Goal: Feedback & Contribution: Contribute content

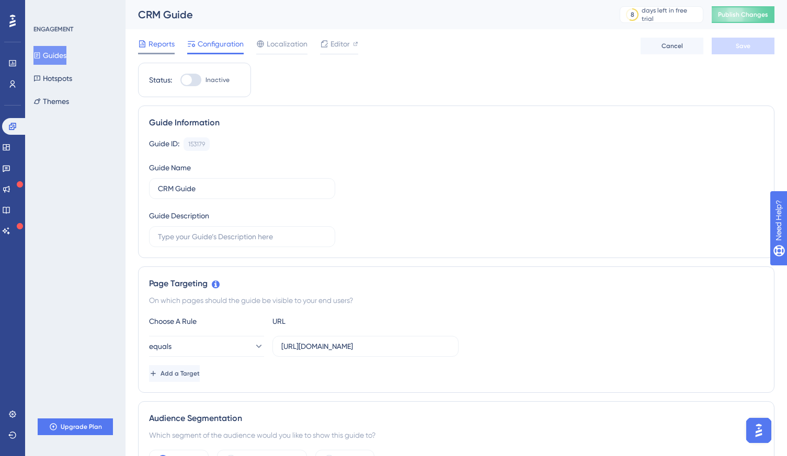
click at [159, 47] on span "Reports" at bounding box center [161, 44] width 26 height 13
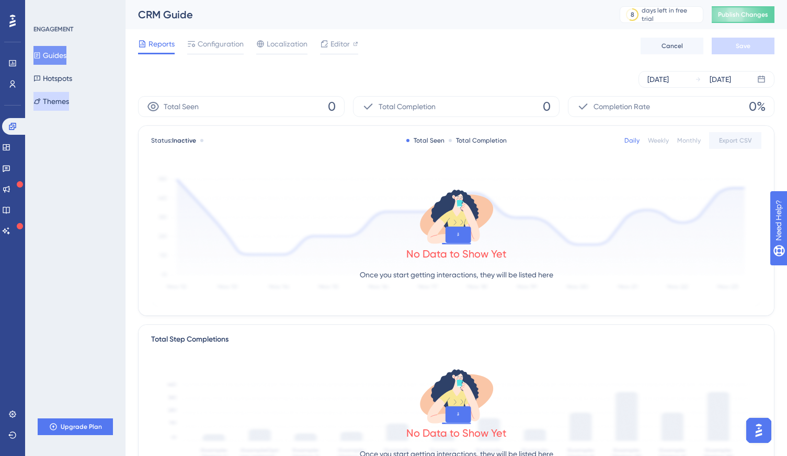
click at [62, 104] on button "Themes" at bounding box center [51, 101] width 36 height 19
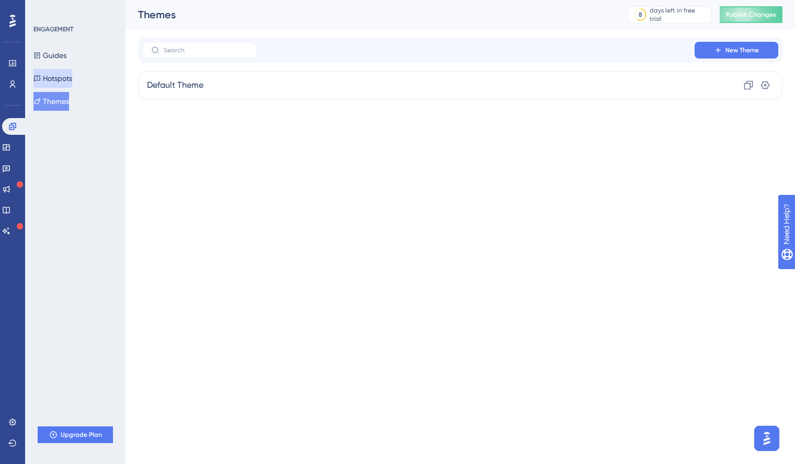
click at [63, 84] on button "Hotspots" at bounding box center [52, 78] width 39 height 19
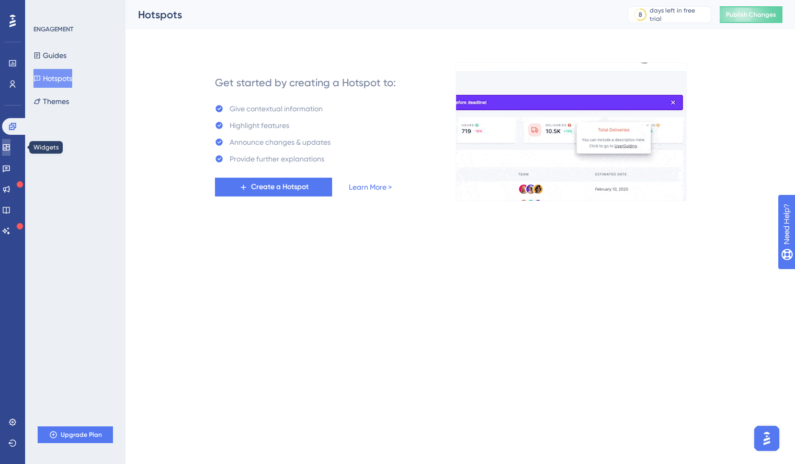
click at [10, 148] on icon at bounding box center [6, 147] width 8 height 8
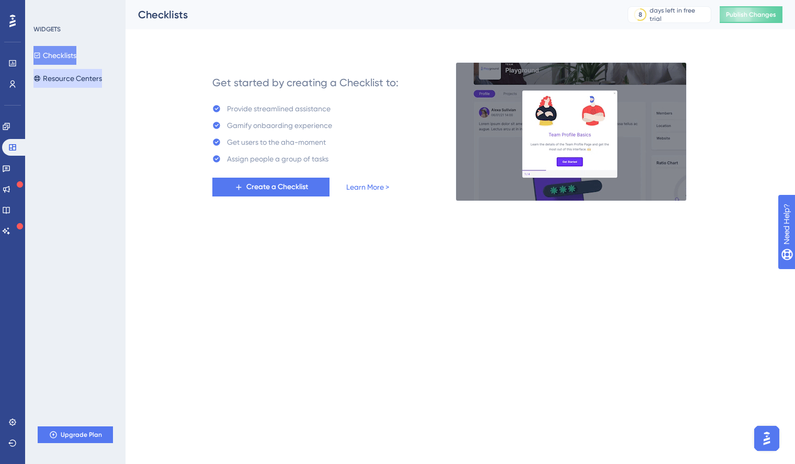
click at [70, 82] on button "Resource Centers" at bounding box center [67, 78] width 68 height 19
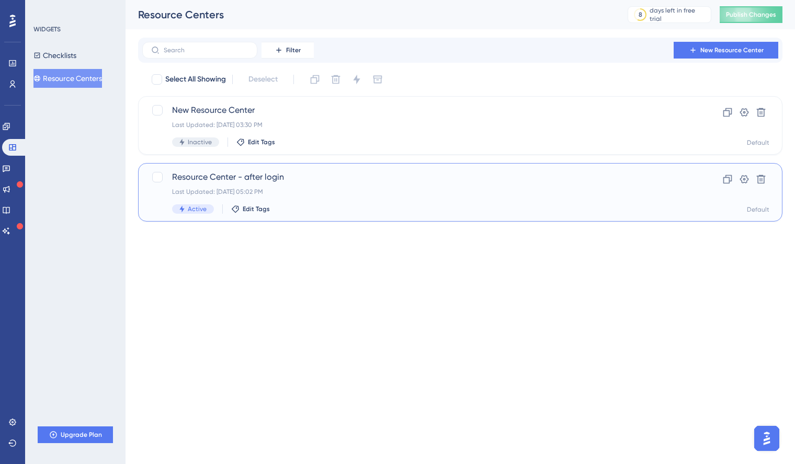
click at [217, 175] on span "Resource Center - after login" at bounding box center [418, 177] width 492 height 13
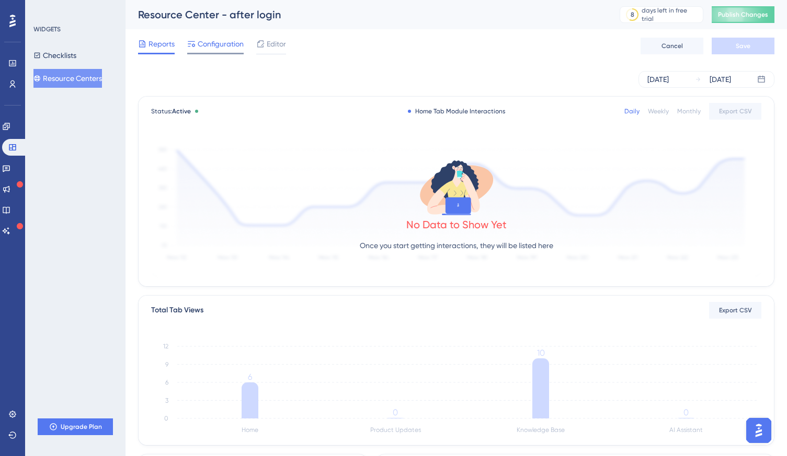
click at [224, 53] on div at bounding box center [215, 54] width 56 height 2
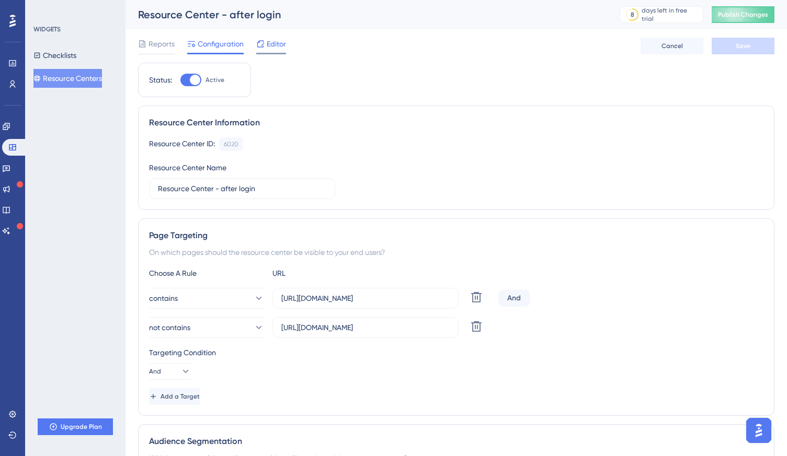
click at [278, 44] on span "Editor" at bounding box center [276, 44] width 19 height 13
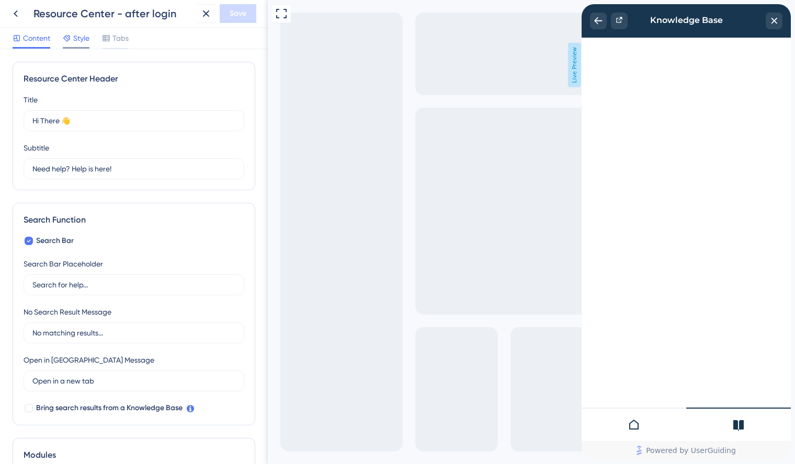
click at [74, 37] on span "Style" at bounding box center [81, 38] width 16 height 13
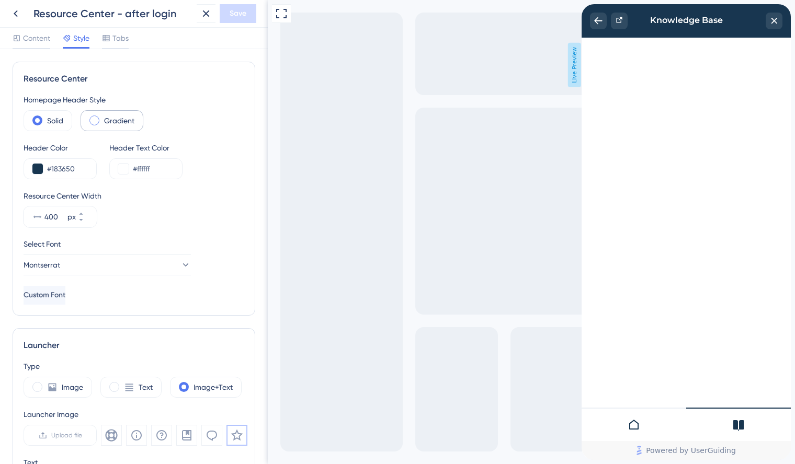
click at [96, 121] on span at bounding box center [94, 121] width 10 height 10
click at [102, 117] on input "radio" at bounding box center [102, 117] width 0 height 0
click at [42, 120] on div "Solid" at bounding box center [48, 120] width 49 height 21
click at [115, 36] on span "Tabs" at bounding box center [120, 38] width 16 height 13
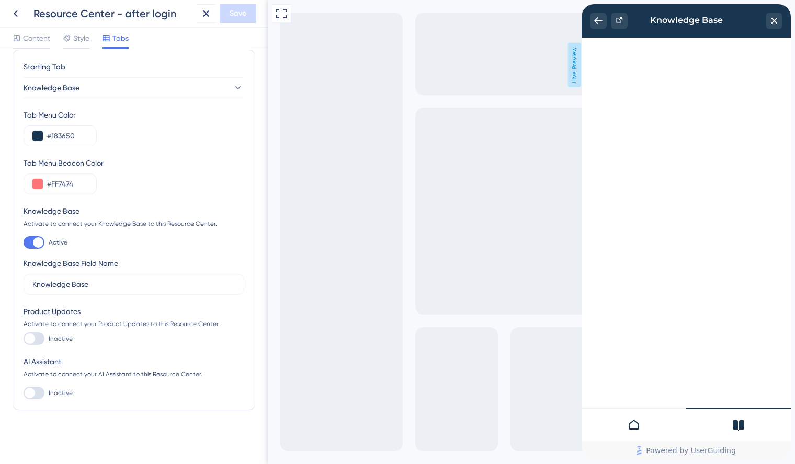
scroll to position [13, 0]
click at [34, 241] on div at bounding box center [38, 242] width 10 height 10
click at [24, 242] on input "Active" at bounding box center [23, 242] width 1 height 1
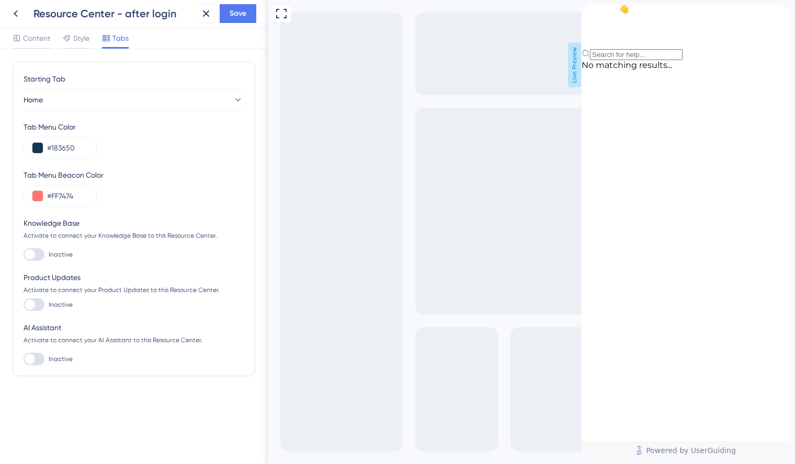
scroll to position [0, 0]
click at [36, 250] on div at bounding box center [34, 254] width 21 height 13
click at [24, 255] on input "Inactive" at bounding box center [23, 255] width 1 height 1
checkbox input "true"
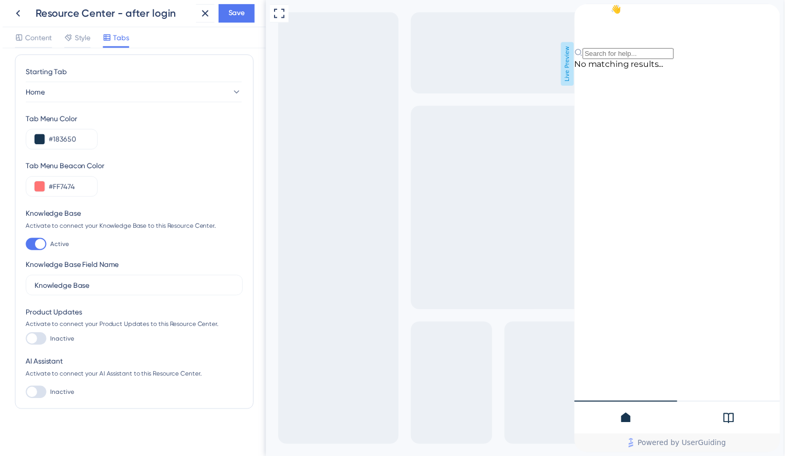
scroll to position [13, 0]
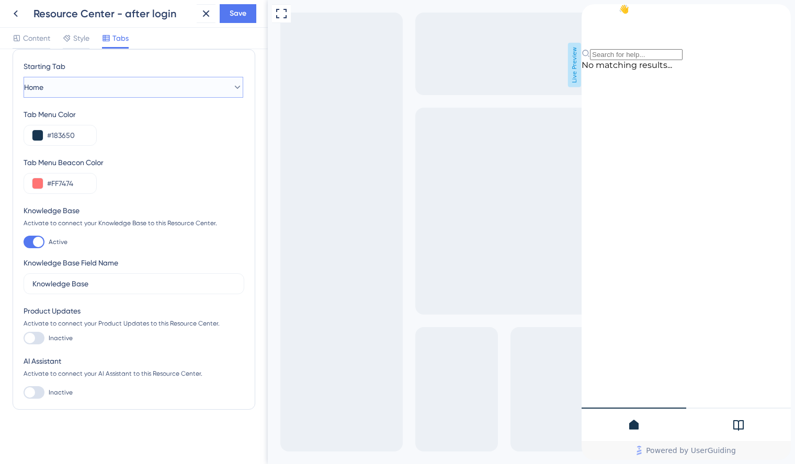
click at [142, 87] on button "Home" at bounding box center [134, 87] width 220 height 21
click at [83, 137] on span "Knowledge Base" at bounding box center [58, 140] width 56 height 13
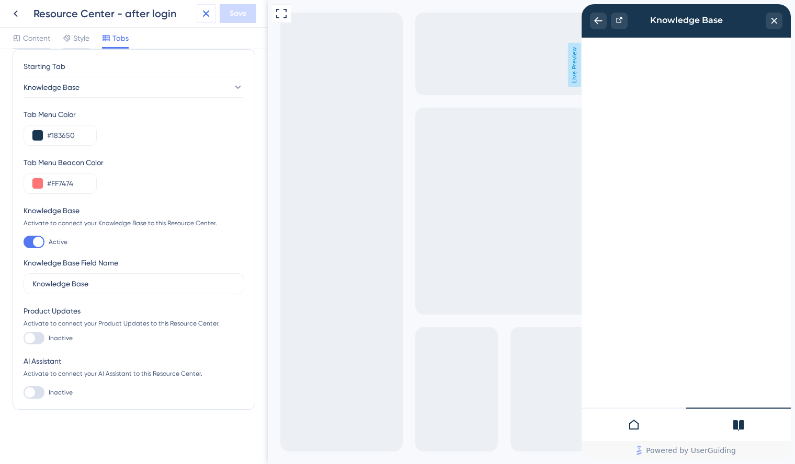
click at [205, 12] on icon at bounding box center [206, 13] width 7 height 7
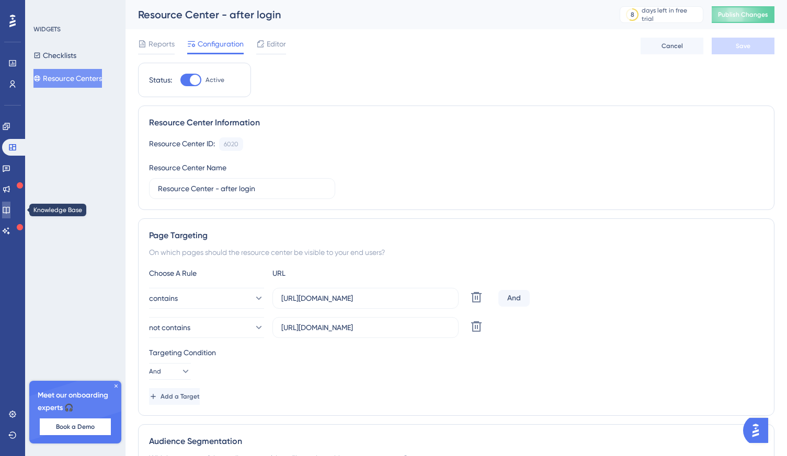
click at [10, 206] on icon at bounding box center [6, 210] width 8 height 8
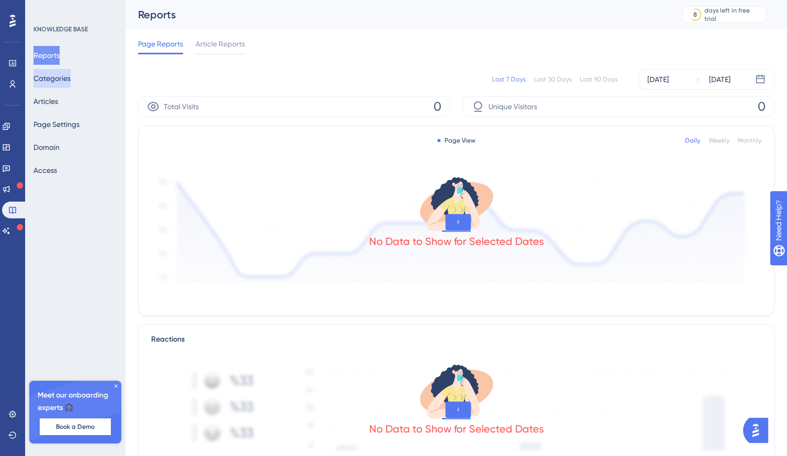
click at [60, 81] on button "Categories" at bounding box center [51, 78] width 37 height 19
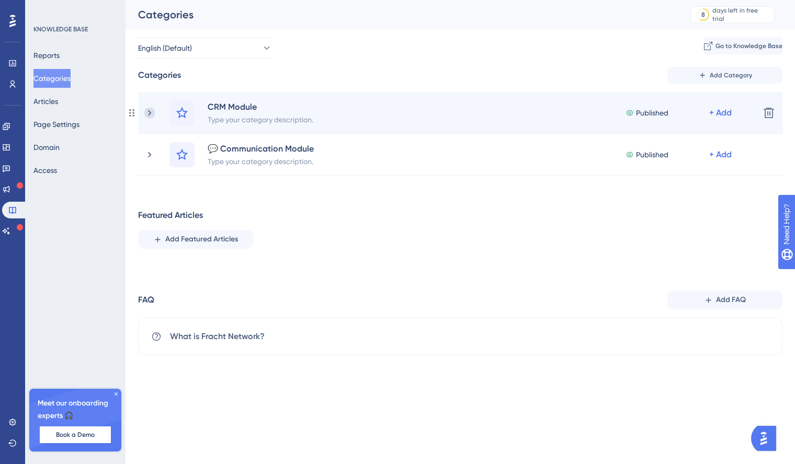
click at [151, 113] on icon at bounding box center [149, 113] width 10 height 10
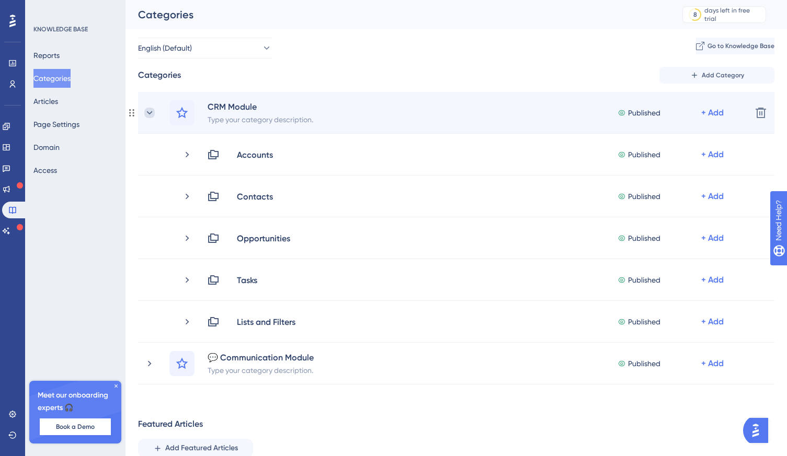
click at [151, 113] on icon at bounding box center [149, 113] width 10 height 10
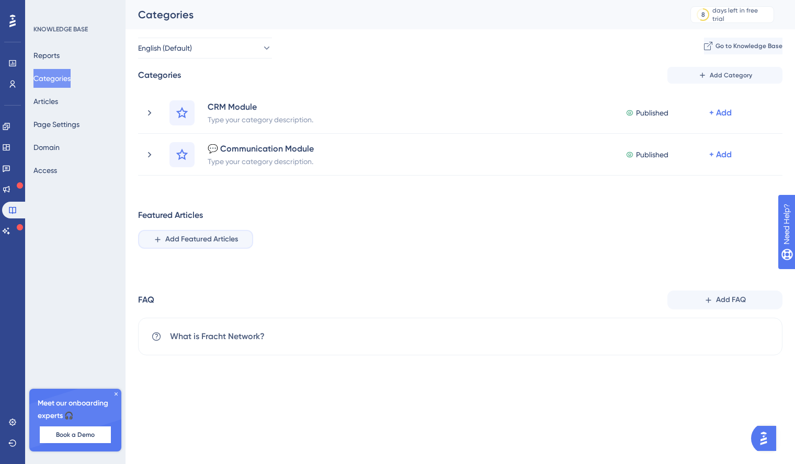
click at [205, 238] on span "Add Featured Articles" at bounding box center [201, 239] width 73 height 13
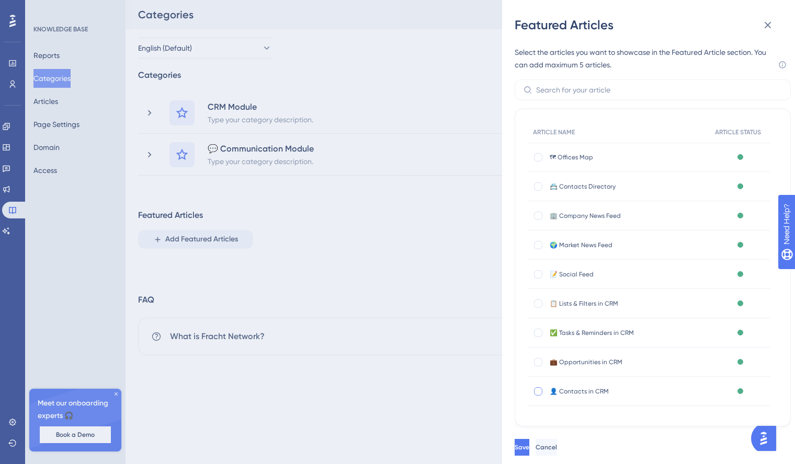
click at [539, 389] on div at bounding box center [538, 391] width 8 height 8
checkbox input "true"
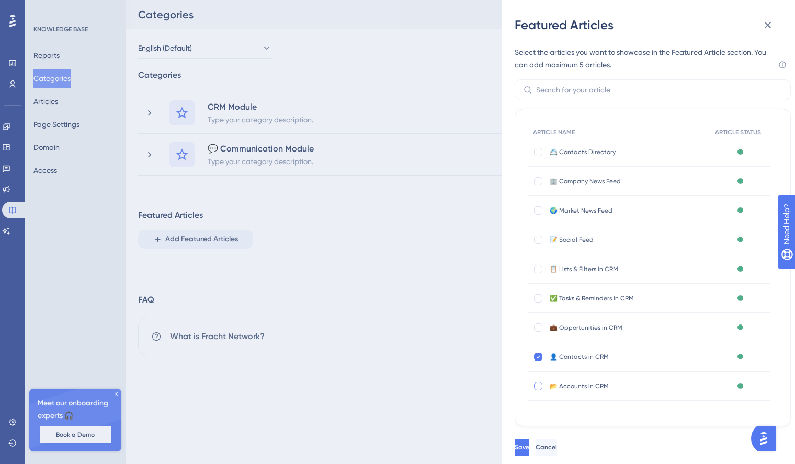
click at [536, 386] on div at bounding box center [538, 386] width 8 height 8
checkbox input "true"
click at [538, 326] on div at bounding box center [538, 328] width 8 height 8
checkbox input "true"
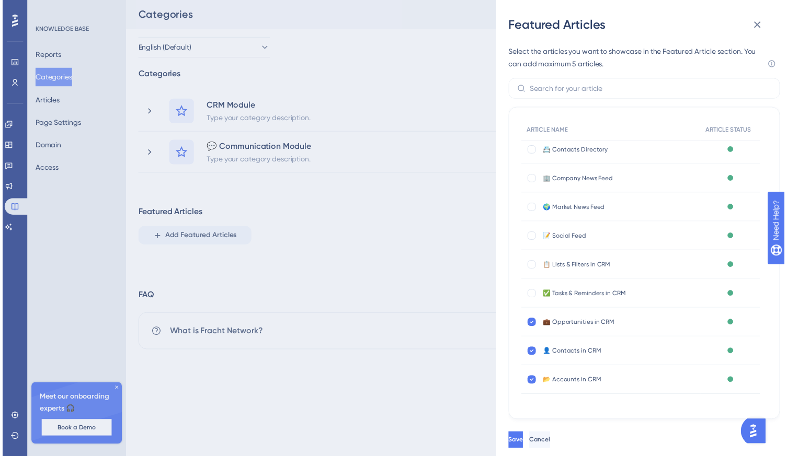
scroll to position [32, 0]
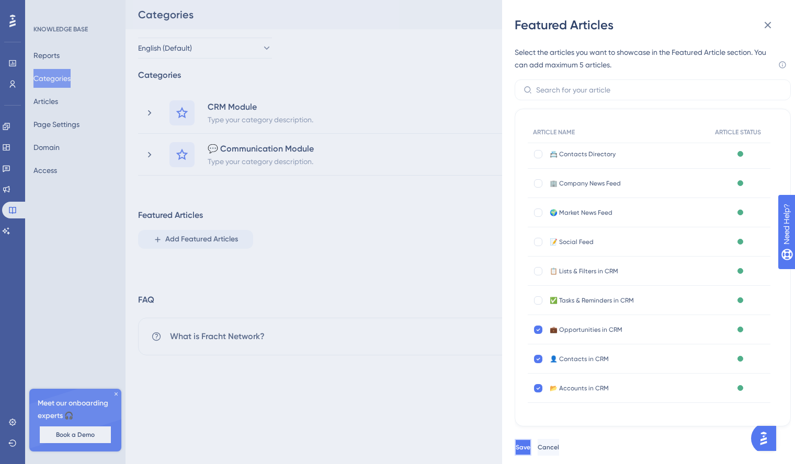
click at [531, 447] on button "Save" at bounding box center [522, 447] width 17 height 17
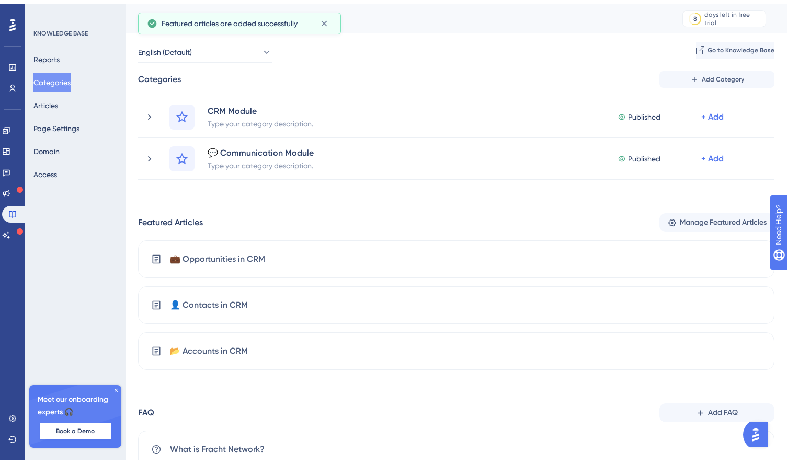
scroll to position [33, 0]
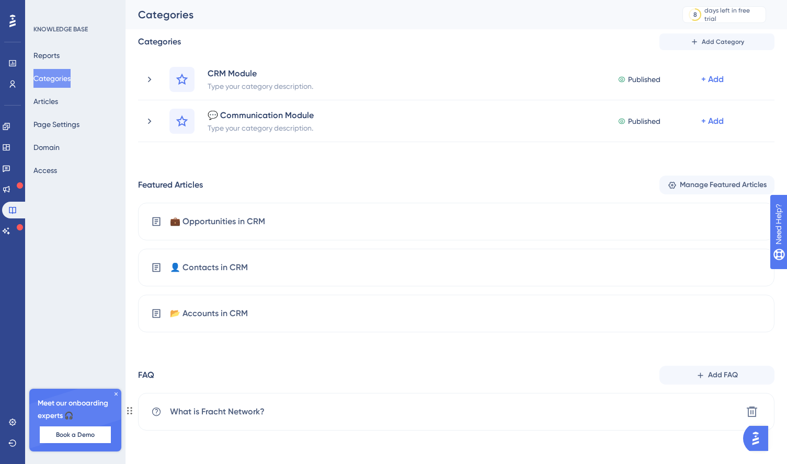
click at [260, 410] on span "What is Fracht Network?" at bounding box center [217, 412] width 95 height 13
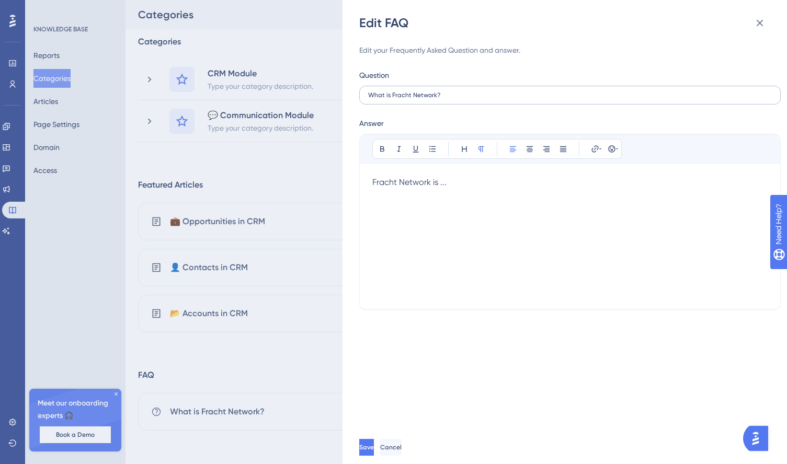
click at [388, 99] on label "What is Fracht Network?" at bounding box center [569, 95] width 421 height 19
click at [388, 99] on input "What is Fracht Network?" at bounding box center [570, 94] width 404 height 7
click at [388, 98] on input "What is Fracht Network?" at bounding box center [570, 94] width 404 height 7
paste input "How do I reset my password"
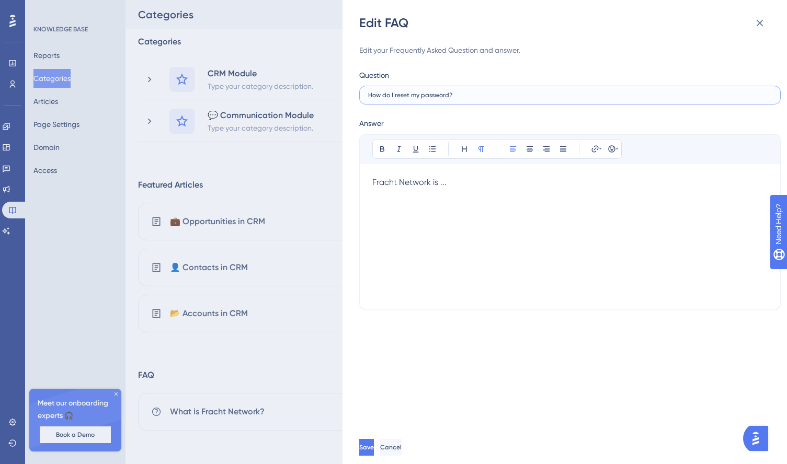
type input "How do I reset my password?"
click at [407, 180] on span "Fracht Network is ..." at bounding box center [409, 182] width 74 height 10
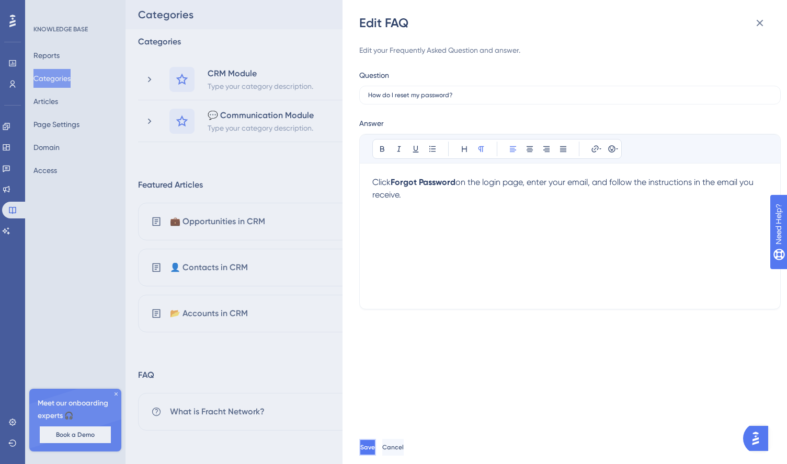
click at [375, 447] on span "Save" at bounding box center [367, 447] width 15 height 8
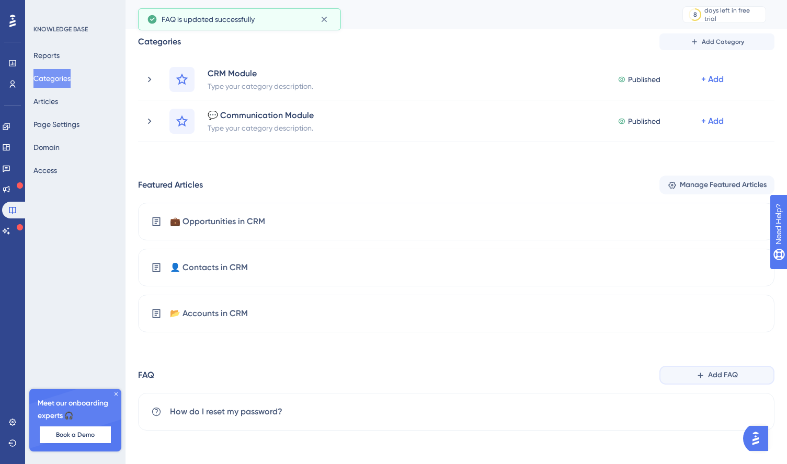
click at [700, 373] on icon at bounding box center [700, 375] width 9 height 9
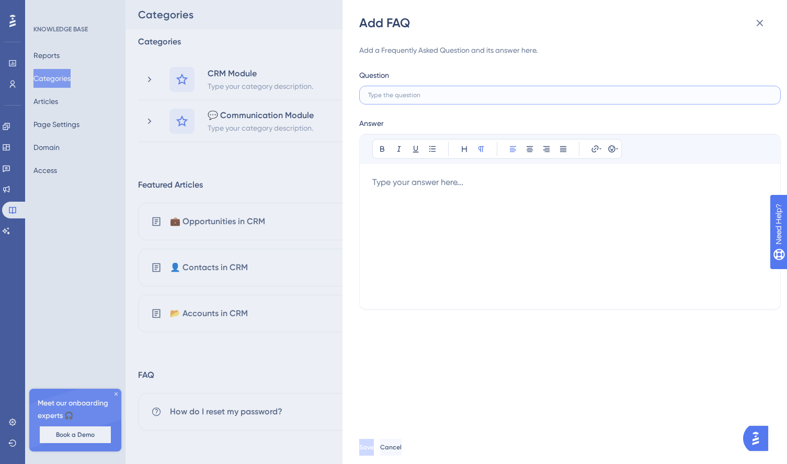
click at [383, 98] on input "text" at bounding box center [570, 94] width 404 height 7
paste input "How can I update my profile information (phone, email, department)?"
type input "How can I update my profile information (phone, email, department)?"
click at [401, 186] on div at bounding box center [569, 236] width 395 height 120
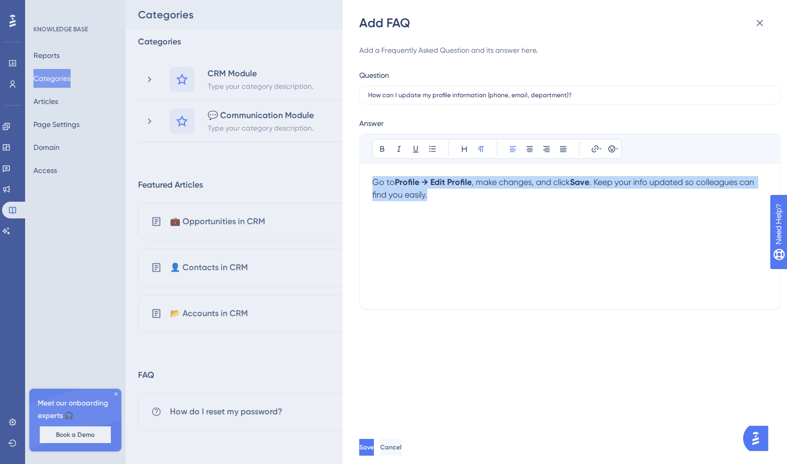
drag, startPoint x: 431, startPoint y: 198, endPoint x: 361, endPoint y: 179, distance: 72.5
click at [361, 179] on div "Bold Italic Underline Bullet Point Heading Normal Align Left Align Center Align…" at bounding box center [569, 222] width 421 height 176
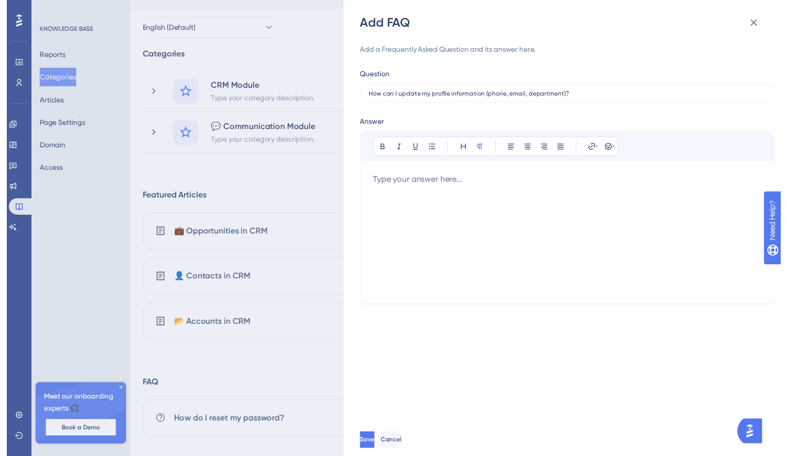
scroll to position [10, 0]
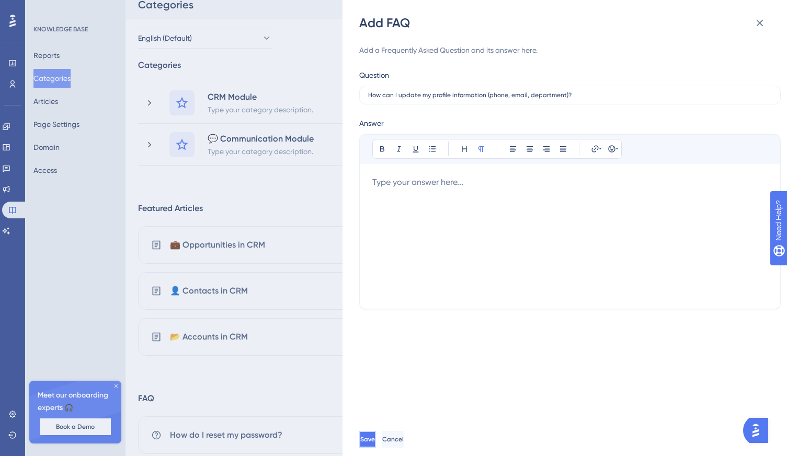
click at [376, 444] on button "Save" at bounding box center [367, 439] width 17 height 17
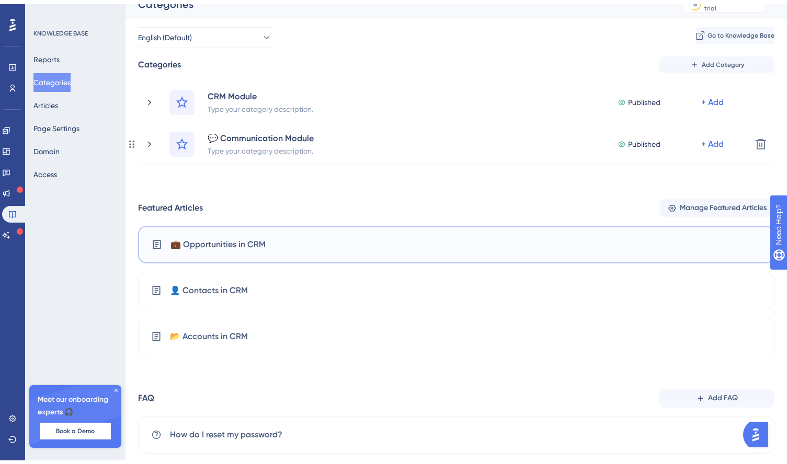
scroll to position [79, 0]
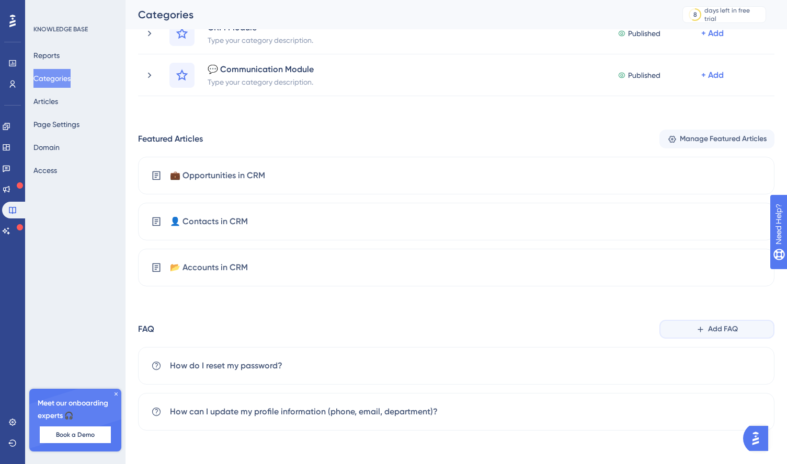
click at [714, 335] on span "Add FAQ" at bounding box center [723, 329] width 30 height 13
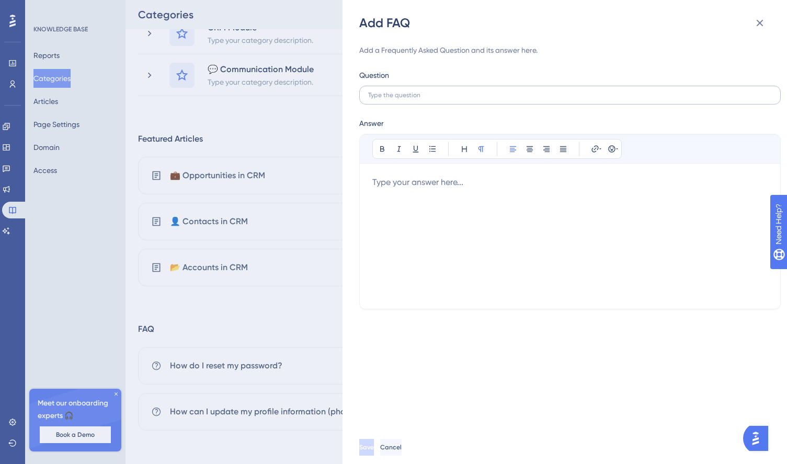
click at [406, 99] on label at bounding box center [569, 95] width 421 height 19
click at [406, 99] on input "text" at bounding box center [570, 94] width 404 height 7
paste input "What should I do if I can’t log in?"
type input "What should I do if I can’t log in?"
click at [408, 189] on div at bounding box center [569, 236] width 395 height 120
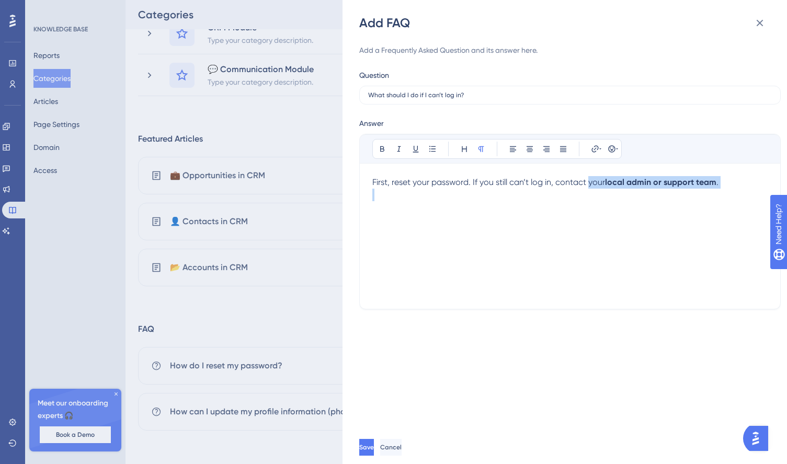
drag, startPoint x: 588, startPoint y: 184, endPoint x: 735, endPoint y: 190, distance: 147.5
click at [735, 190] on div "First, reset your password. If you still can’t log in, contact your local admin…" at bounding box center [569, 236] width 395 height 120
drag, startPoint x: 655, startPoint y: 185, endPoint x: 700, endPoint y: 186, distance: 45.0
click at [700, 186] on span "First, reset your password. If you still can’t log in, contact Support Team at …" at bounding box center [547, 188] width 350 height 22
drag, startPoint x: 653, startPoint y: 183, endPoint x: 721, endPoint y: 185, distance: 68.0
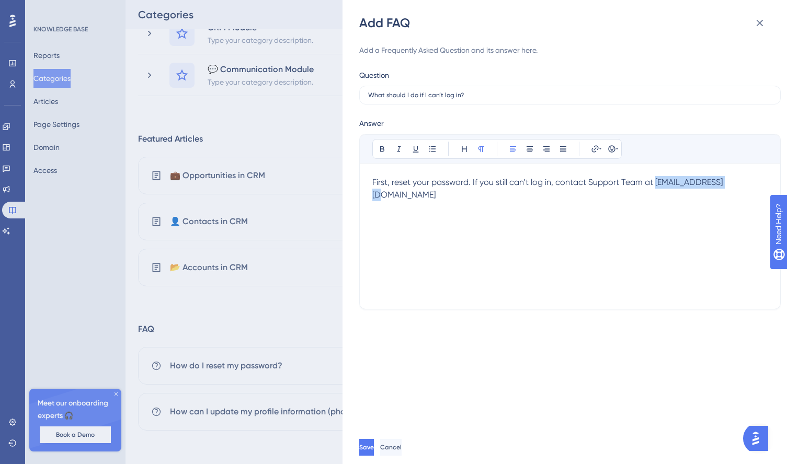
click at [721, 185] on span "First, reset your password. If you still can’t log in, contact Support Team at …" at bounding box center [547, 188] width 350 height 22
copy span "support@fracht.ro"
click at [599, 149] on icon at bounding box center [595, 149] width 8 height 8
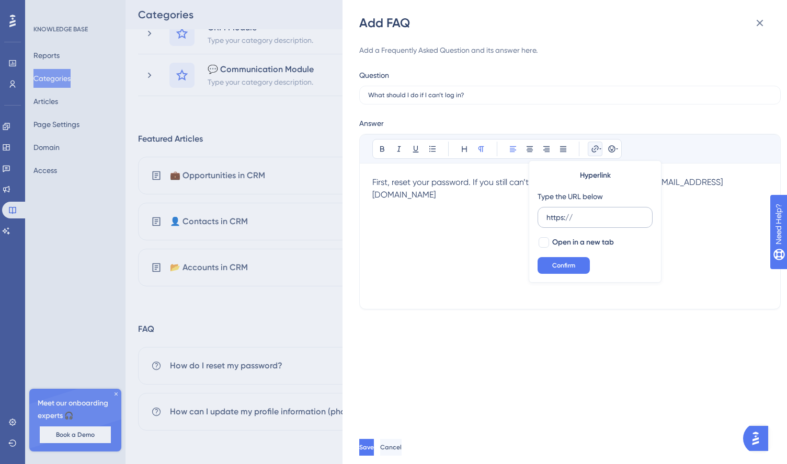
type input "https://support@fracht.ro"
drag, startPoint x: 573, startPoint y: 218, endPoint x: 509, endPoint y: 221, distance: 64.3
click at [509, 221] on div "Bold Italic Underline Bullet Point Heading Normal Align Left Align Center Align…" at bounding box center [569, 215] width 395 height 162
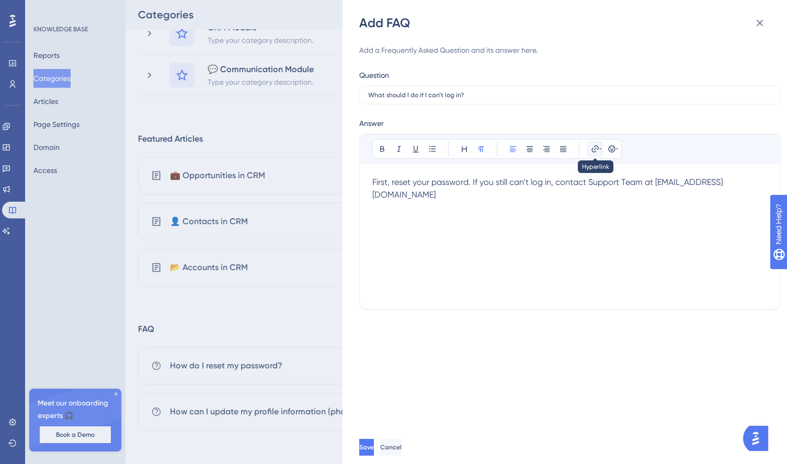
click at [596, 153] on button at bounding box center [595, 149] width 15 height 15
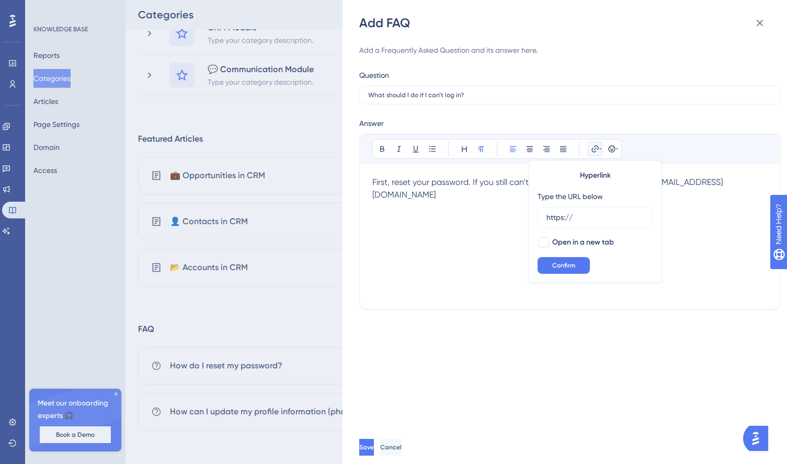
drag, startPoint x: 574, startPoint y: 217, endPoint x: 536, endPoint y: 220, distance: 38.2
click at [536, 220] on div "Hyperlink Type the URL below https:// Open in a new tab Confirm" at bounding box center [594, 221] width 133 height 122
type input "support@fracht.ro"
drag, startPoint x: 611, startPoint y: 213, endPoint x: 522, endPoint y: 228, distance: 89.5
click at [522, 228] on div "Bold Italic Underline Bullet Point Heading Normal Align Left Align Center Align…" at bounding box center [569, 215] width 395 height 162
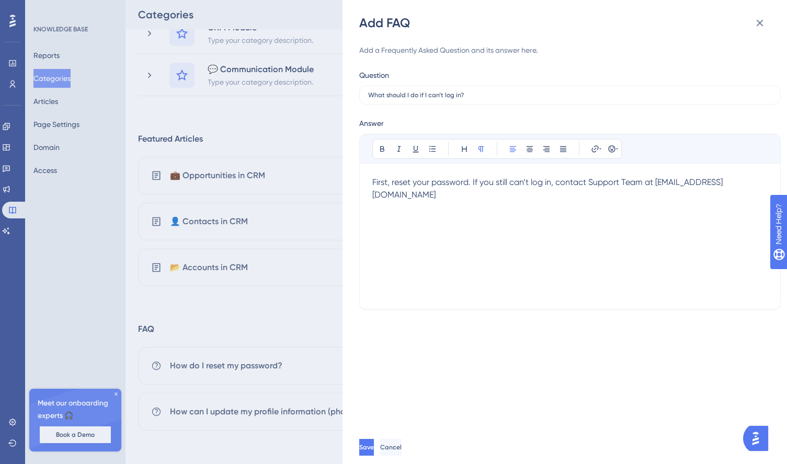
click at [639, 211] on div "First, reset your password. If you still can’t log in, contact Support Team at …" at bounding box center [569, 236] width 395 height 120
drag, startPoint x: 730, startPoint y: 186, endPoint x: 654, endPoint y: 183, distance: 76.3
click at [654, 183] on p "First, reset your password. If you still can’t log in, contact Support Team at …" at bounding box center [569, 188] width 395 height 25
click at [377, 151] on button at bounding box center [382, 149] width 15 height 15
click at [412, 212] on div "First, reset your password. If you still can’t log in, contact Support Team at …" at bounding box center [569, 236] width 395 height 120
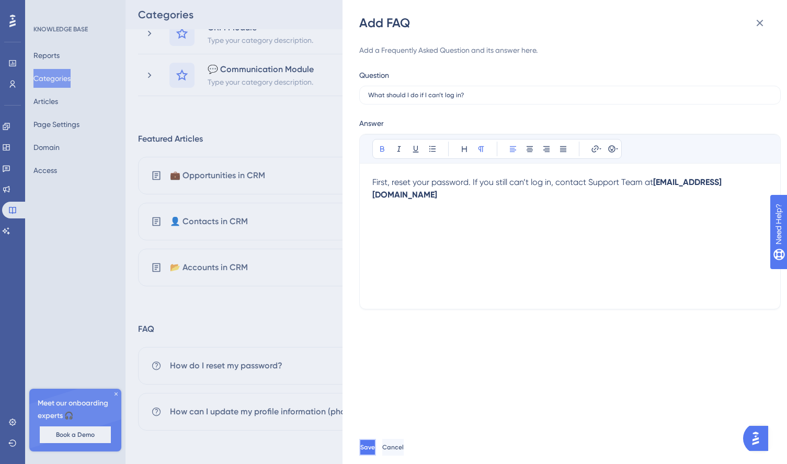
click at [376, 445] on button "Save" at bounding box center [367, 447] width 17 height 17
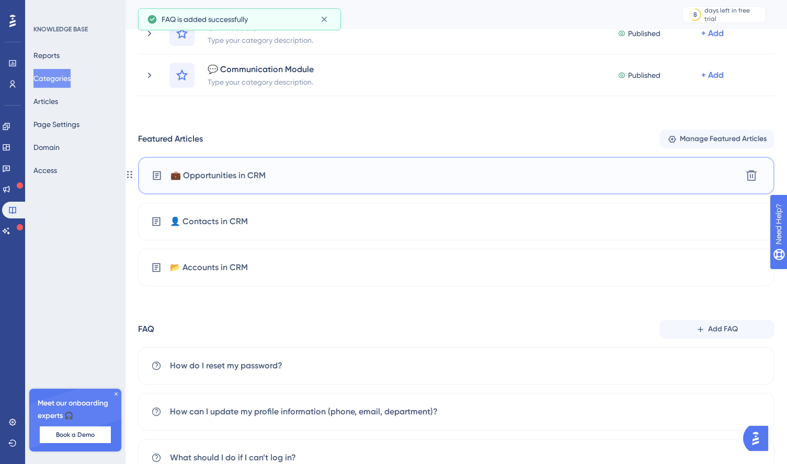
scroll to position [125, 0]
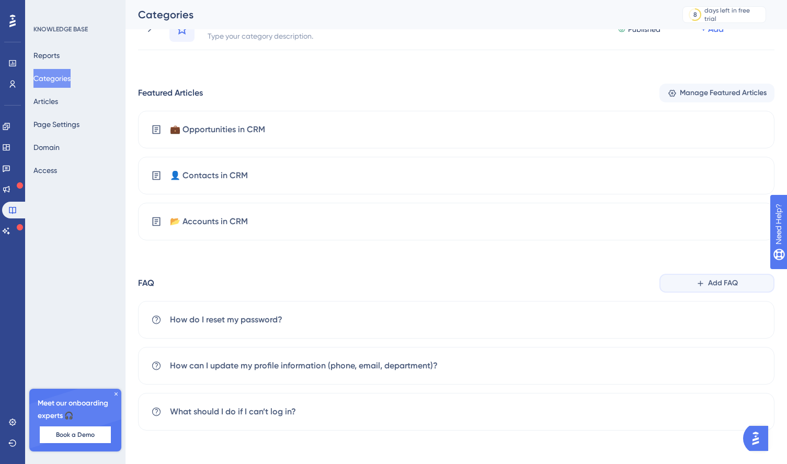
click at [715, 285] on span "Add FAQ" at bounding box center [723, 283] width 30 height 13
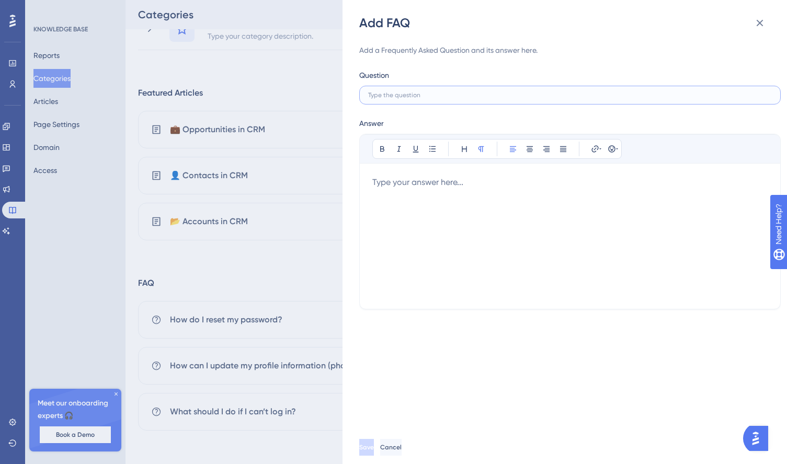
click at [398, 96] on input "text" at bounding box center [570, 94] width 404 height 7
paste input "How do I create a new Account in CRM?"
type input "How do I create a new Account in CRM?"
click at [461, 183] on div at bounding box center [569, 236] width 395 height 120
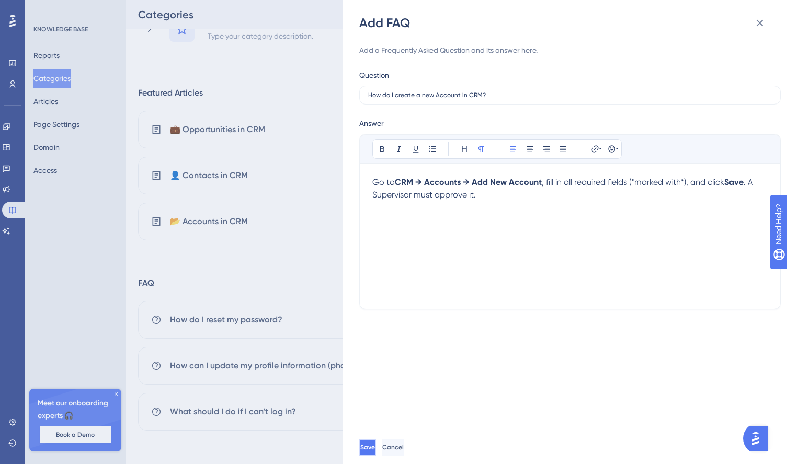
click at [376, 452] on button "Save" at bounding box center [367, 447] width 17 height 17
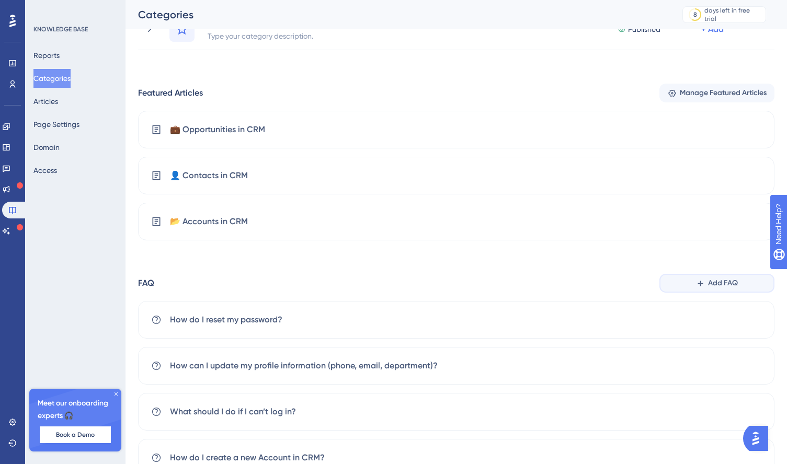
click at [731, 284] on span "Add FAQ" at bounding box center [723, 283] width 30 height 13
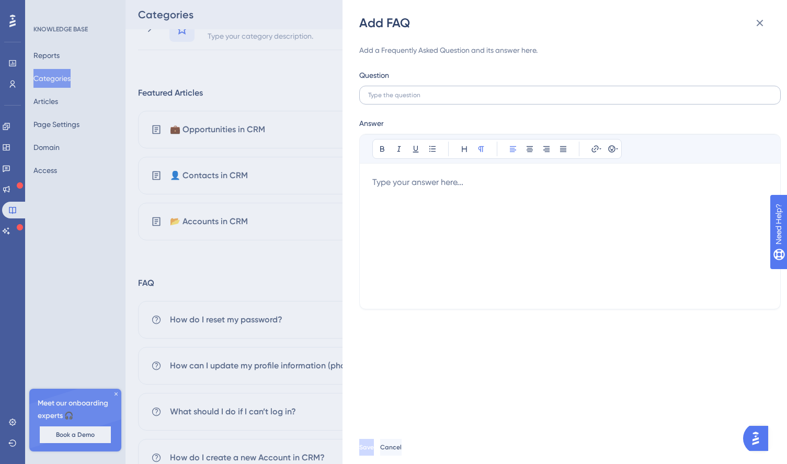
click at [415, 99] on label at bounding box center [569, 95] width 421 height 19
click at [415, 99] on input "text" at bounding box center [570, 94] width 404 height 7
paste input "o I need an Account before creating a Contact or Opportunity?"
type input "o I need an Account before creating a Contact or Opportunity?"
click at [389, 183] on div at bounding box center [569, 236] width 395 height 120
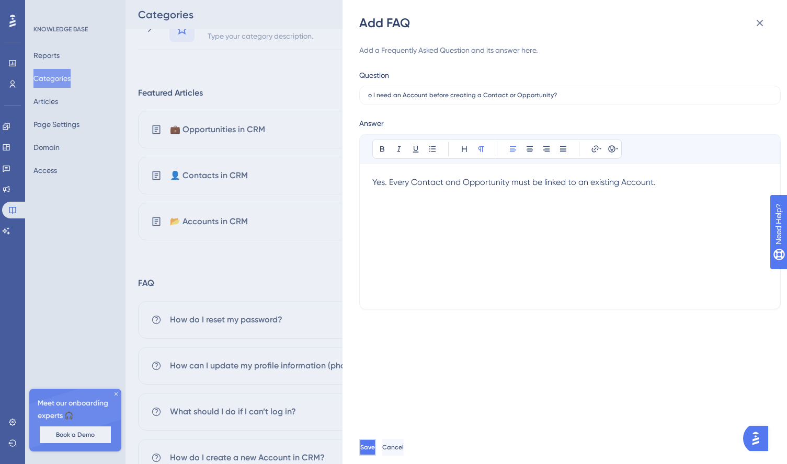
click at [376, 445] on button "Save" at bounding box center [367, 447] width 17 height 17
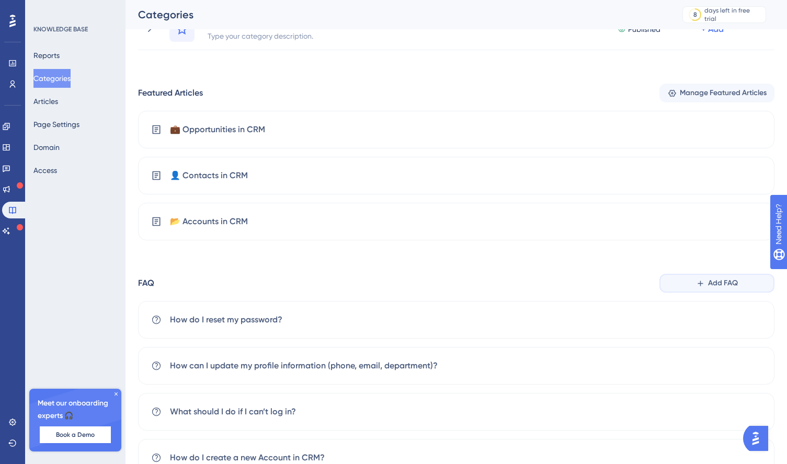
click at [725, 288] on span "Add FAQ" at bounding box center [723, 283] width 30 height 13
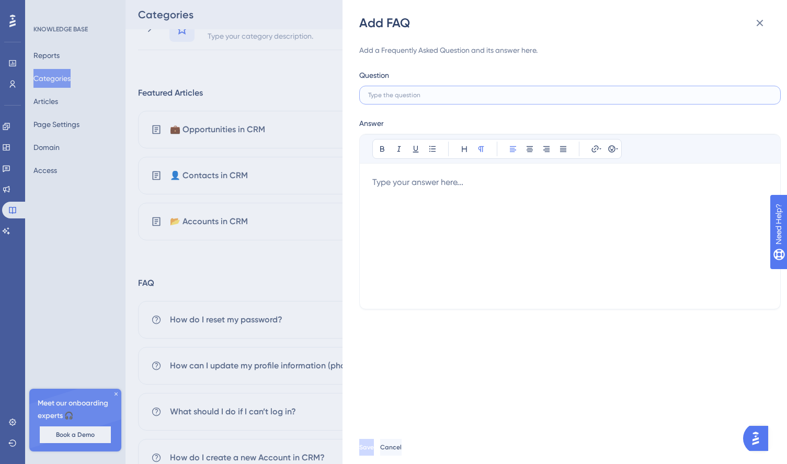
click at [412, 96] on input "text" at bounding box center [570, 94] width 404 height 7
paste input "Why do new Accounts and Contacts need approval from a Supervisor?"
type input "Why do new Accounts and Contacts need approval from a Supervisor?"
click at [392, 178] on div at bounding box center [569, 236] width 395 height 120
click at [375, 446] on span "Save" at bounding box center [367, 447] width 15 height 8
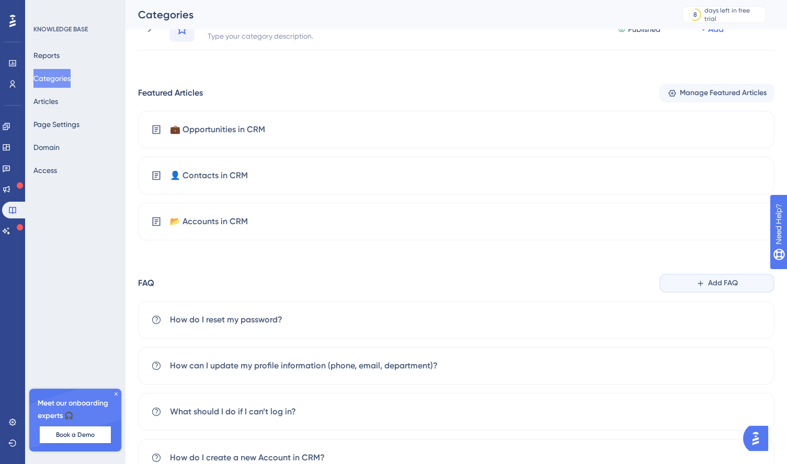
click at [700, 281] on icon at bounding box center [700, 283] width 5 height 5
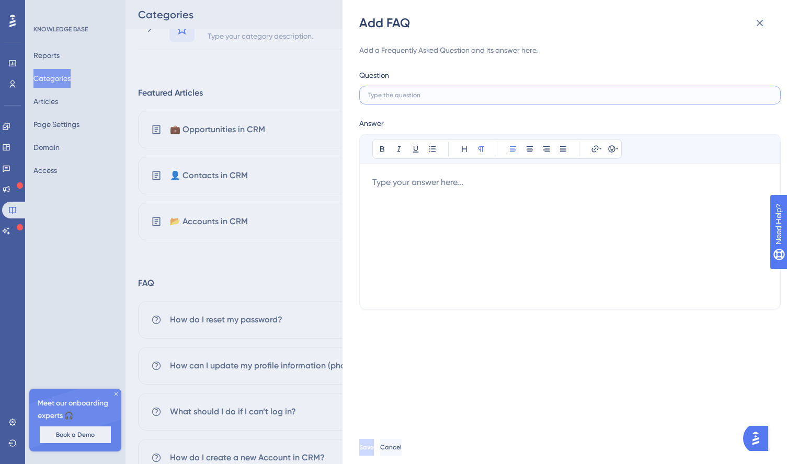
click at [390, 97] on input "text" at bounding box center [570, 94] width 404 height 7
paste input "How do I track the stage of an Opportunity (Pre-qualified, Firm, Negotiating, e…"
type input "How do I track the stage of an Opportunity (Pre-qualified, Firm, Negotiating, e…"
click at [417, 183] on div at bounding box center [569, 236] width 395 height 120
click at [494, 181] on span "Open the Opportunity and check the" at bounding box center [443, 182] width 142 height 10
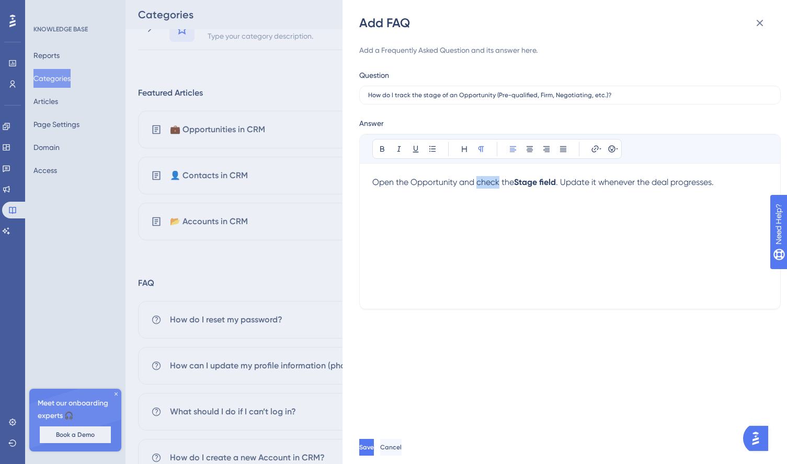
click at [494, 181] on span "Open the Opportunity and check the" at bounding box center [443, 182] width 142 height 10
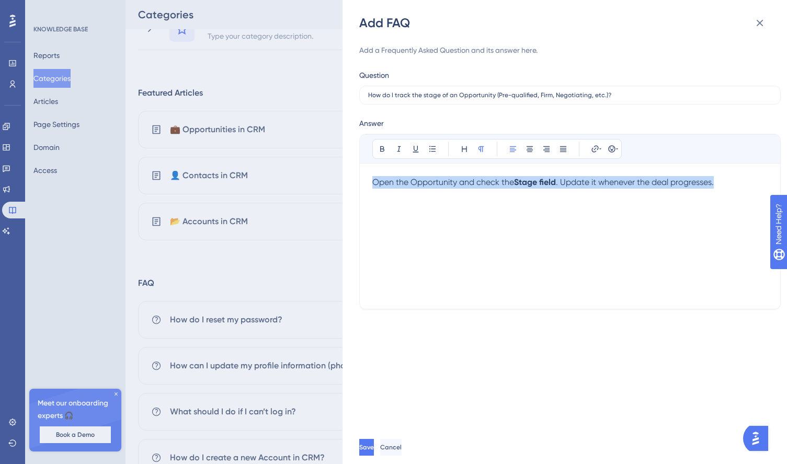
click at [494, 181] on span "Open the Opportunity and check the" at bounding box center [443, 182] width 142 height 10
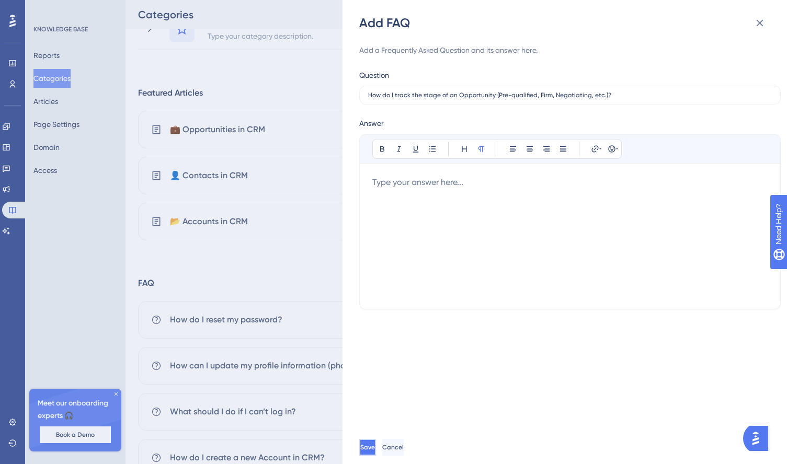
click at [376, 442] on button "Save" at bounding box center [367, 447] width 17 height 17
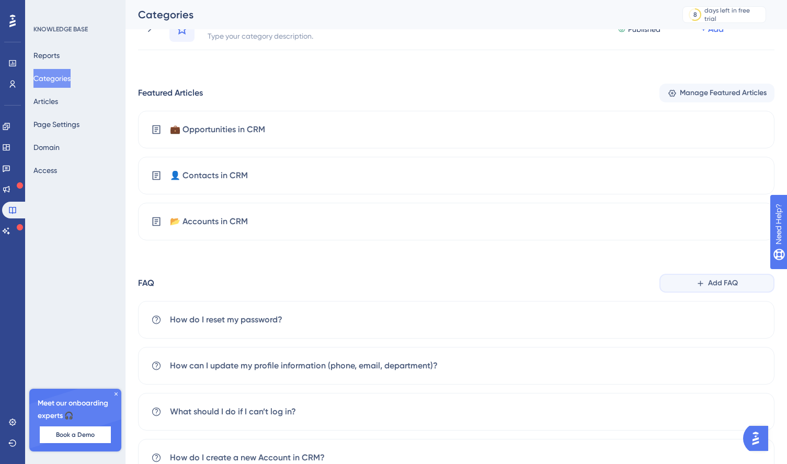
drag, startPoint x: 707, startPoint y: 284, endPoint x: 579, endPoint y: 294, distance: 127.9
click at [707, 284] on button "Add FAQ" at bounding box center [716, 283] width 115 height 19
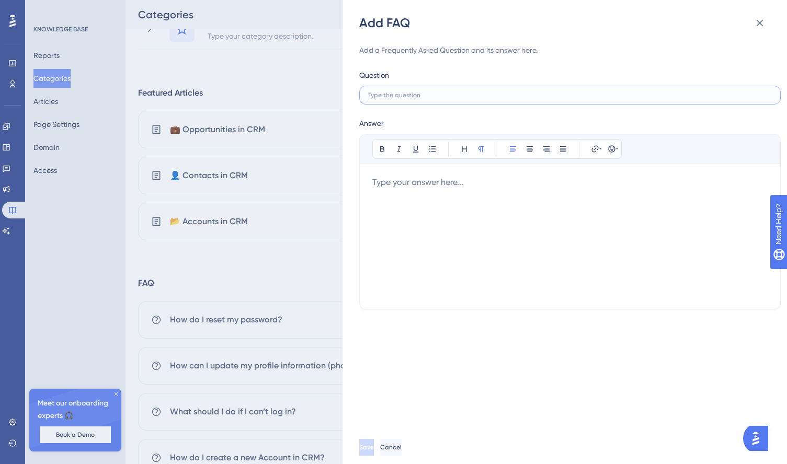
click at [394, 96] on input "text" at bounding box center [570, 94] width 404 height 7
paste input "What happens if I don’t update an Opportunity for 30 days?"
type input "What happens if I don’t update an Opportunity for 30 days?"
click at [386, 190] on div at bounding box center [569, 236] width 395 height 120
click at [374, 446] on button "Save" at bounding box center [366, 447] width 15 height 17
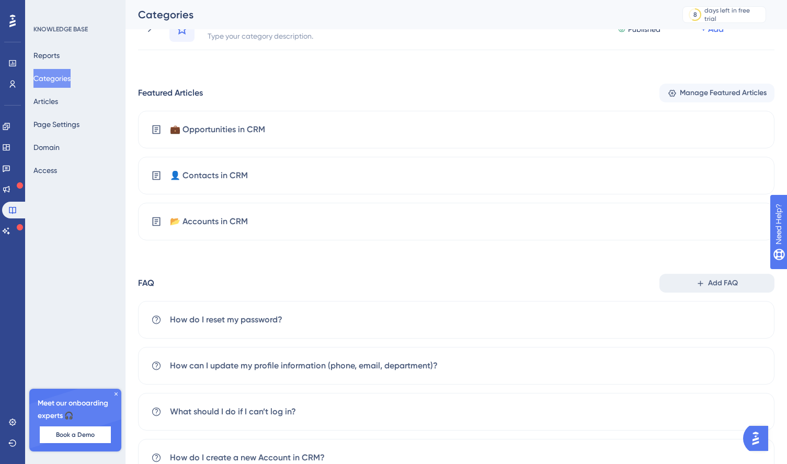
click at [710, 285] on span "Add FAQ" at bounding box center [723, 283] width 30 height 13
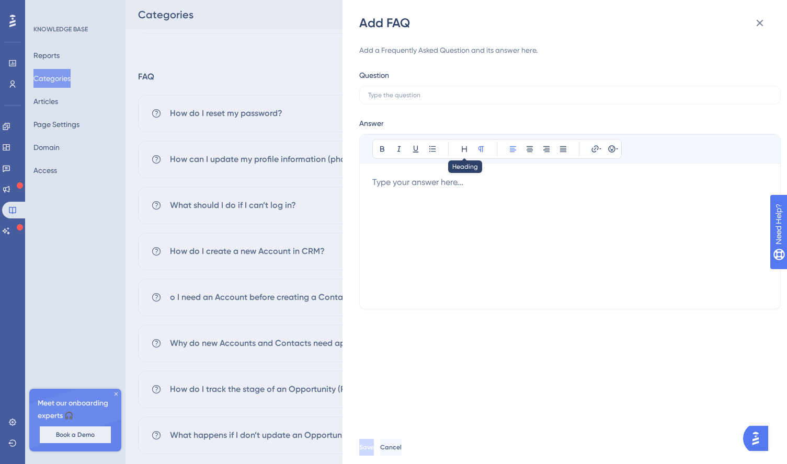
scroll to position [340, 0]
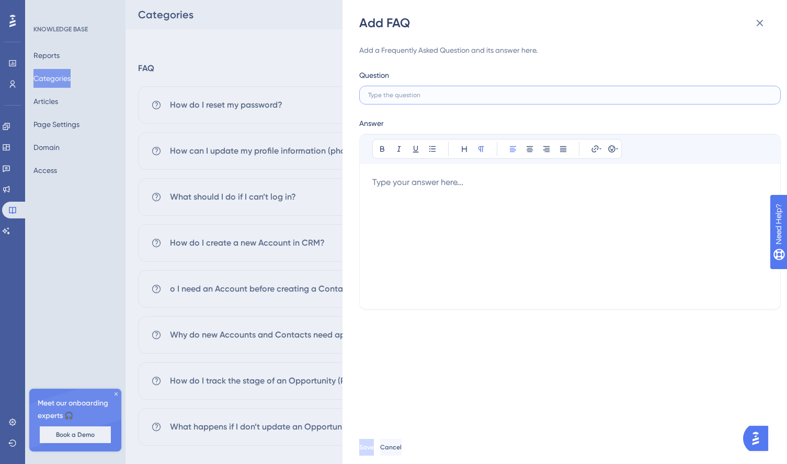
click at [416, 95] on input "text" at bounding box center [570, 94] width 404 height 7
paste input "How do I create and assign a Task with a due date?"
type input "How do I create and assign a Task with a due date?"
click at [389, 186] on div at bounding box center [569, 236] width 395 height 120
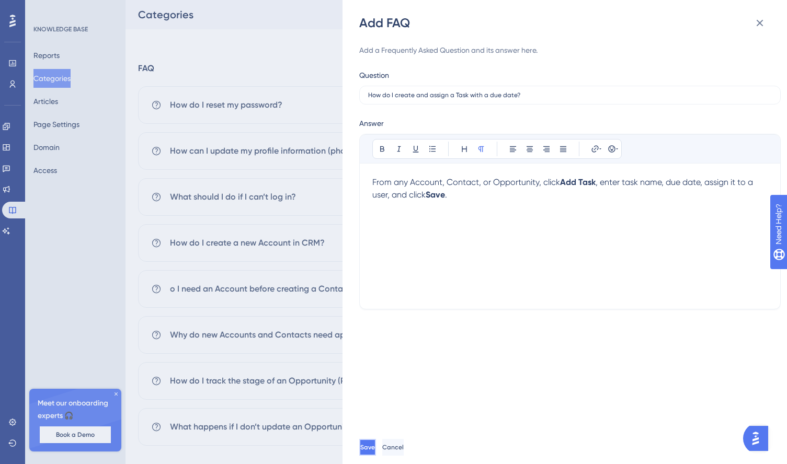
click at [375, 449] on span "Save" at bounding box center [367, 447] width 15 height 8
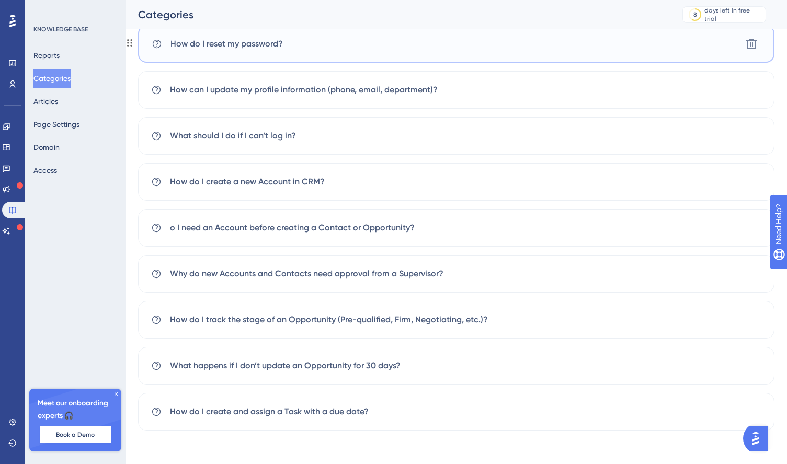
scroll to position [234, 0]
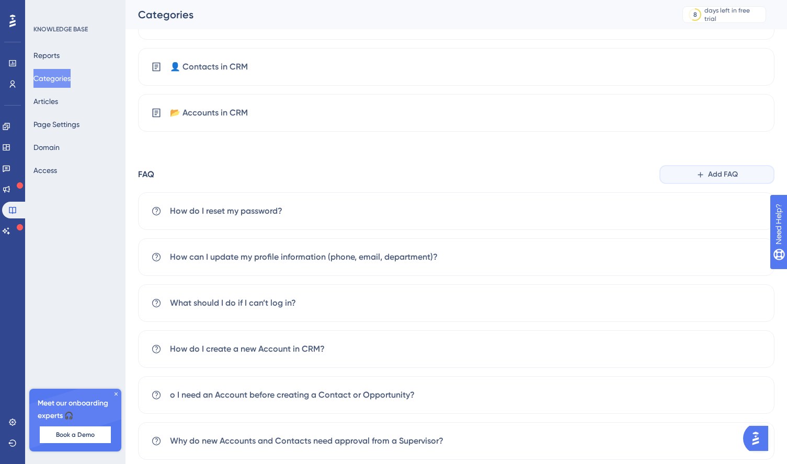
click at [724, 174] on span "Add FAQ" at bounding box center [723, 174] width 30 height 13
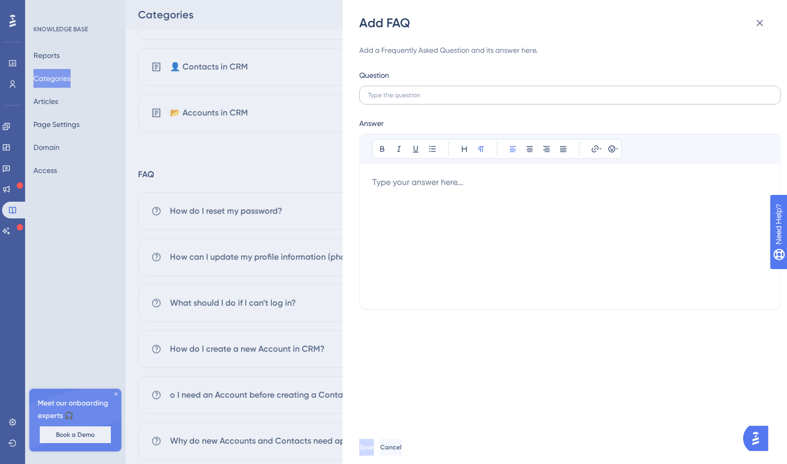
click at [405, 99] on label at bounding box center [569, 95] width 421 height 19
click at [405, 99] on input "text" at bounding box center [570, 94] width 404 height 7
paste input "Where can I see all my pending and completed Tasks?"
type input "Where can I see all my pending and completed Tasks?"
click at [396, 186] on div at bounding box center [569, 236] width 395 height 120
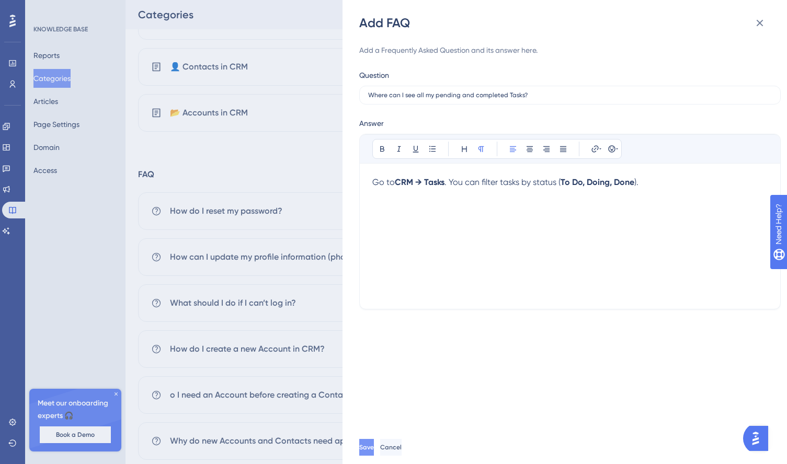
click at [374, 450] on span "Save" at bounding box center [366, 447] width 15 height 8
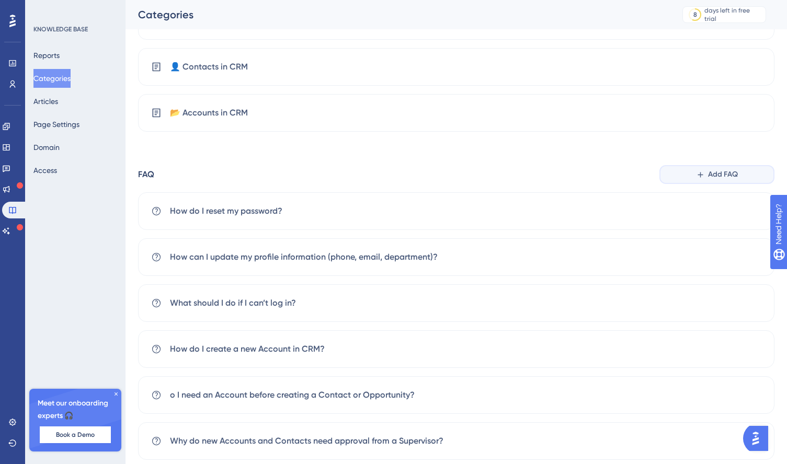
click at [711, 178] on span "Add FAQ" at bounding box center [723, 174] width 30 height 13
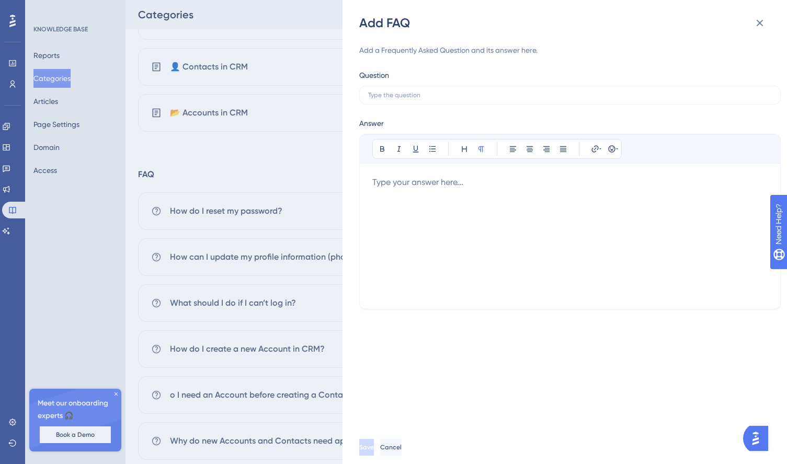
click at [397, 176] on div at bounding box center [569, 236] width 395 height 120
click at [389, 94] on input "text" at bounding box center [570, 94] width 404 height 7
paste input "How do I save a filtered view as a List in CRM?"
type input "How do I save a filtered view as a List in CRM?"
click at [385, 184] on span "How do I save a filtered view as a List in CRM?" at bounding box center [459, 182] width 175 height 10
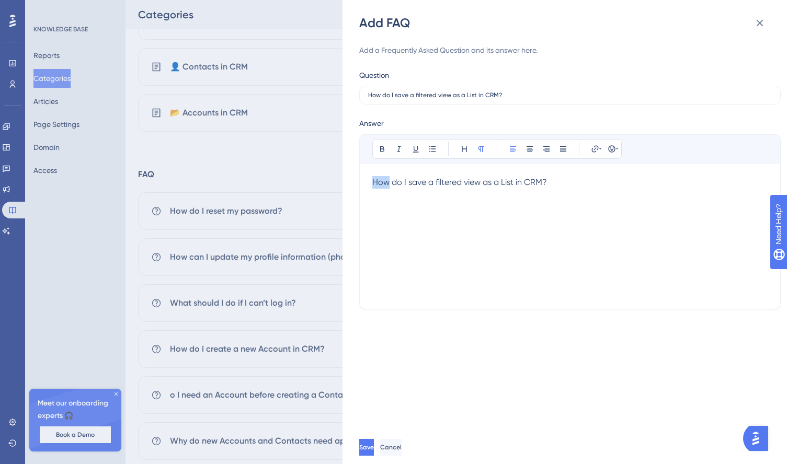
click at [385, 184] on span "How do I save a filtered view as a List in CRM?" at bounding box center [459, 182] width 175 height 10
click at [374, 445] on span "Save" at bounding box center [366, 447] width 15 height 8
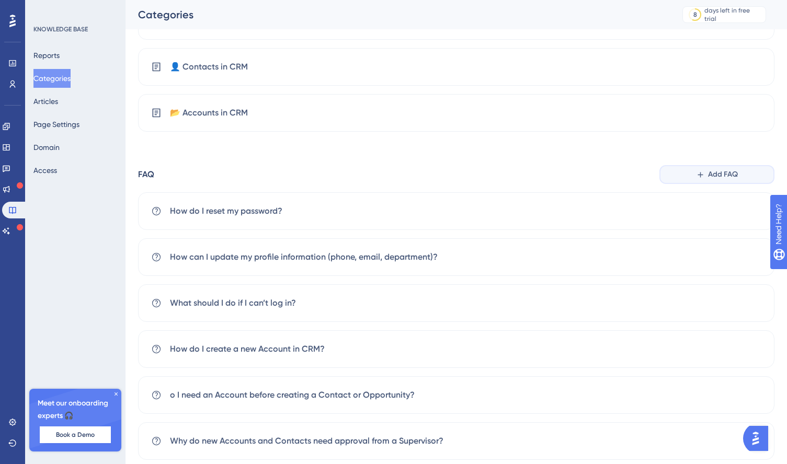
drag, startPoint x: 728, startPoint y: 172, endPoint x: 588, endPoint y: 179, distance: 139.8
click at [727, 172] on span "Add FAQ" at bounding box center [723, 174] width 30 height 13
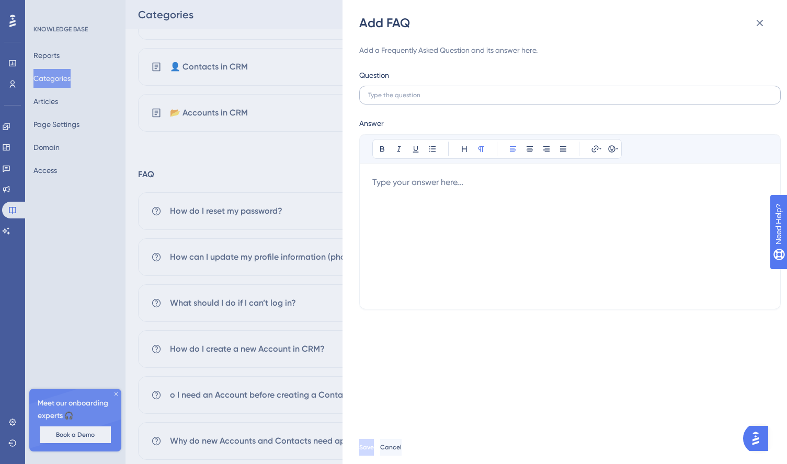
click at [418, 99] on label at bounding box center [569, 95] width 421 height 19
click at [418, 99] on input "text" at bounding box center [570, 94] width 404 height 7
paste input "How do I find a colleague in the Contacts Directory?"
type input "How do I find a colleague in the Contacts Directory?"
click at [376, 177] on div at bounding box center [569, 236] width 395 height 120
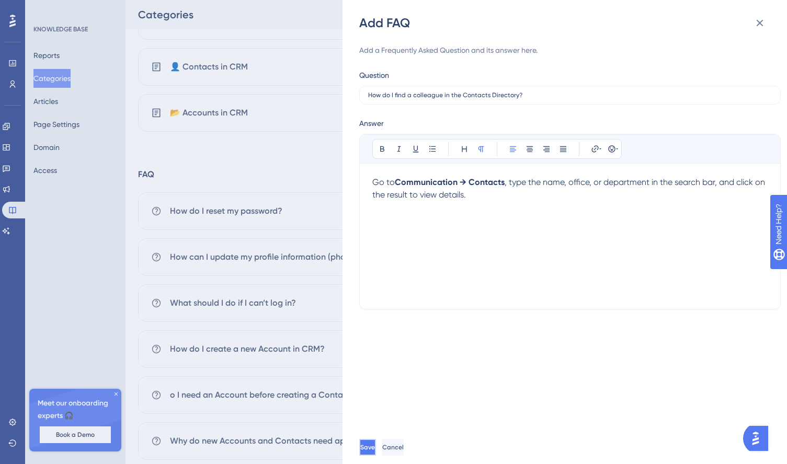
click at [376, 441] on button "Save" at bounding box center [367, 447] width 17 height 17
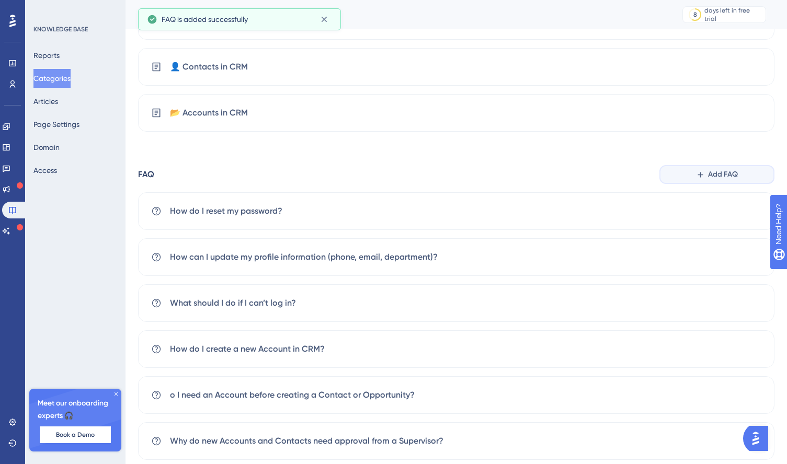
click at [736, 177] on span "Add FAQ" at bounding box center [723, 174] width 30 height 13
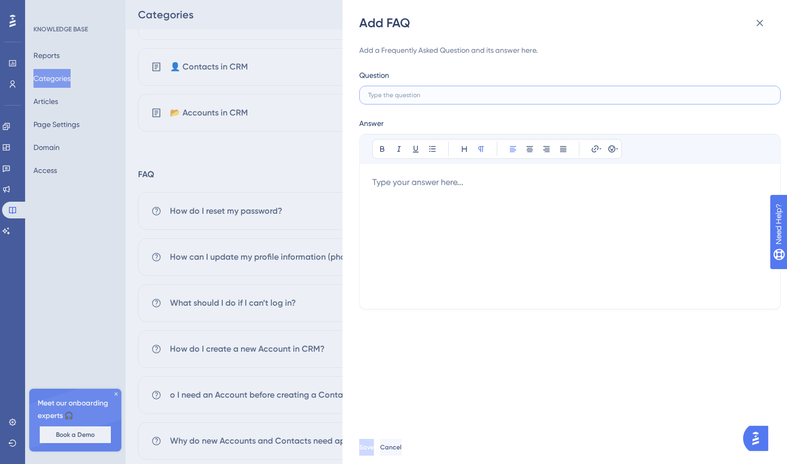
click at [402, 97] on input "text" at bounding box center [570, 94] width 404 height 7
paste input "How do I use the Offices Map to locate a branch in another country?"
type input "How do I use the Offices Map to locate a branch in another country?"
click at [409, 182] on div at bounding box center [569, 236] width 395 height 120
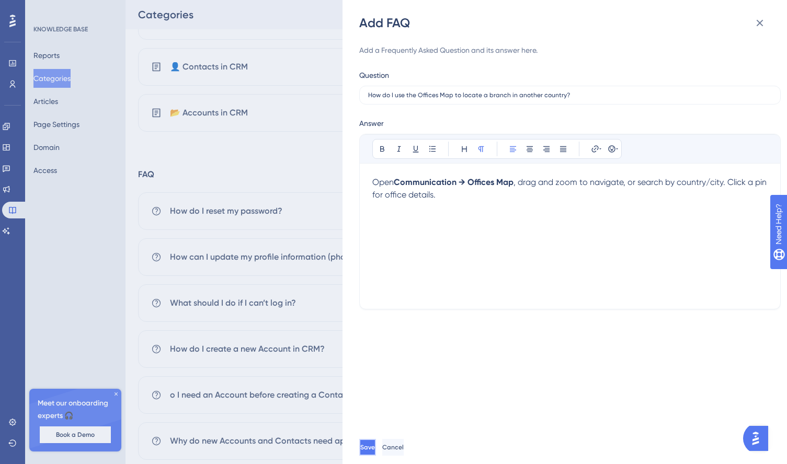
click at [376, 451] on button "Save" at bounding box center [367, 447] width 17 height 17
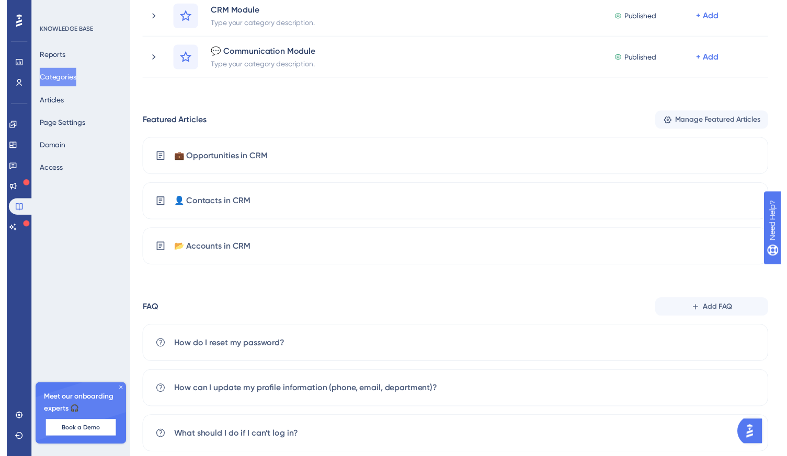
scroll to position [0, 0]
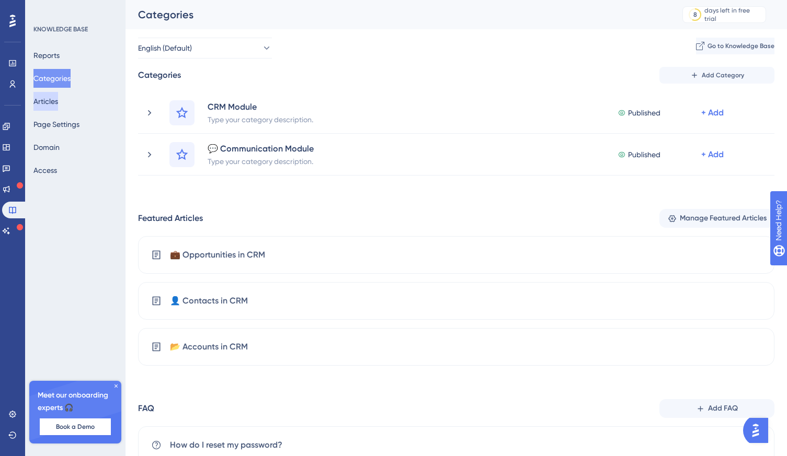
click at [56, 102] on button "Articles" at bounding box center [45, 101] width 25 height 19
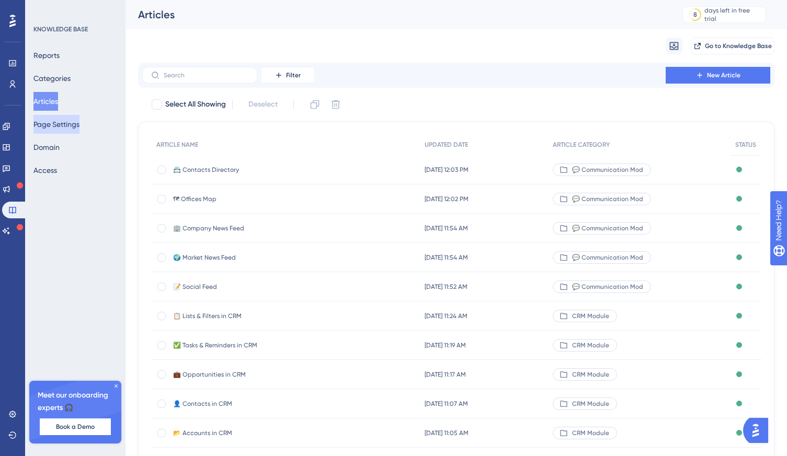
click at [58, 123] on button "Page Settings" at bounding box center [56, 124] width 46 height 19
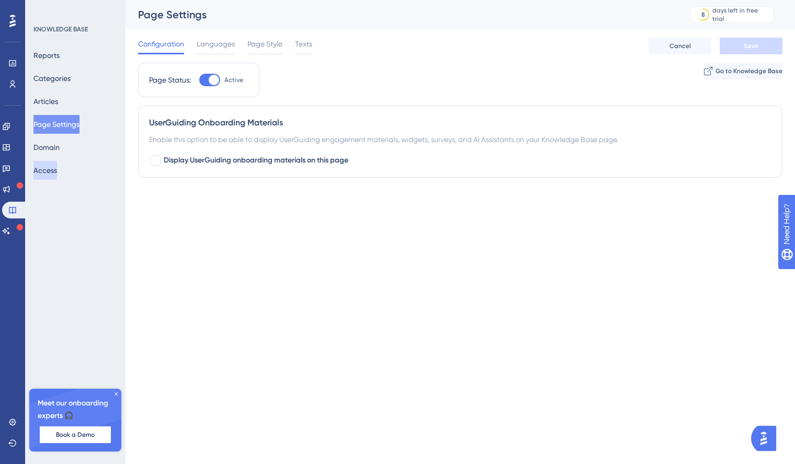
click at [55, 167] on button "Access" at bounding box center [45, 170] width 24 height 19
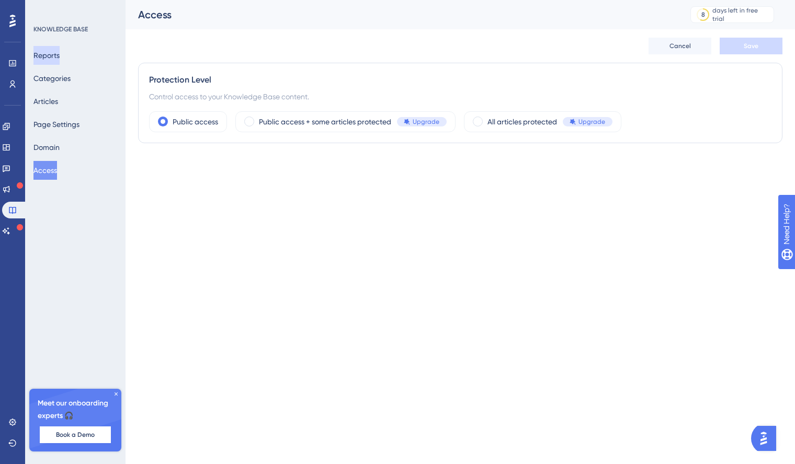
click at [55, 56] on button "Reports" at bounding box center [46, 55] width 26 height 19
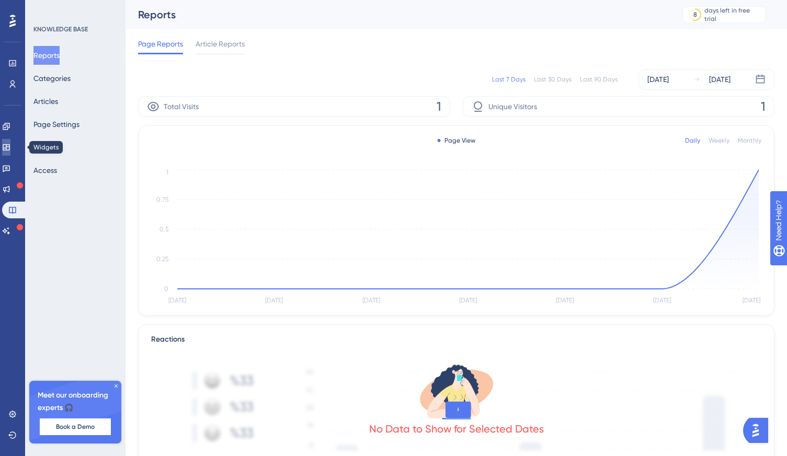
click at [10, 152] on link at bounding box center [6, 147] width 8 height 17
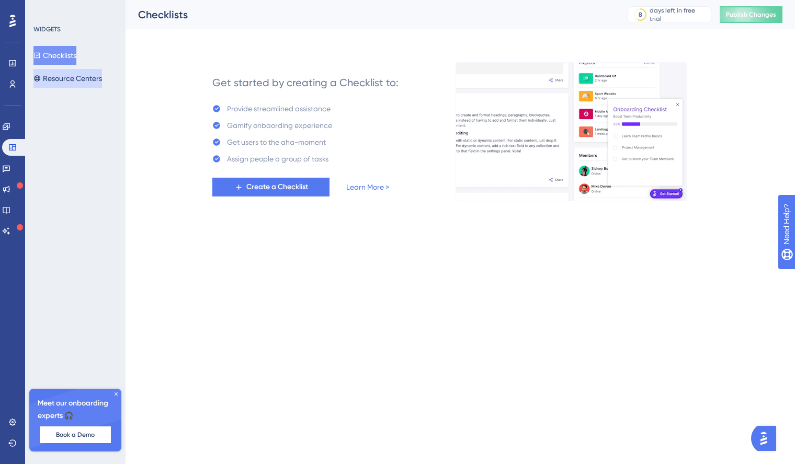
click at [56, 77] on button "Resource Centers" at bounding box center [67, 78] width 68 height 19
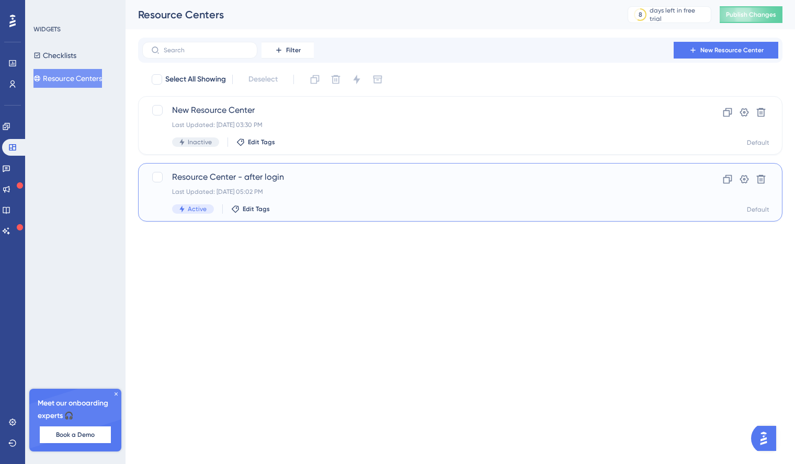
click at [198, 177] on span "Resource Center - after login" at bounding box center [418, 177] width 492 height 13
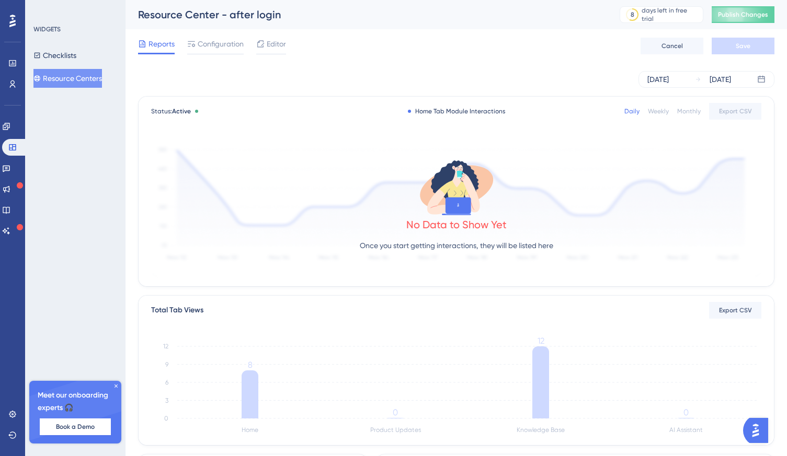
click at [116, 387] on icon at bounding box center [116, 386] width 6 height 6
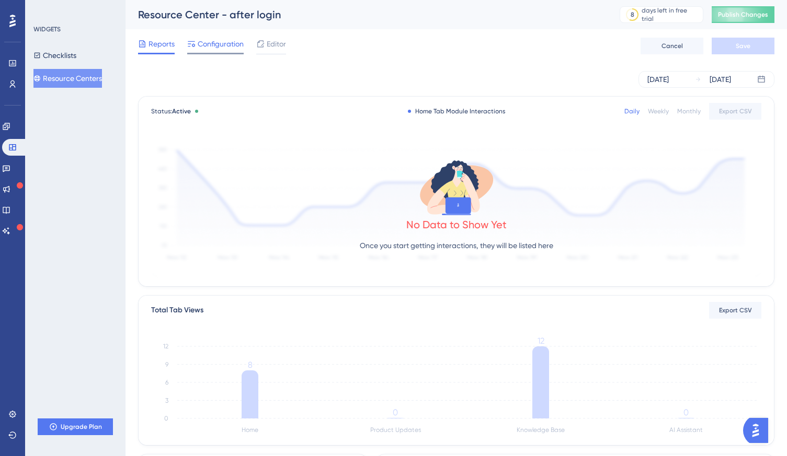
click at [230, 42] on span "Configuration" at bounding box center [221, 44] width 46 height 13
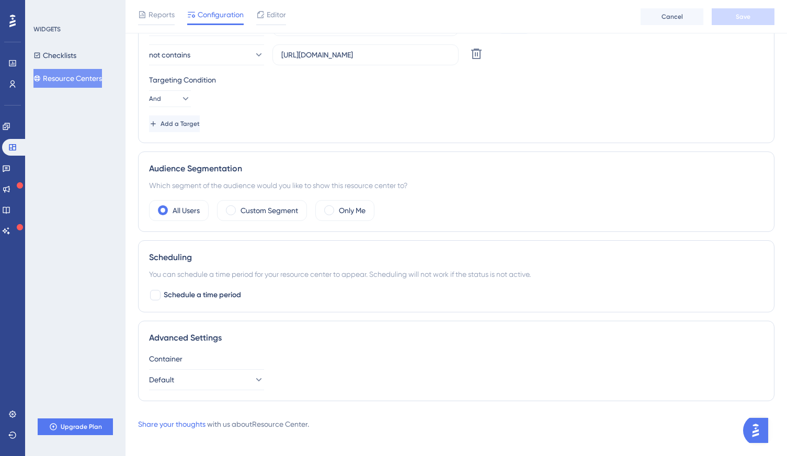
scroll to position [285, 0]
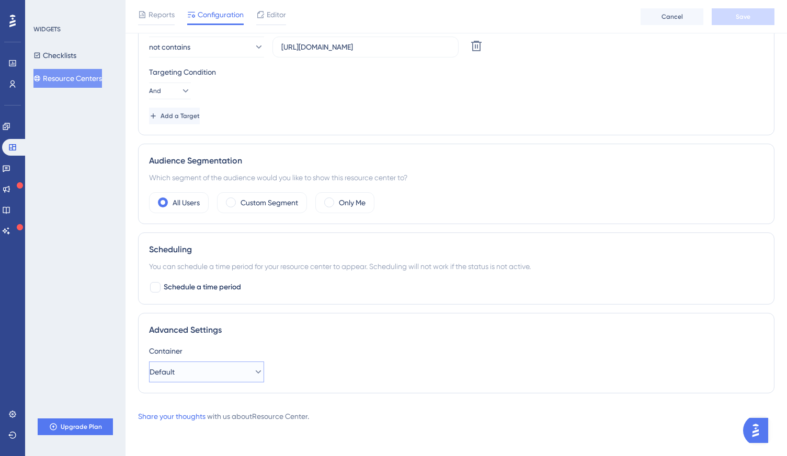
click at [253, 369] on icon at bounding box center [258, 372] width 10 height 10
click at [295, 345] on div "Container" at bounding box center [456, 351] width 614 height 13
click at [273, 18] on span "Editor" at bounding box center [276, 14] width 19 height 13
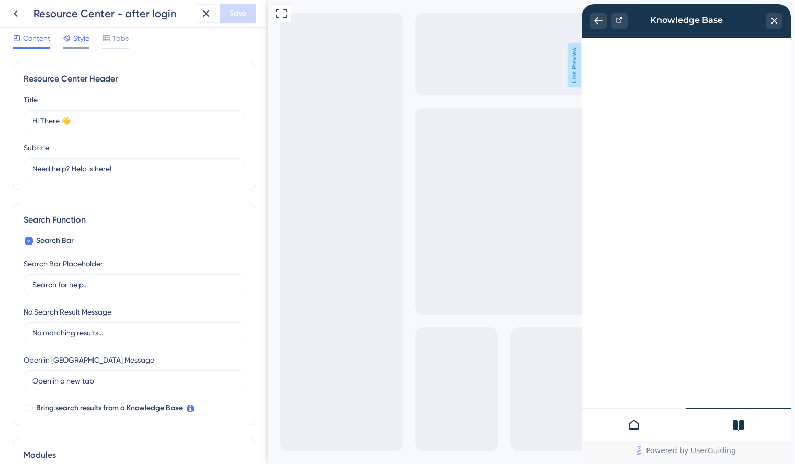
click at [84, 41] on span "Style" at bounding box center [81, 38] width 16 height 13
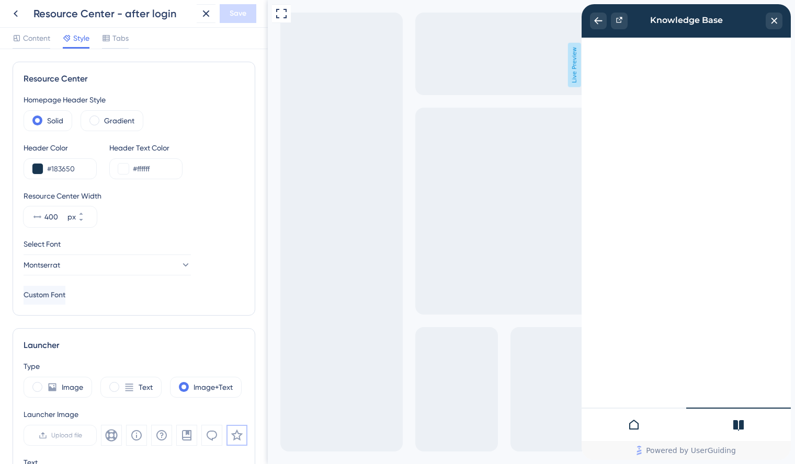
click at [114, 50] on div "Resource Center Homepage Header Style Solid Gradient Header Color #183650 Heade…" at bounding box center [134, 256] width 268 height 415
click at [115, 47] on div at bounding box center [115, 48] width 27 height 2
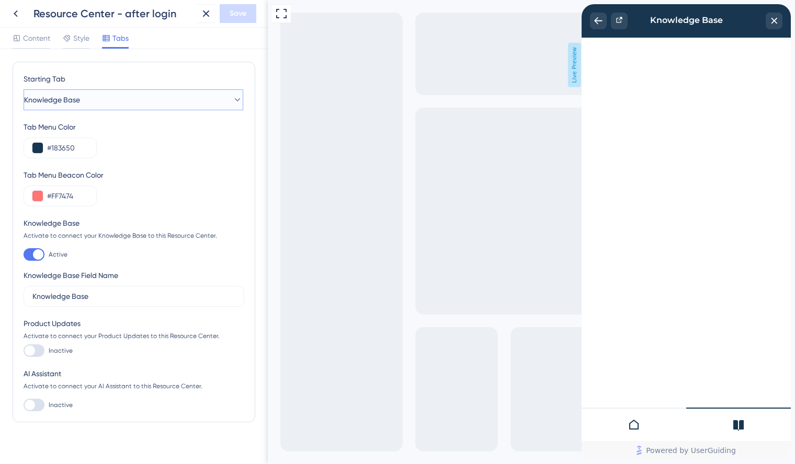
click at [118, 99] on button "Knowledge Base" at bounding box center [134, 99] width 220 height 21
click at [63, 129] on div "Home Home" at bounding box center [133, 131] width 206 height 21
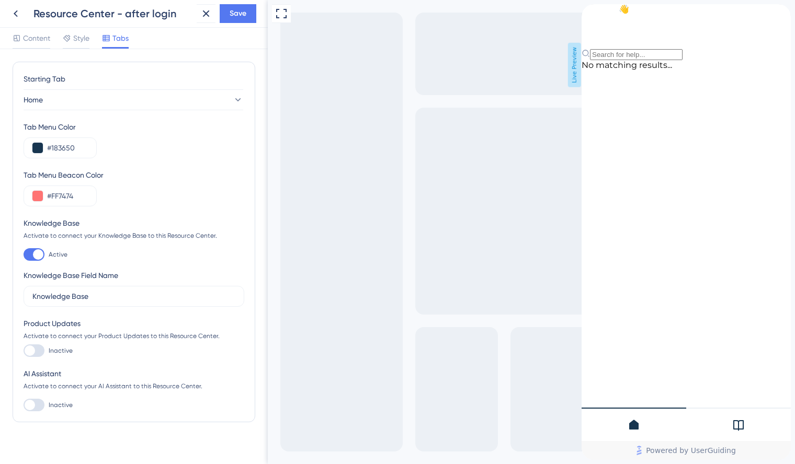
click at [33, 256] on div at bounding box center [38, 254] width 10 height 10
click at [24, 255] on input "Active" at bounding box center [23, 255] width 1 height 1
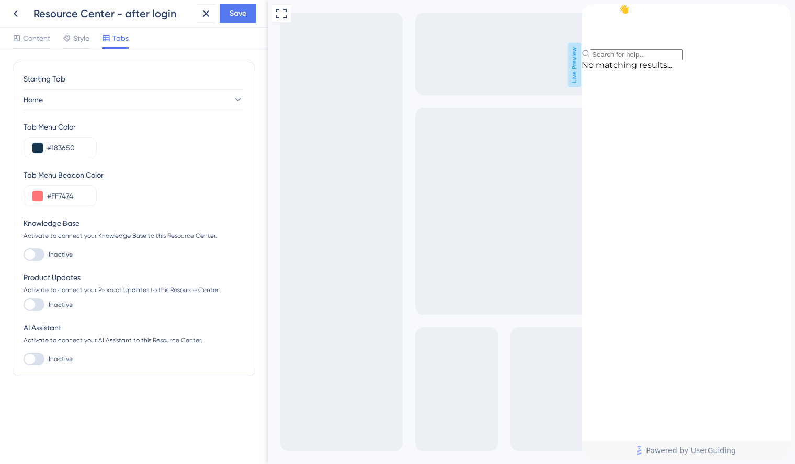
click at [37, 255] on div at bounding box center [34, 254] width 21 height 13
click at [24, 255] on input "Inactive" at bounding box center [23, 255] width 1 height 1
checkbox input "true"
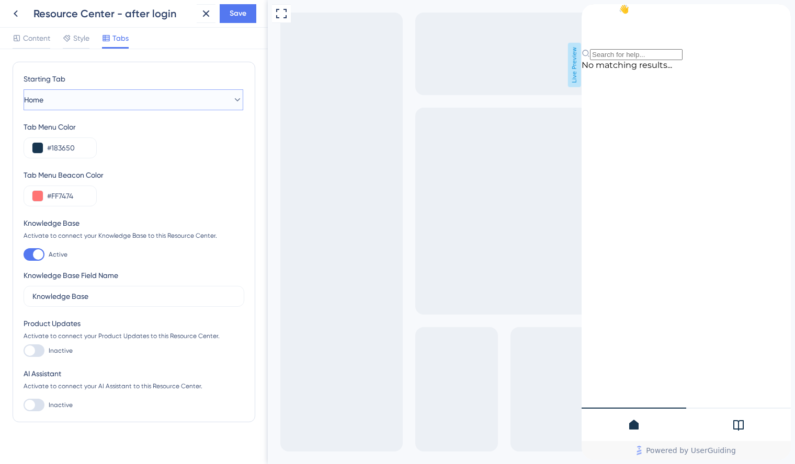
click at [101, 98] on button "Home" at bounding box center [134, 99] width 220 height 21
click at [80, 152] on span "Knowledge Base" at bounding box center [58, 152] width 56 height 13
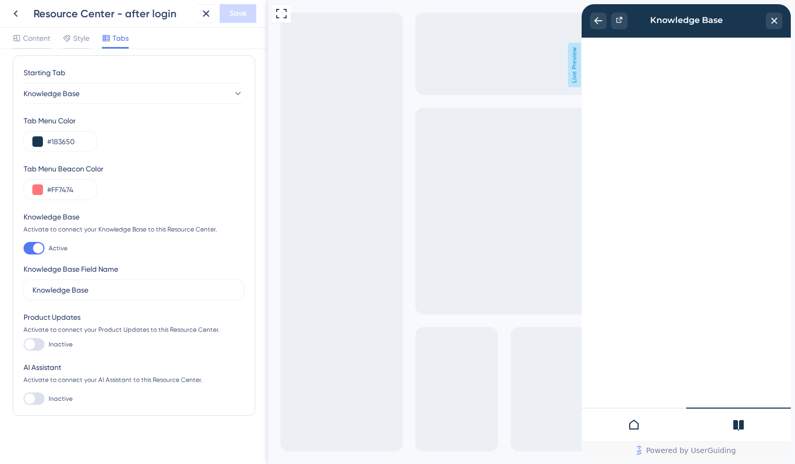
scroll to position [13, 0]
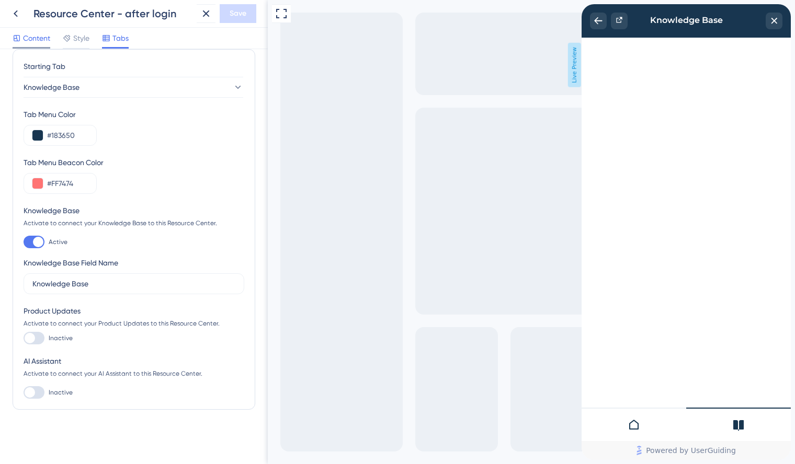
click at [42, 37] on span "Content" at bounding box center [36, 38] width 27 height 13
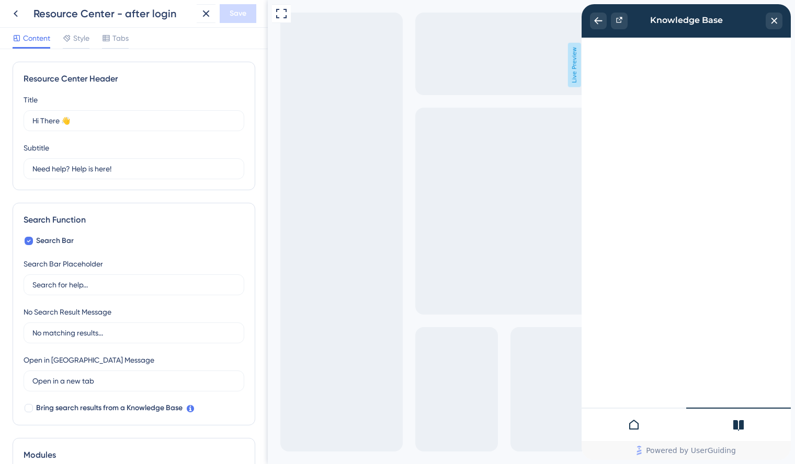
click at [85, 78] on div "Resource Center Header" at bounding box center [134, 79] width 221 height 13
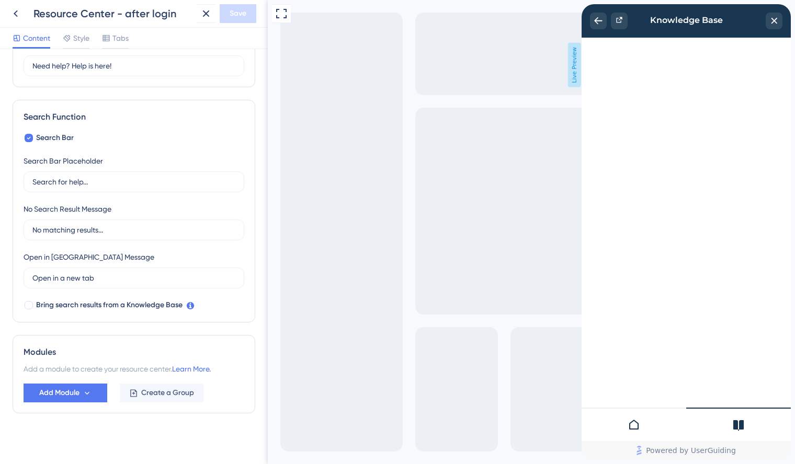
scroll to position [107, 0]
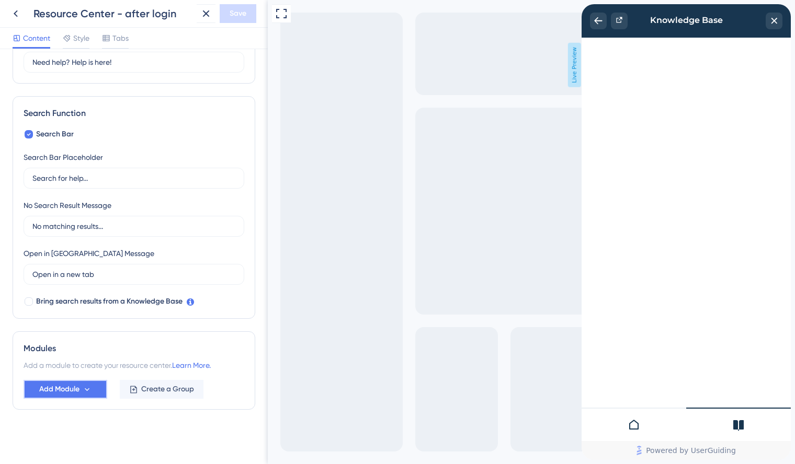
click at [85, 389] on icon at bounding box center [87, 389] width 9 height 9
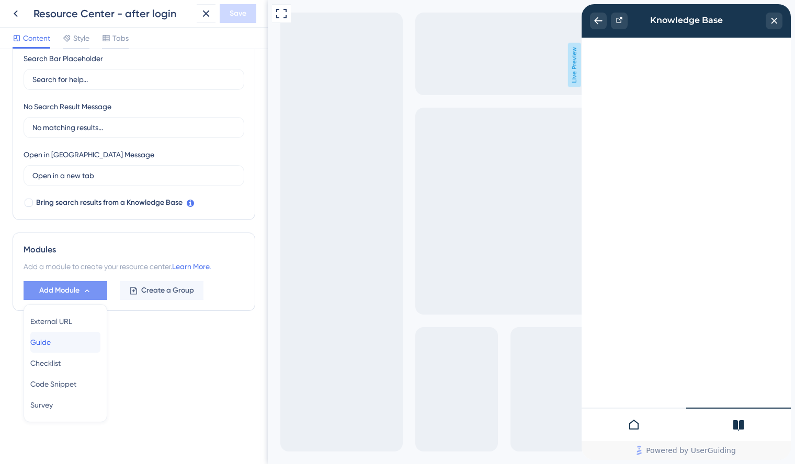
click at [51, 341] on span "Guide" at bounding box center [40, 342] width 20 height 13
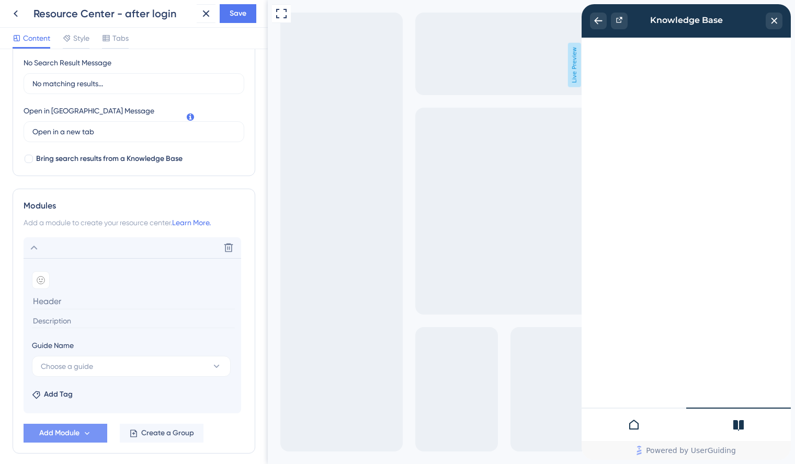
scroll to position [293, 0]
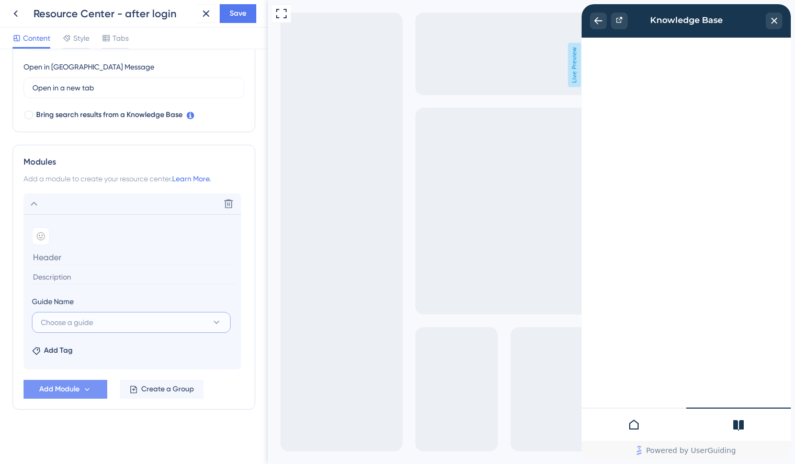
click at [110, 321] on button "Choose a guide" at bounding box center [131, 322] width 199 height 21
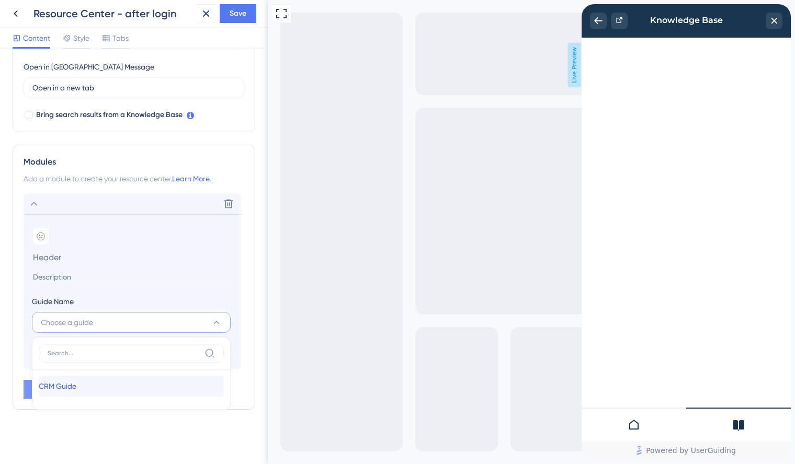
click at [74, 383] on span "CRM Guide" at bounding box center [58, 386] width 38 height 13
type input "CRM Guide"
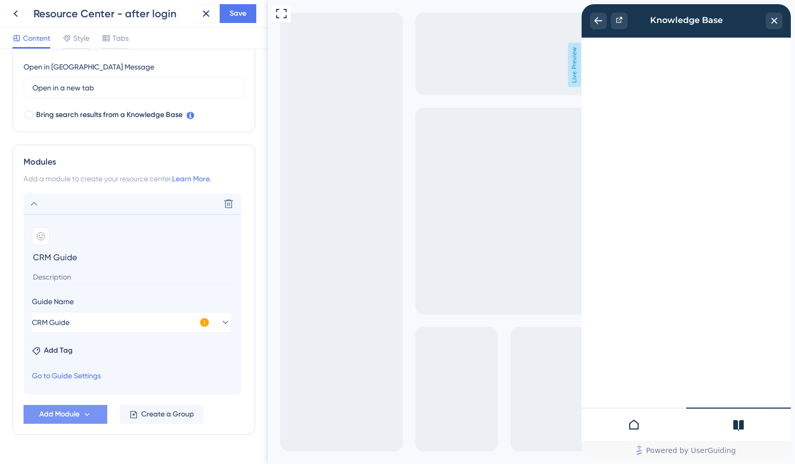
click at [64, 278] on input at bounding box center [133, 277] width 203 height 14
click at [39, 234] on icon at bounding box center [41, 236] width 8 height 8
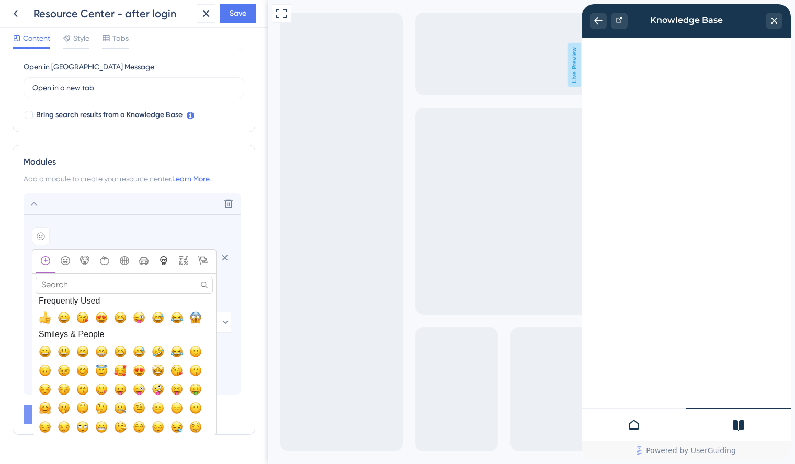
click at [166, 262] on icon "Objects" at bounding box center [163, 260] width 9 height 9
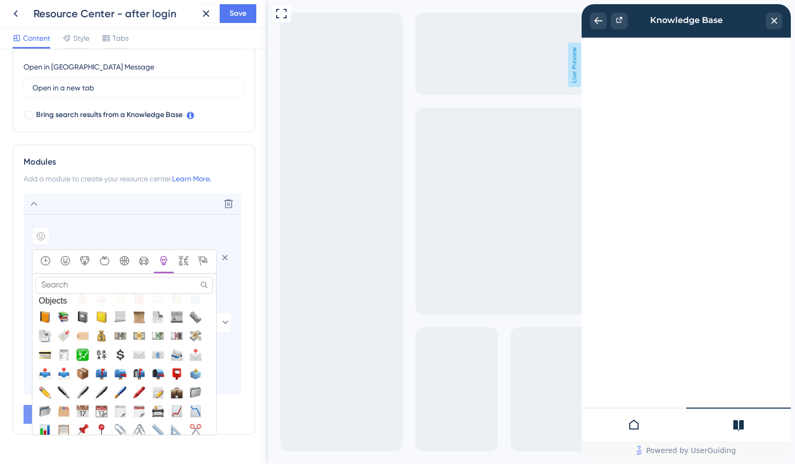
scroll to position [2532, 0]
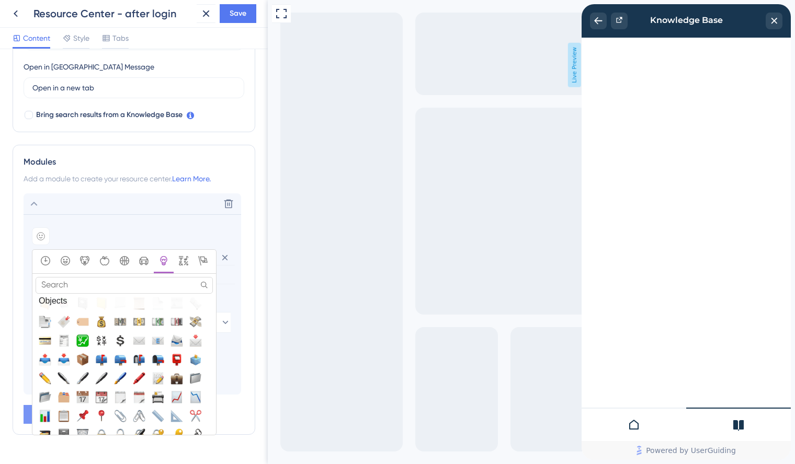
click at [94, 285] on input "Search" at bounding box center [124, 285] width 177 height 16
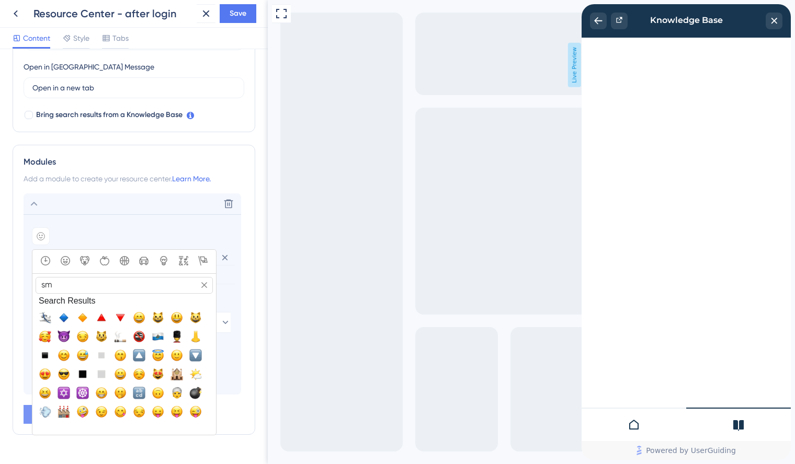
type input "s"
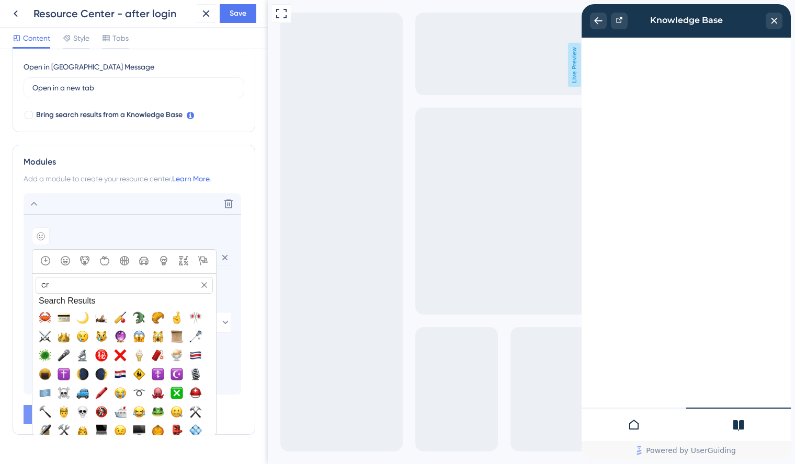
type input "c"
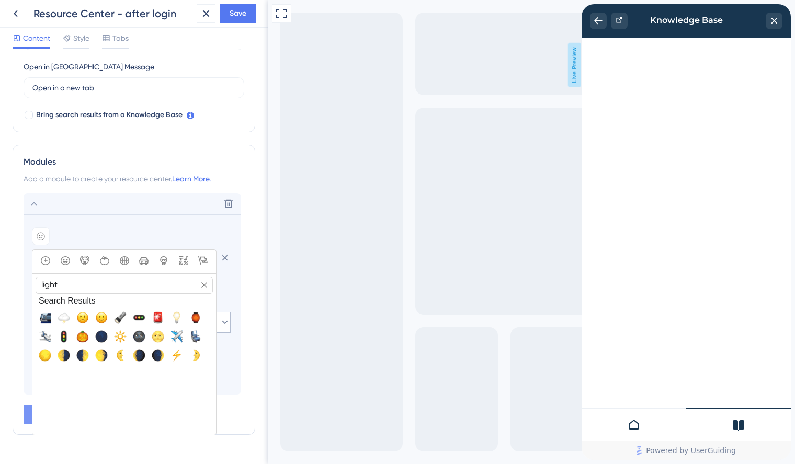
type input "light"
click at [181, 321] on span "💡, bulb" at bounding box center [176, 318] width 13 height 13
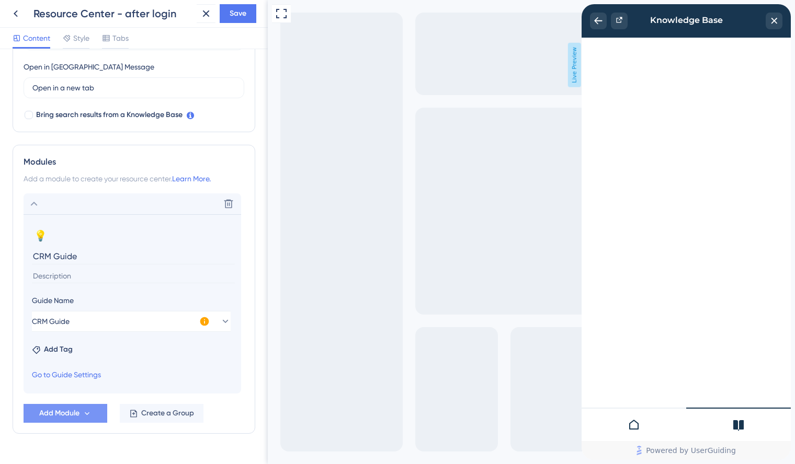
click at [204, 323] on icon at bounding box center [204, 321] width 10 height 10
click at [89, 415] on icon at bounding box center [87, 413] width 9 height 9
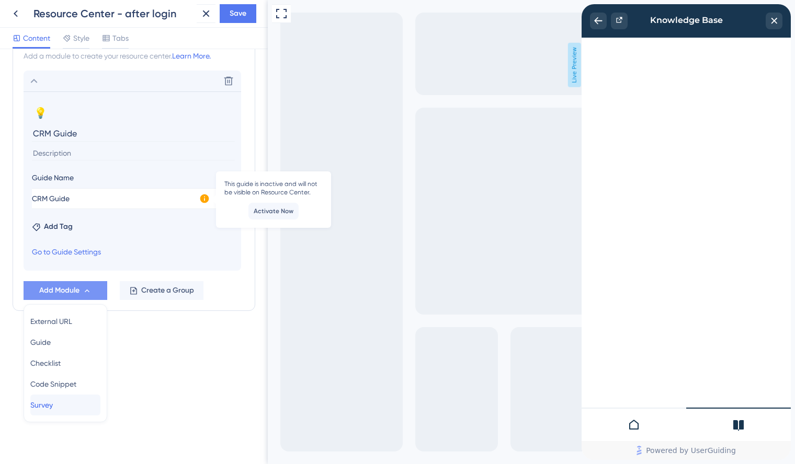
click at [53, 404] on span "Survey" at bounding box center [41, 405] width 22 height 13
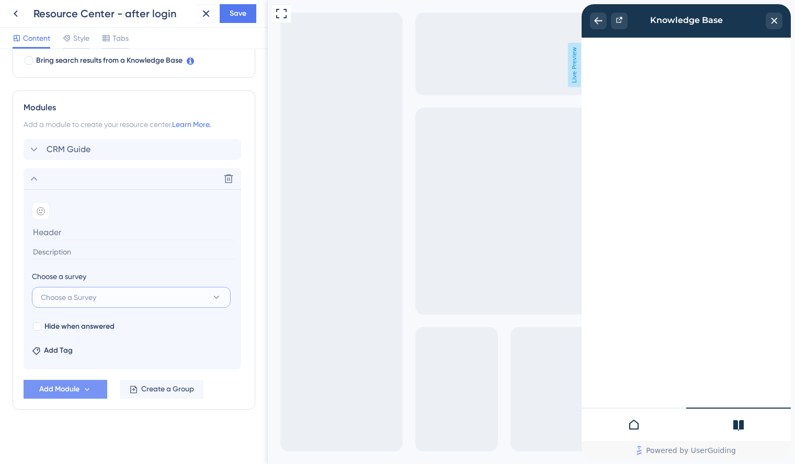
click at [152, 294] on button "Choose a Survey" at bounding box center [131, 297] width 199 height 21
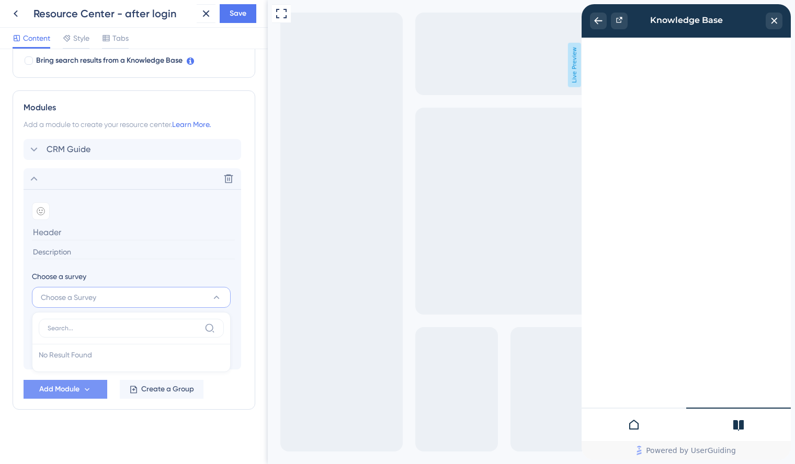
click at [161, 266] on section "Add emoji Choose a survey Choose a Survey No Result Found No Result Found Hide …" at bounding box center [132, 279] width 217 height 180
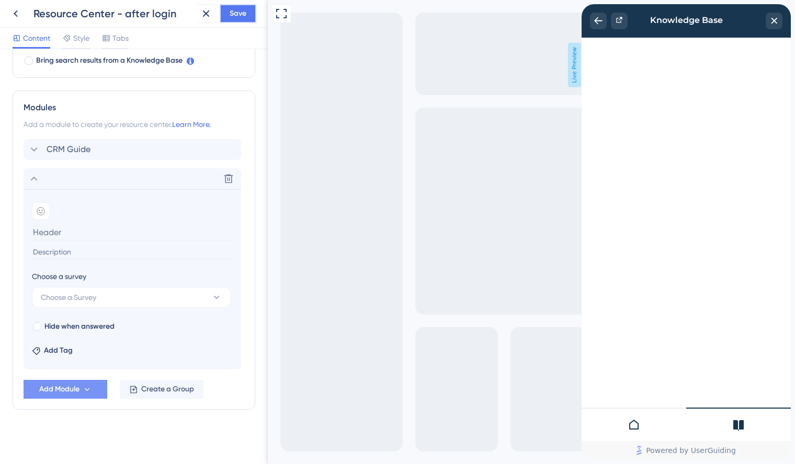
click at [243, 21] on button "Save" at bounding box center [238, 13] width 37 height 19
click at [54, 230] on input at bounding box center [133, 234] width 203 height 16
type input "Do you enjoy it?"
click at [238, 18] on span "Save" at bounding box center [237, 13] width 17 height 13
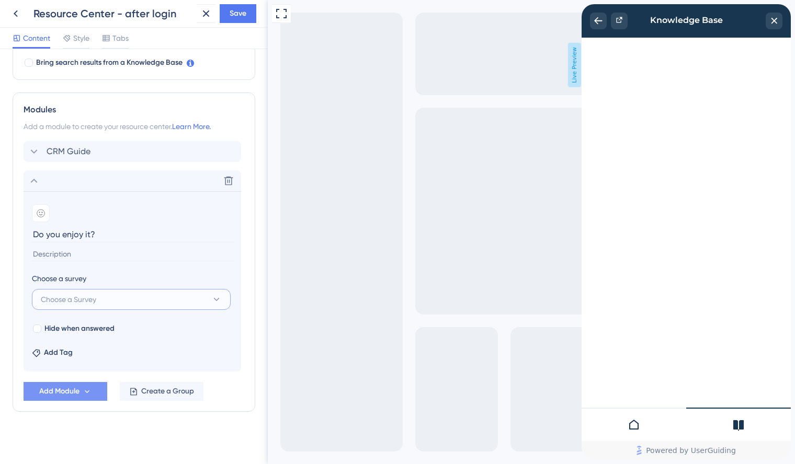
click at [130, 297] on button "Choose a Survey" at bounding box center [131, 299] width 199 height 21
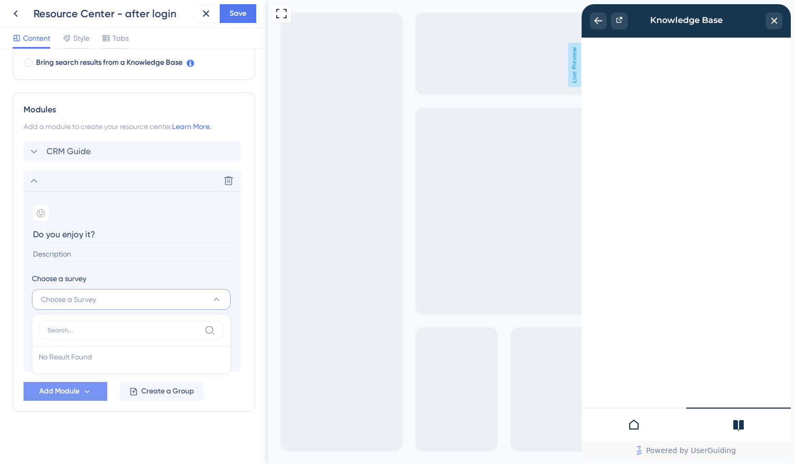
click at [310, 257] on div "Full Screen Preview Live Preview" at bounding box center [531, 243] width 527 height 486
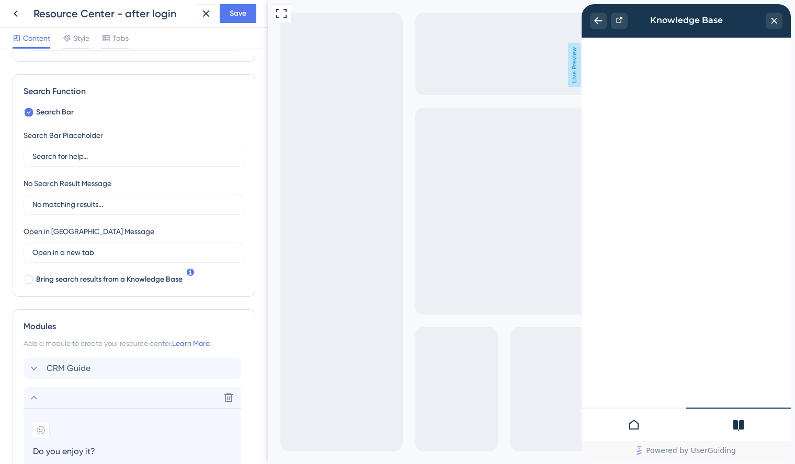
scroll to position [348, 0]
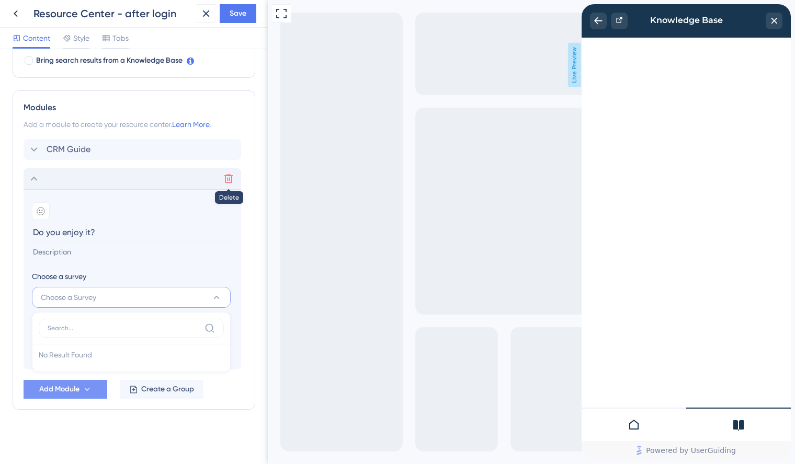
click at [230, 181] on icon at bounding box center [228, 179] width 10 height 10
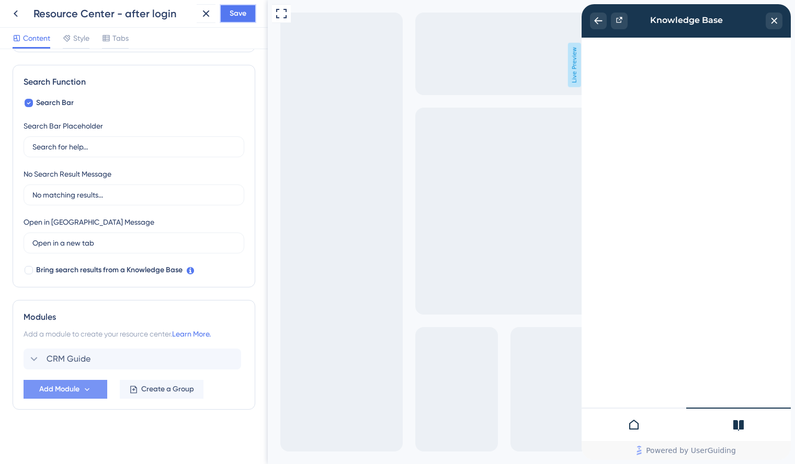
click at [231, 15] on span "Save" at bounding box center [237, 13] width 17 height 13
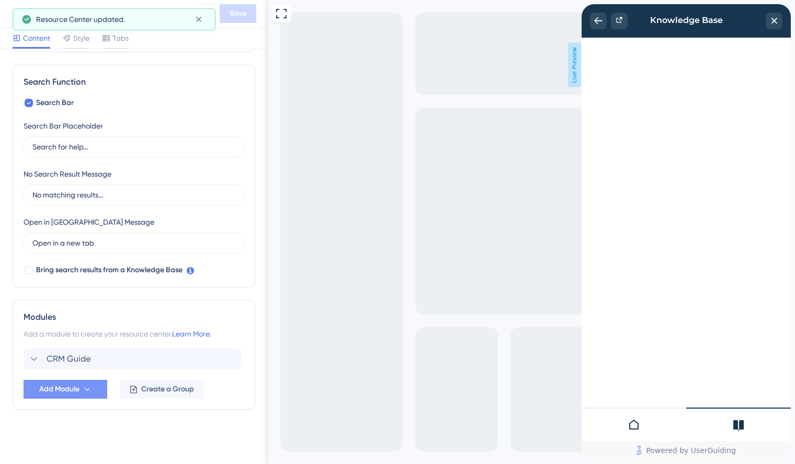
click at [630, 418] on div at bounding box center [633, 424] width 105 height 33
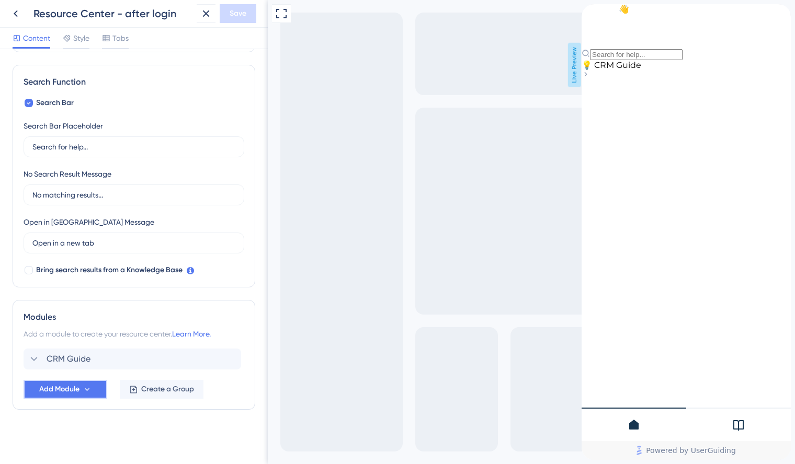
click at [73, 392] on span "Add Module" at bounding box center [59, 389] width 40 height 13
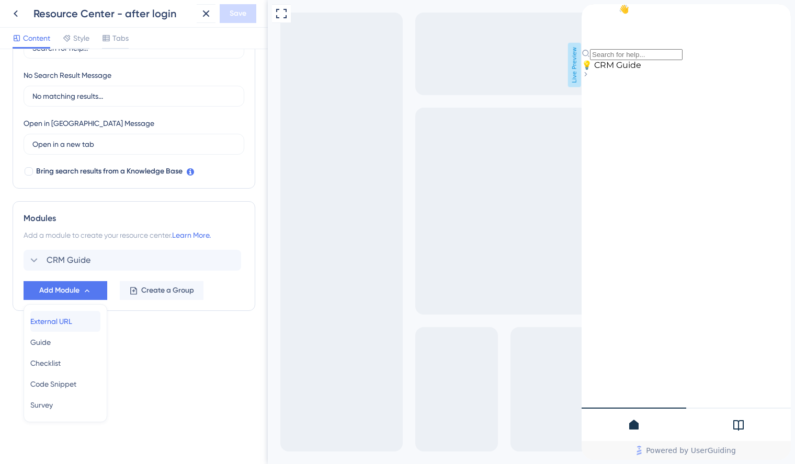
click at [69, 323] on span "External URL" at bounding box center [51, 321] width 42 height 13
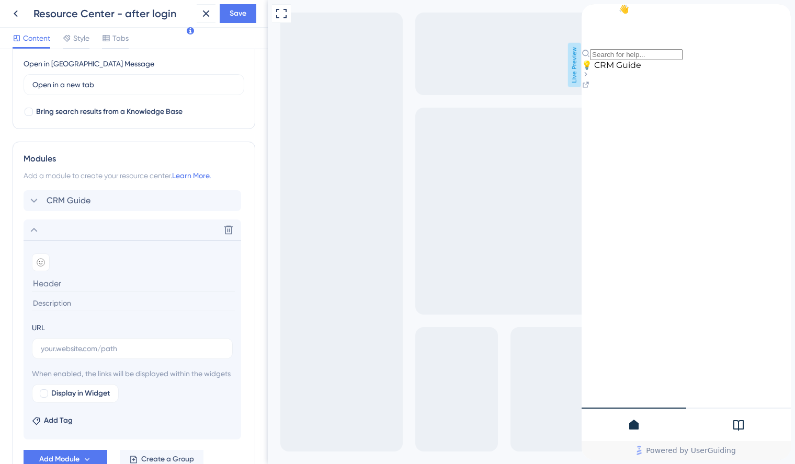
scroll to position [379, 0]
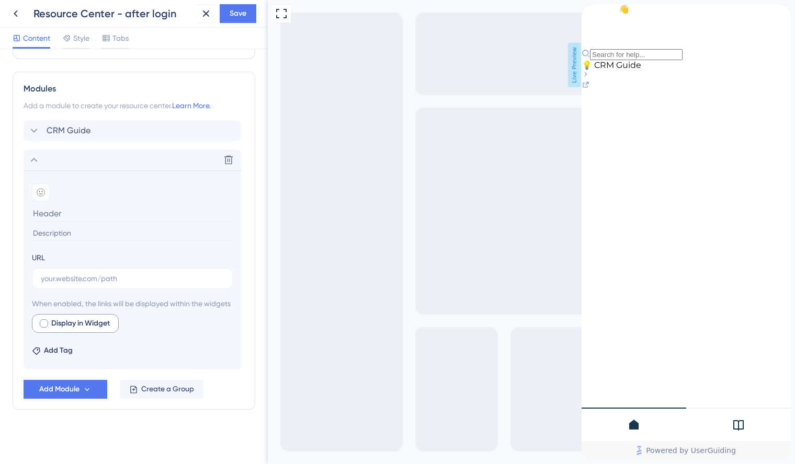
click at [71, 325] on span "Display in Widget" at bounding box center [80, 323] width 59 height 13
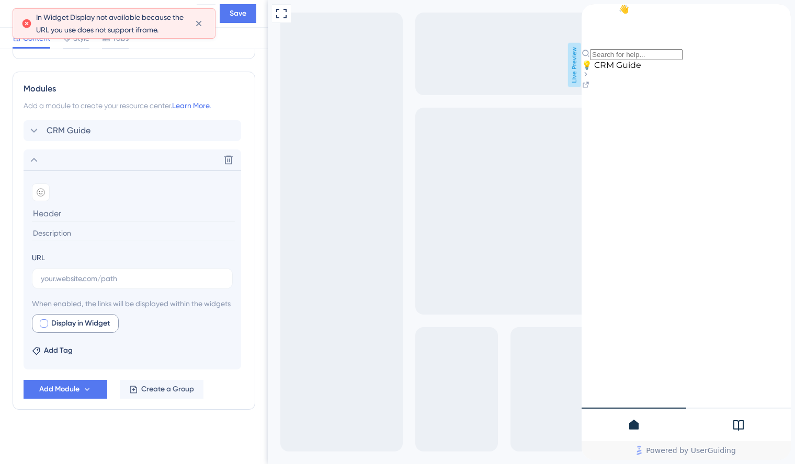
click at [71, 325] on span "Display in Widget" at bounding box center [80, 323] width 59 height 13
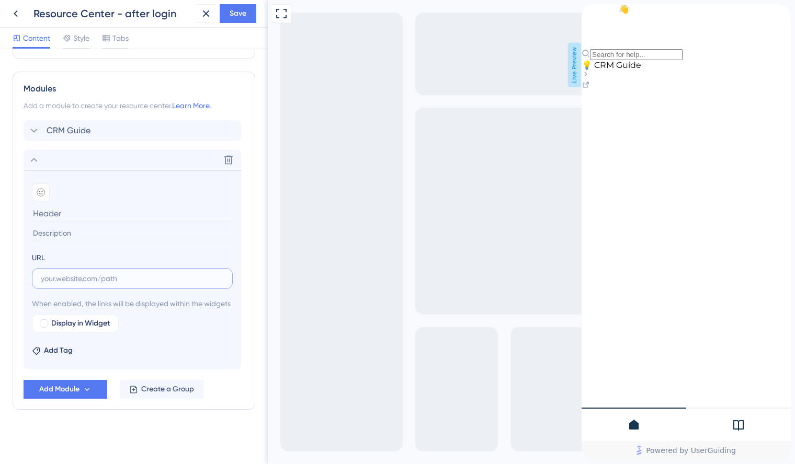
click at [65, 273] on input "text" at bounding box center [132, 278] width 183 height 11
click at [230, 155] on icon at bounding box center [228, 160] width 10 height 10
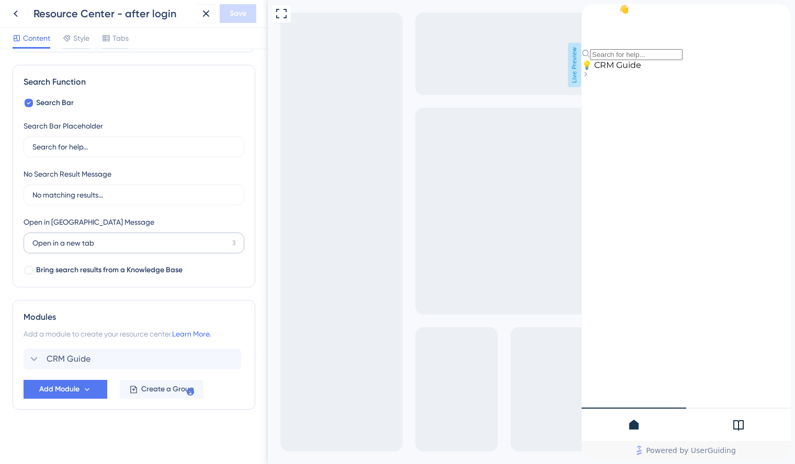
scroll to position [0, 0]
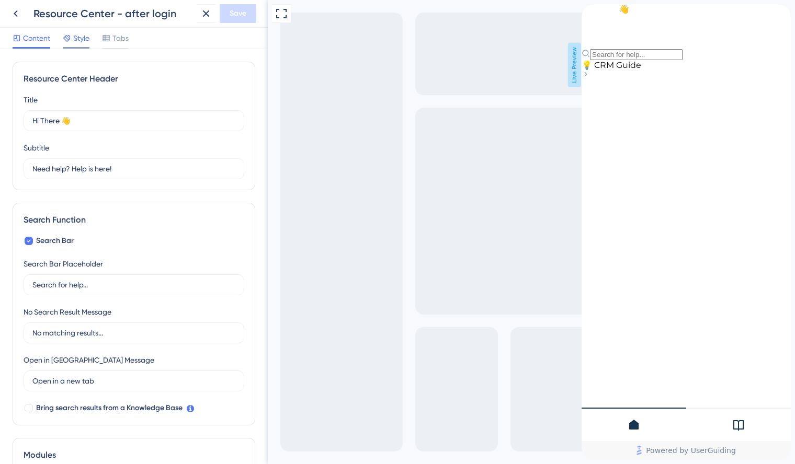
click at [78, 45] on div "Style" at bounding box center [76, 40] width 27 height 17
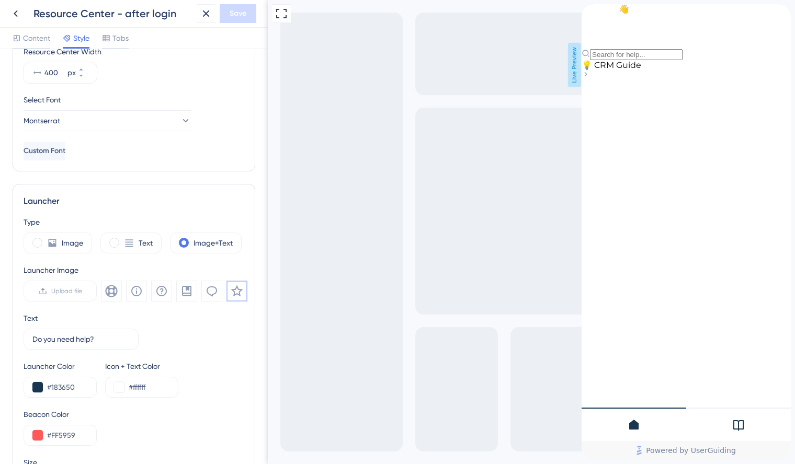
scroll to position [146, 0]
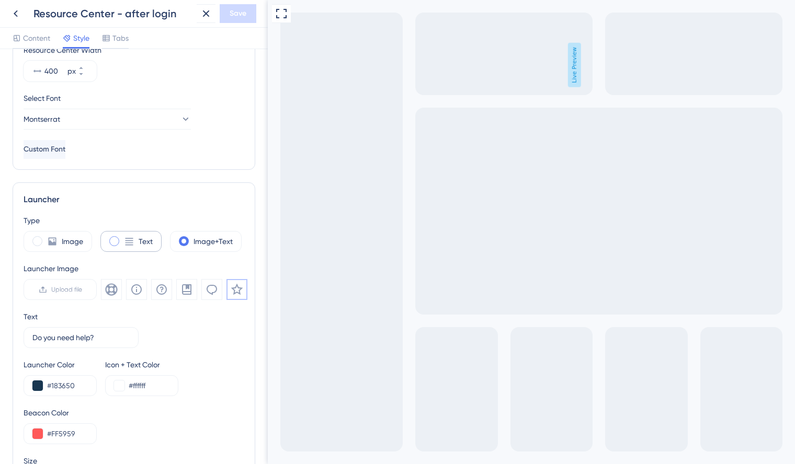
click at [112, 241] on span at bounding box center [114, 241] width 10 height 10
click at [122, 238] on input "radio" at bounding box center [122, 238] width 0 height 0
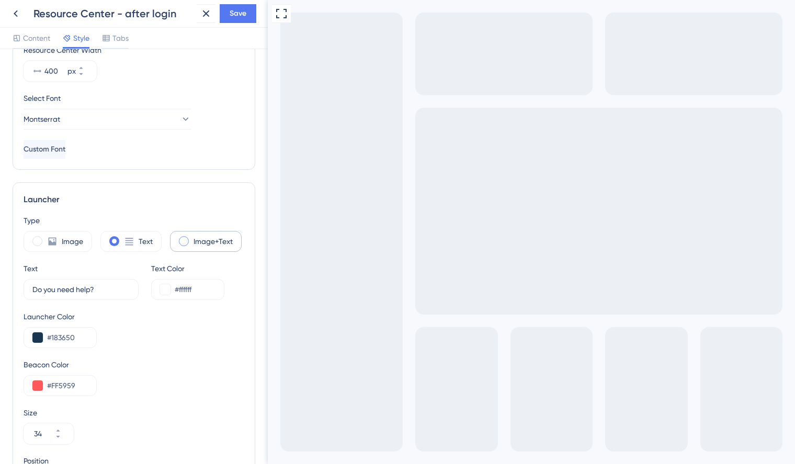
click at [179, 244] on span at bounding box center [184, 241] width 10 height 10
click at [192, 238] on input "radio" at bounding box center [192, 238] width 0 height 0
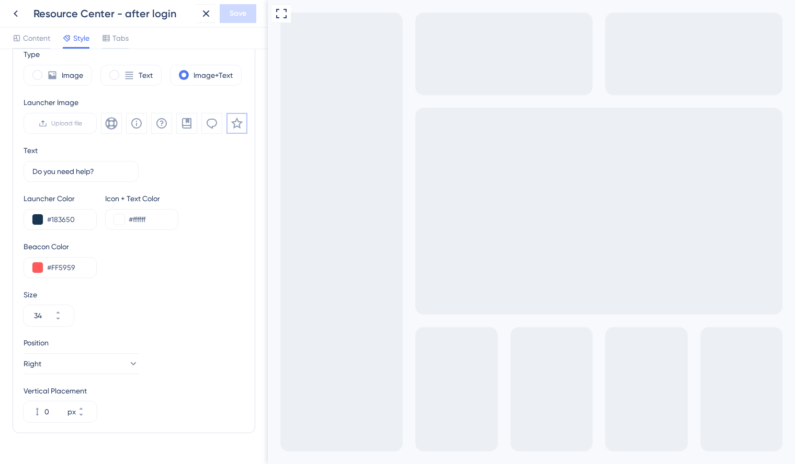
scroll to position [336, 0]
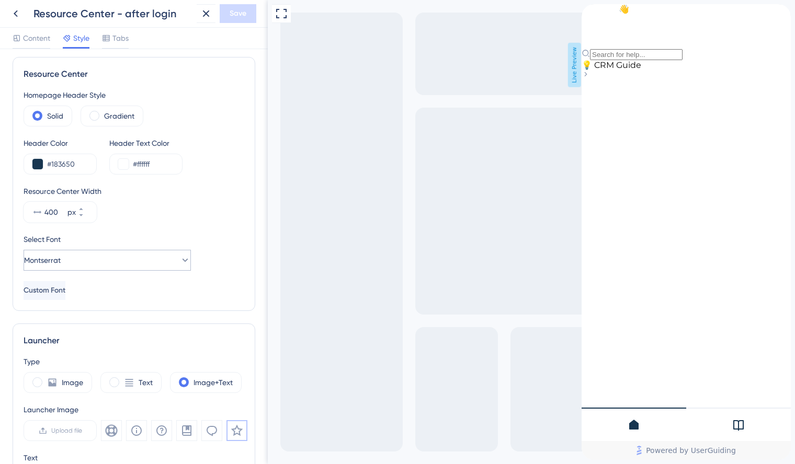
scroll to position [0, 0]
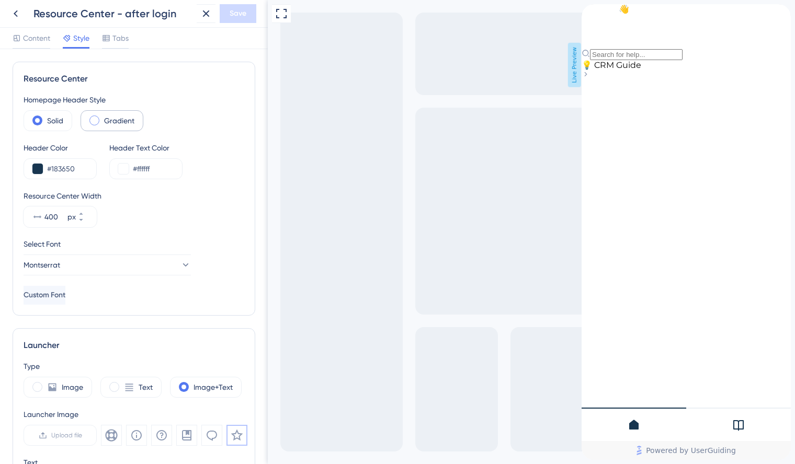
click at [112, 124] on label "Gradient" at bounding box center [119, 120] width 30 height 13
click at [62, 124] on label "Solid" at bounding box center [55, 120] width 16 height 13
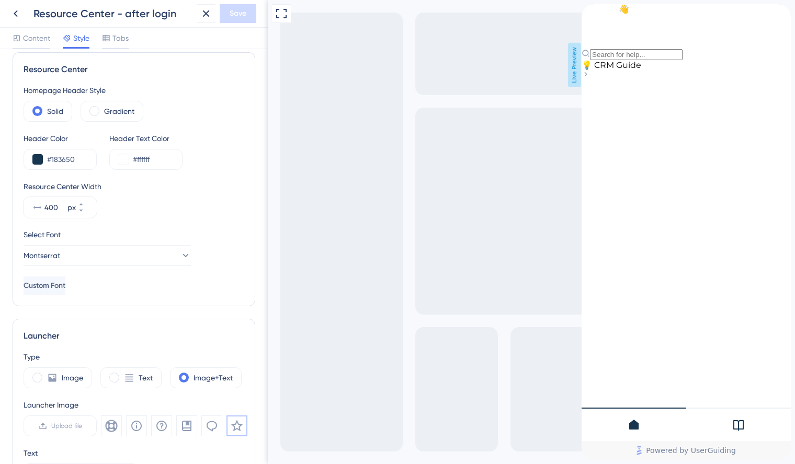
scroll to position [17, 0]
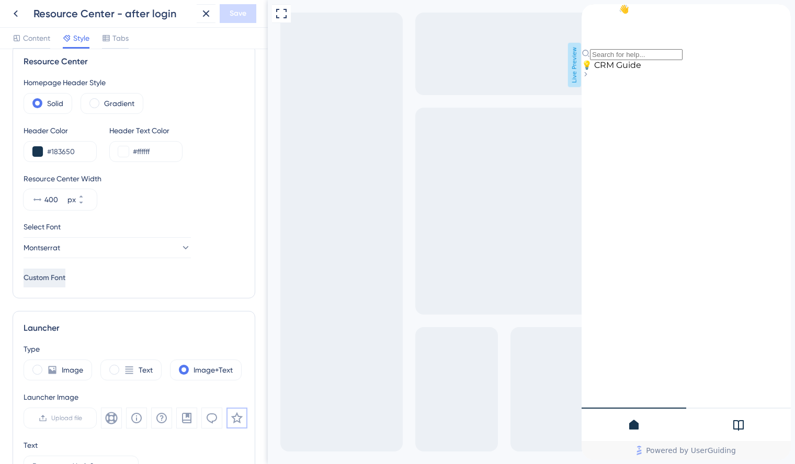
click at [65, 279] on span "Custom Font" at bounding box center [45, 278] width 42 height 13
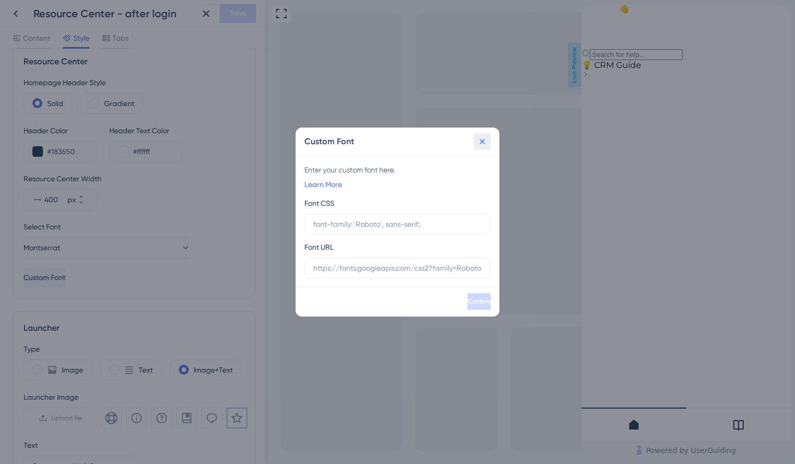
drag, startPoint x: 486, startPoint y: 143, endPoint x: 218, endPoint y: 143, distance: 267.6
click at [486, 143] on icon at bounding box center [482, 141] width 10 height 10
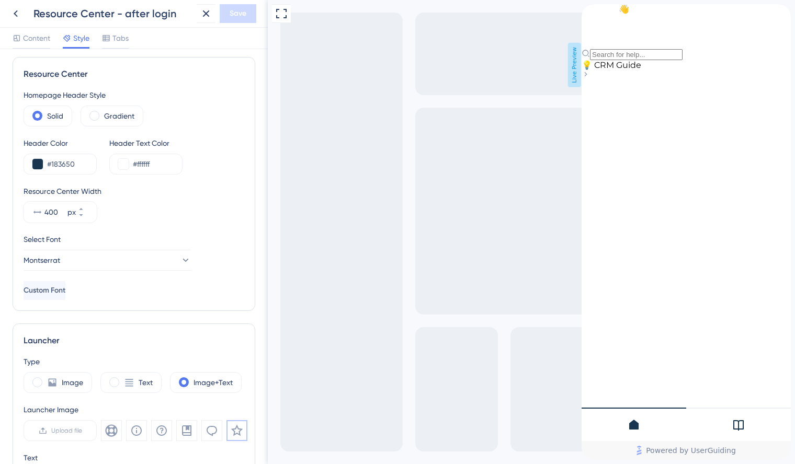
scroll to position [0, 0]
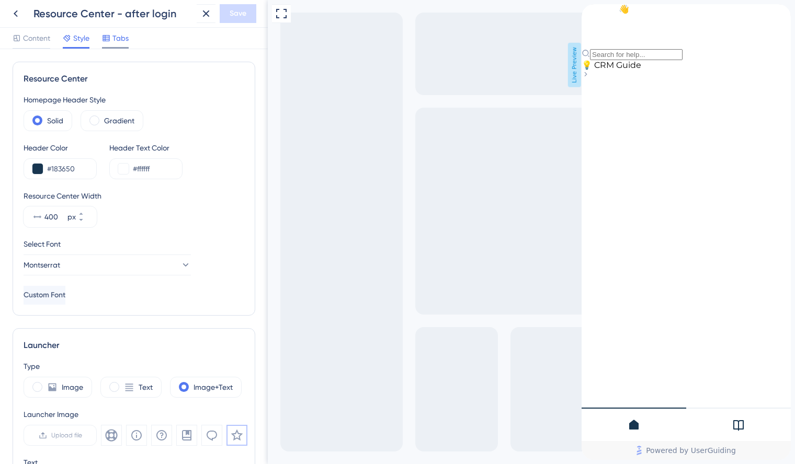
click at [120, 42] on span "Tabs" at bounding box center [120, 38] width 16 height 13
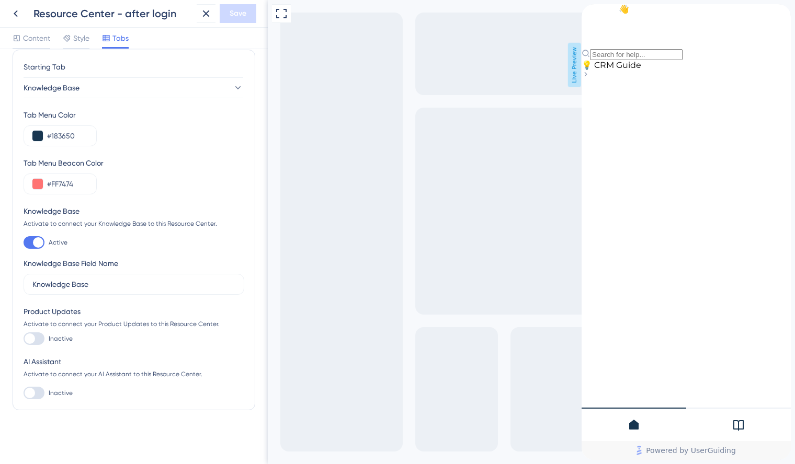
scroll to position [13, 0]
click at [40, 39] on span "Content" at bounding box center [36, 38] width 27 height 13
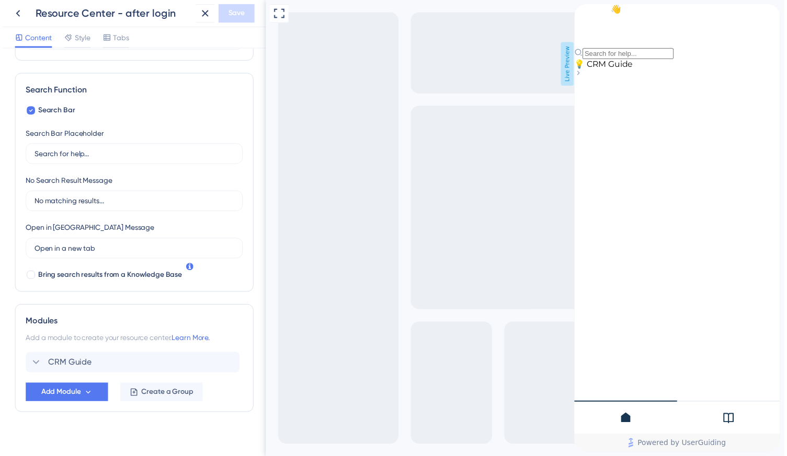
scroll to position [138, 0]
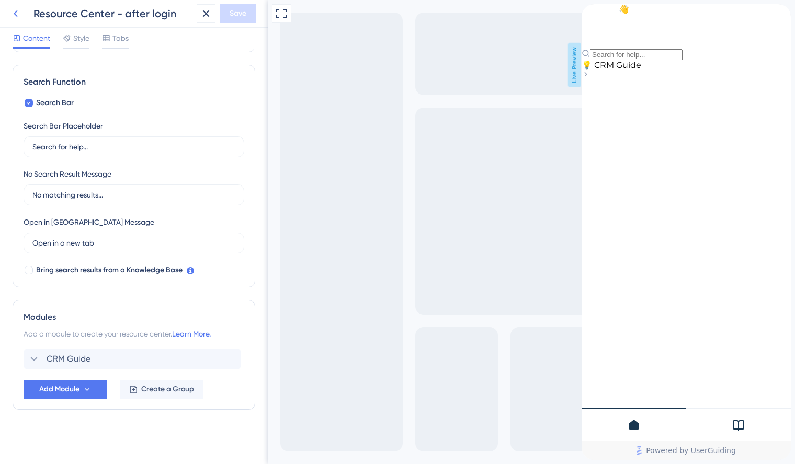
click at [18, 13] on icon at bounding box center [15, 13] width 13 height 13
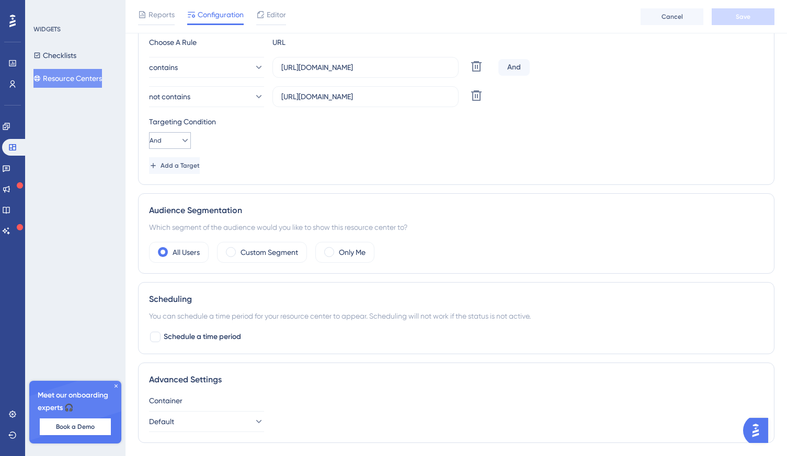
scroll to position [285, 0]
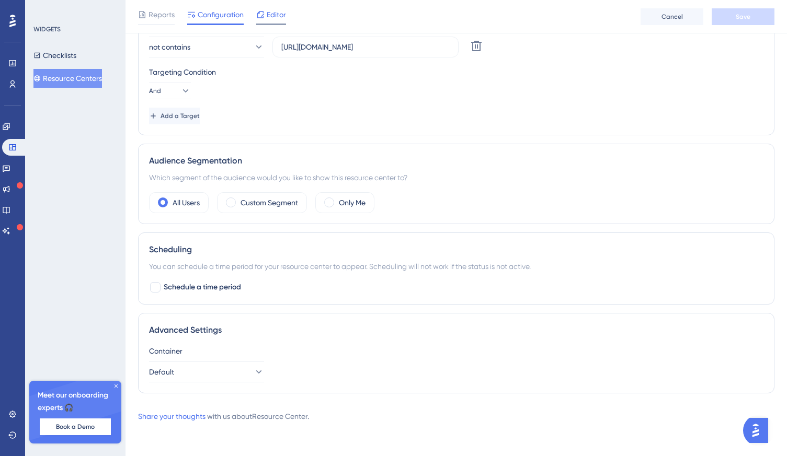
click at [273, 14] on span "Editor" at bounding box center [276, 14] width 19 height 13
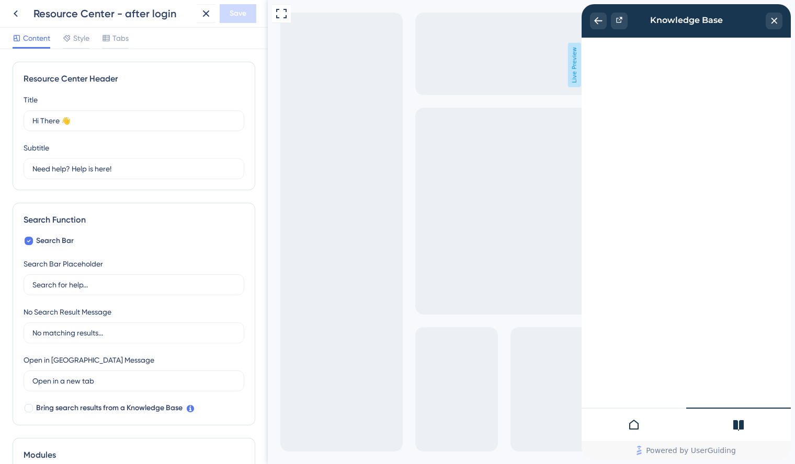
click at [625, 424] on div at bounding box center [633, 424] width 105 height 33
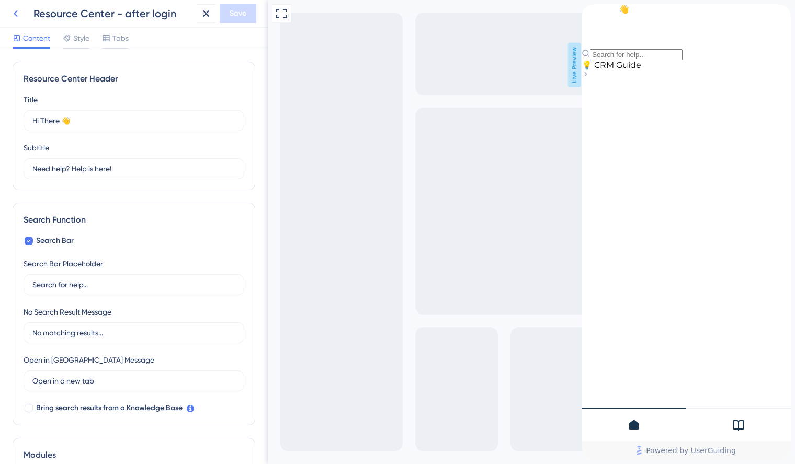
click at [19, 13] on icon at bounding box center [15, 13] width 13 height 13
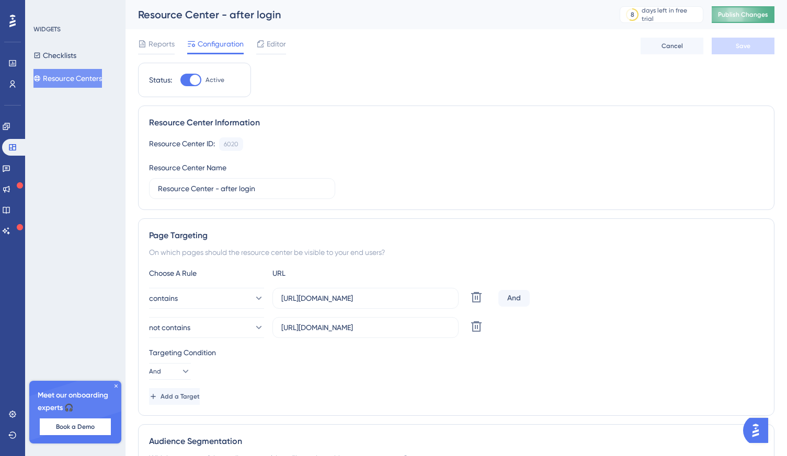
click at [750, 11] on span "Publish Changes" at bounding box center [743, 14] width 50 height 8
click at [259, 48] on icon at bounding box center [260, 44] width 8 height 8
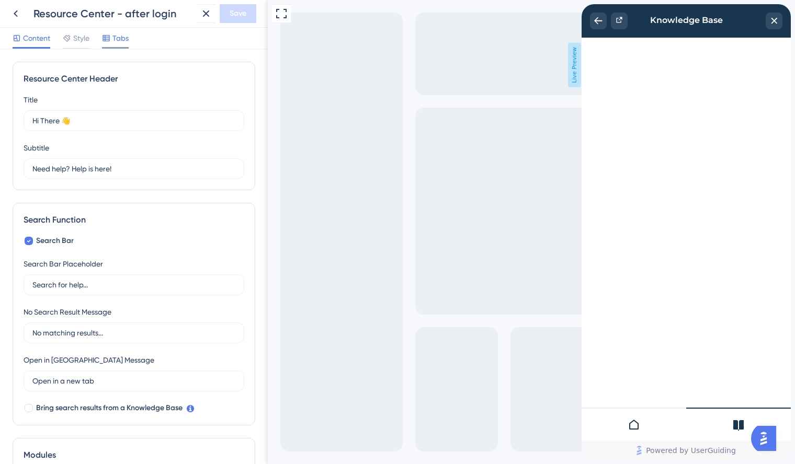
click at [111, 36] on div "Tabs" at bounding box center [115, 38] width 27 height 13
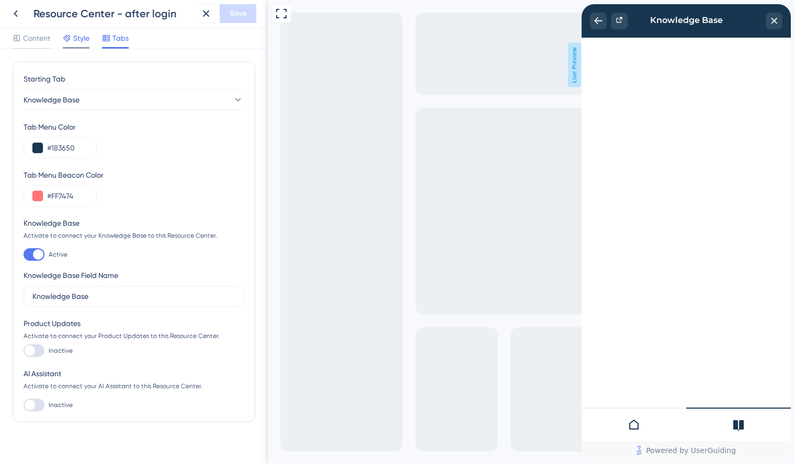
click at [72, 38] on div "Style" at bounding box center [76, 38] width 27 height 13
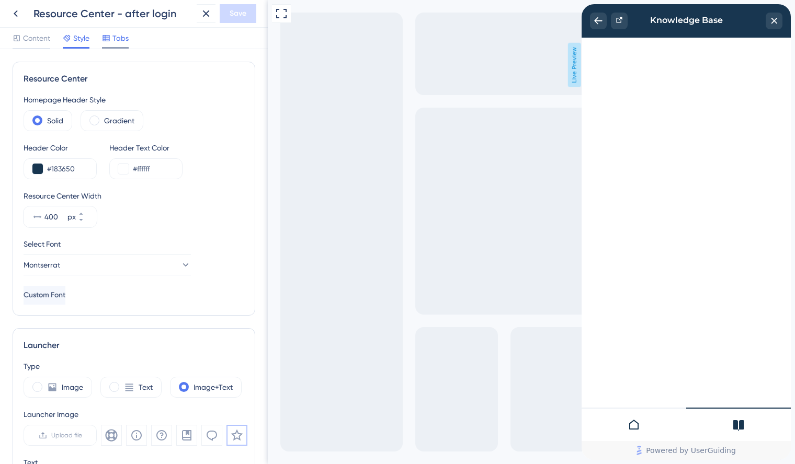
click at [107, 36] on icon at bounding box center [106, 38] width 8 height 8
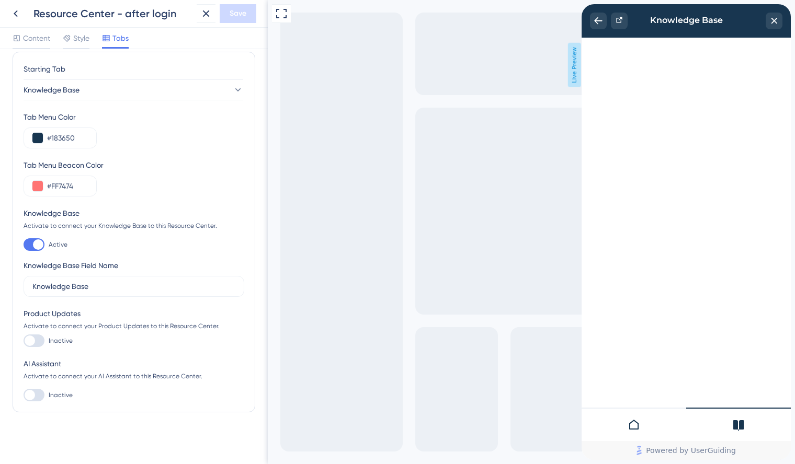
scroll to position [13, 0]
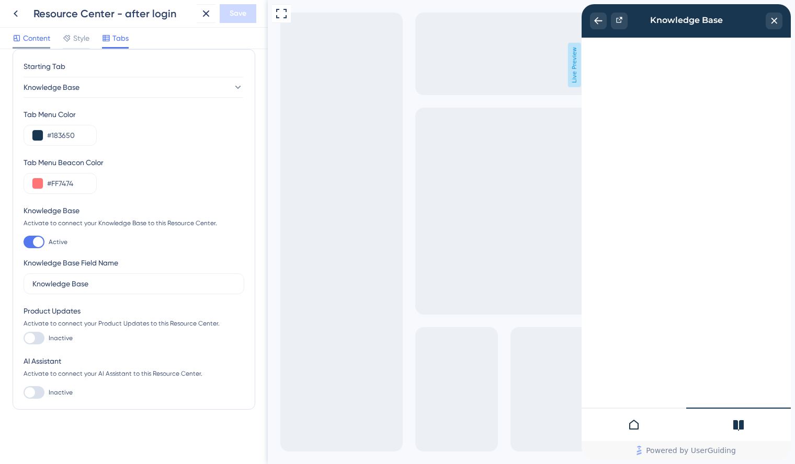
click at [35, 43] on span "Content" at bounding box center [36, 38] width 27 height 13
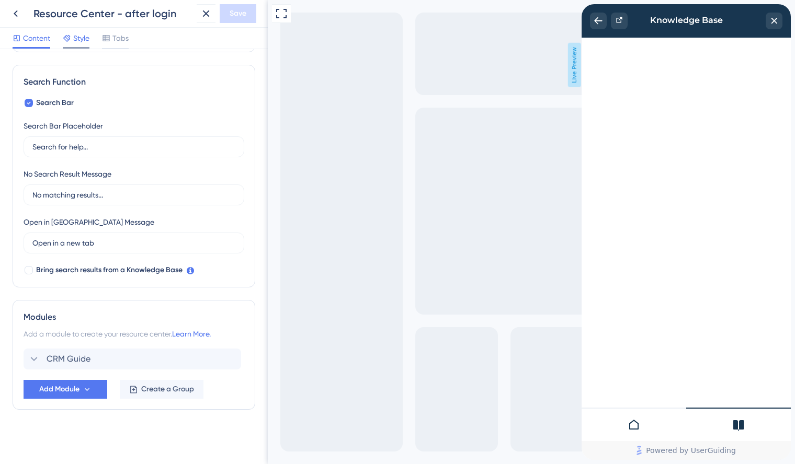
click at [79, 40] on span "Style" at bounding box center [81, 38] width 16 height 13
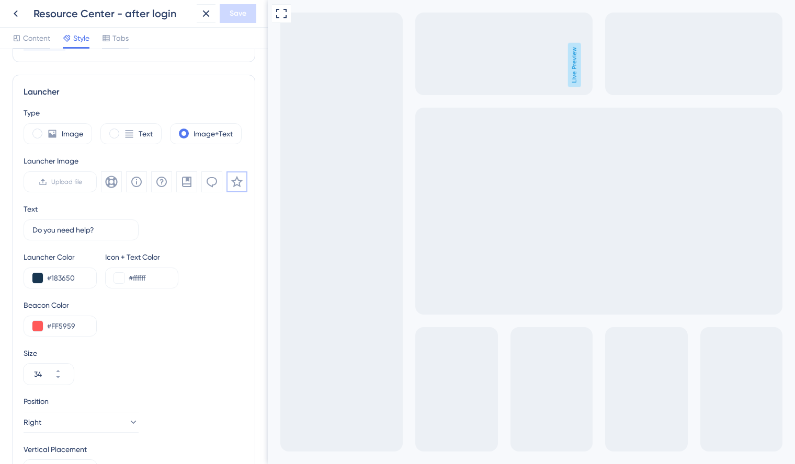
scroll to position [305, 0]
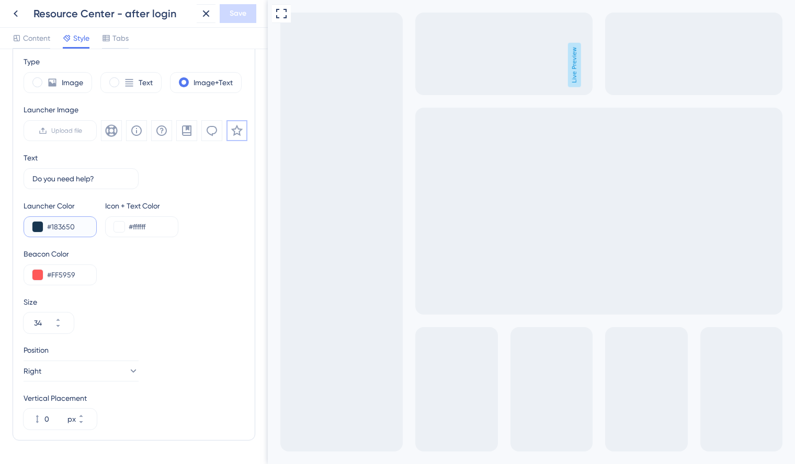
click at [39, 226] on button at bounding box center [37, 227] width 10 height 10
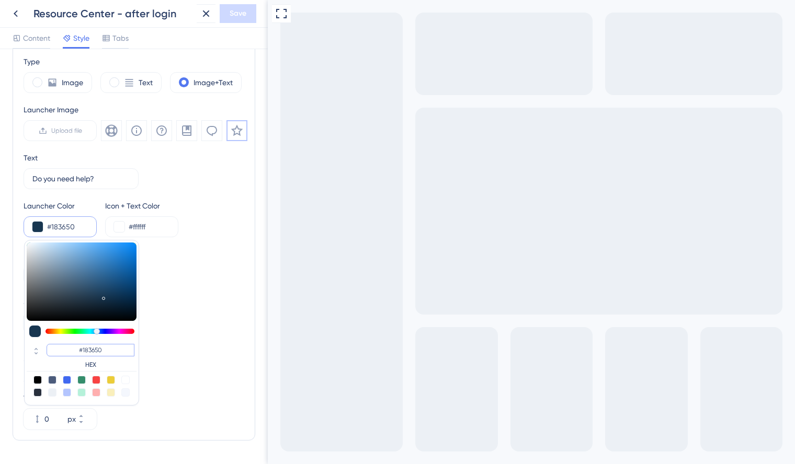
click at [90, 351] on input "#183650" at bounding box center [91, 350] width 88 height 13
paste input "FF9E1B"
type input "#ff9e1b"
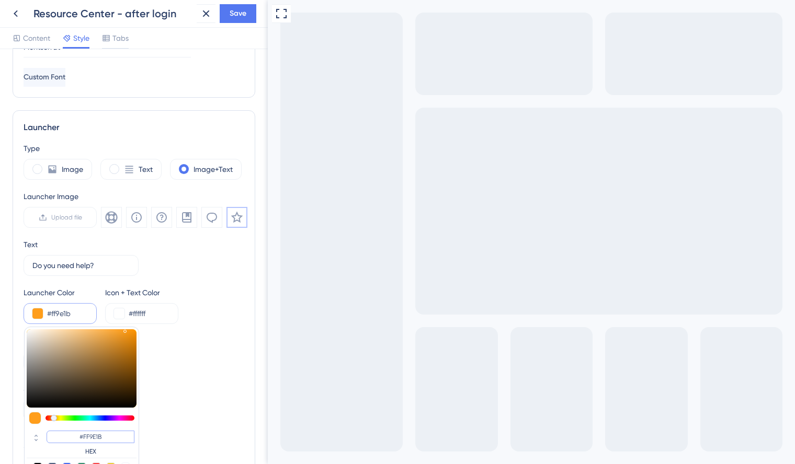
scroll to position [336, 0]
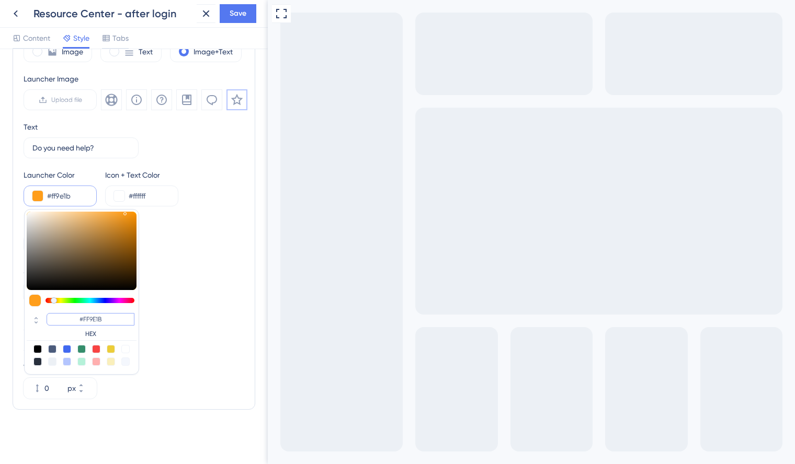
type input "#FF9E1B"
click at [192, 245] on div "Beacon Color #FF5959" at bounding box center [134, 236] width 221 height 38
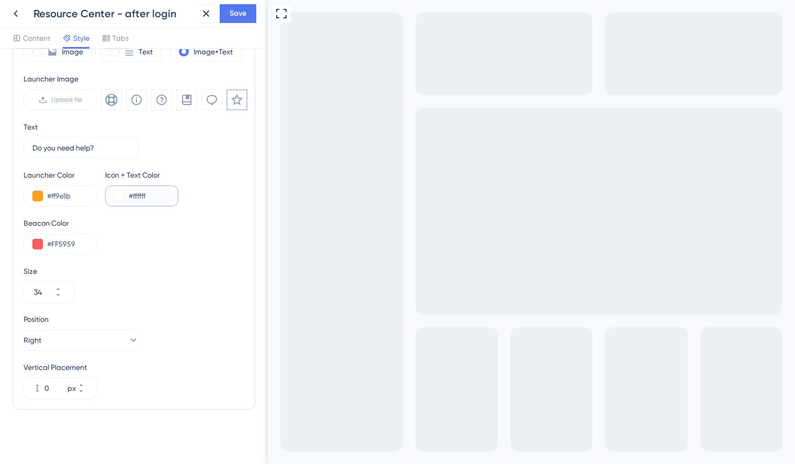
click at [121, 197] on button at bounding box center [119, 196] width 10 height 10
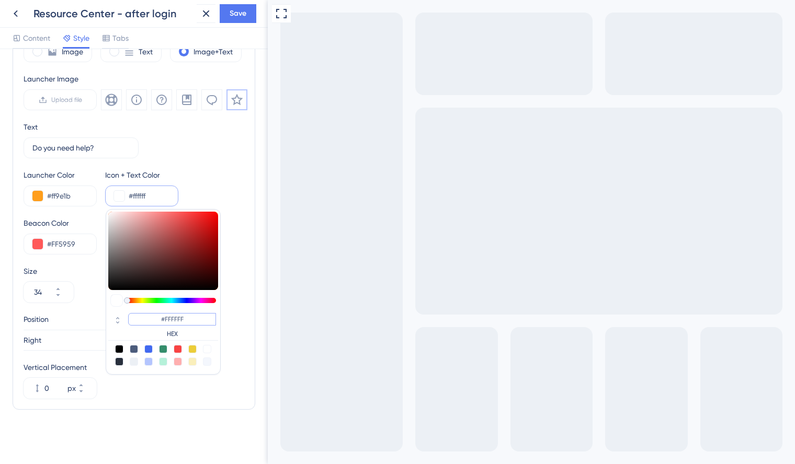
click at [171, 320] on input "#FFFFFF" at bounding box center [172, 319] width 88 height 13
paste input "183650"
type input "#183650"
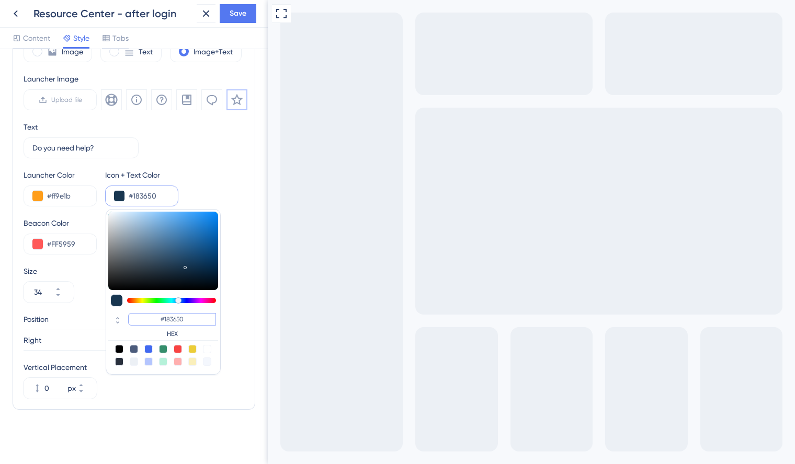
type input "#183650"
click at [222, 184] on div "Launcher Color #ff9e1b Icon + Text Color #183650 #183650 HEX" at bounding box center [134, 188] width 221 height 38
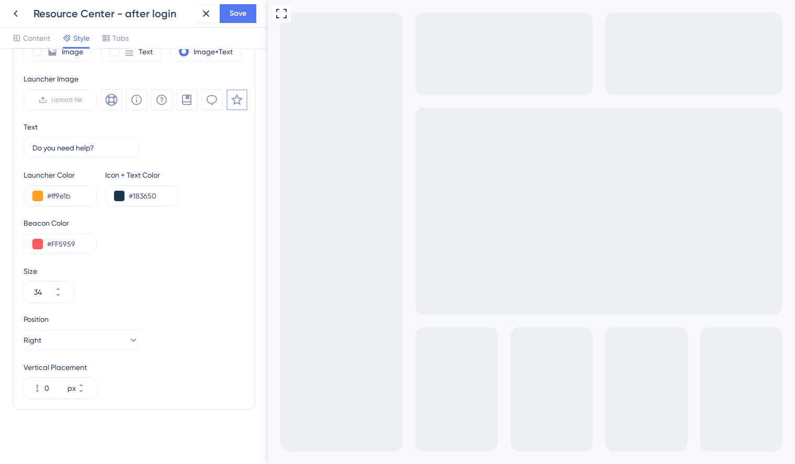
click at [563, 256] on div "Full Screen Preview Live Preview" at bounding box center [531, 273] width 527 height 547
click at [229, 13] on button "Save" at bounding box center [238, 13] width 37 height 19
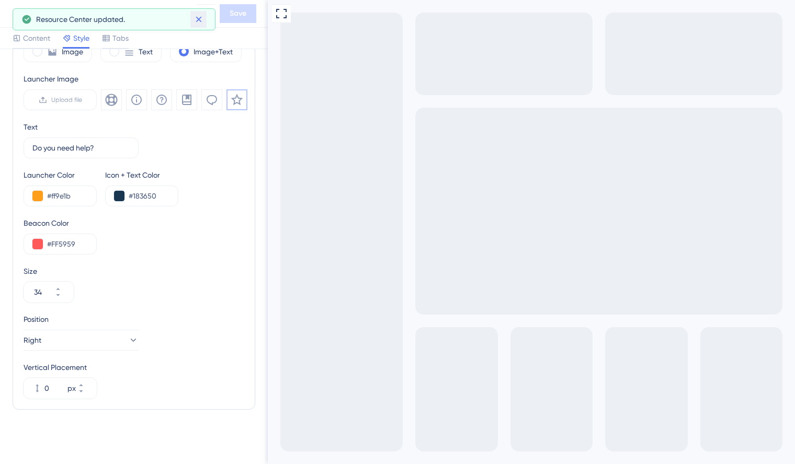
click at [199, 20] on icon at bounding box center [198, 19] width 10 height 10
click at [16, 15] on icon at bounding box center [15, 13] width 13 height 13
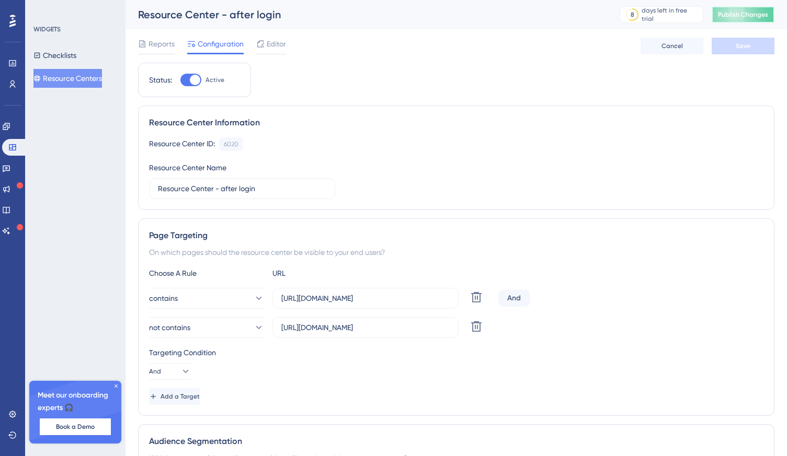
click at [755, 16] on span "Publish Changes" at bounding box center [743, 14] width 50 height 8
click at [270, 44] on span "Editor" at bounding box center [276, 44] width 19 height 13
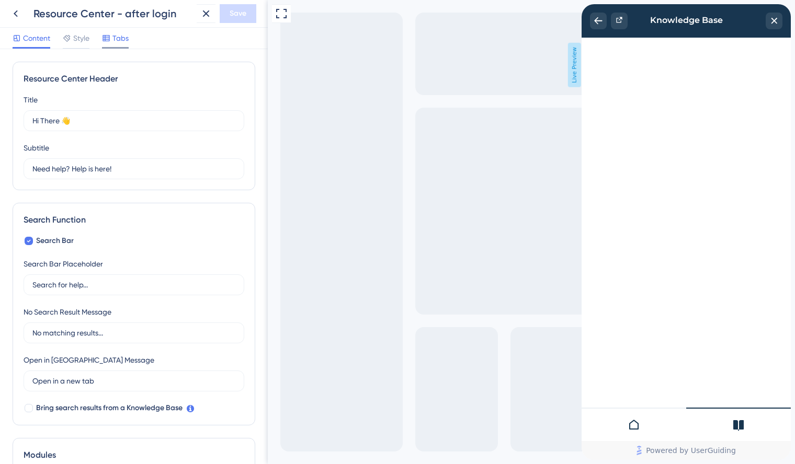
click at [117, 38] on span "Tabs" at bounding box center [120, 38] width 16 height 13
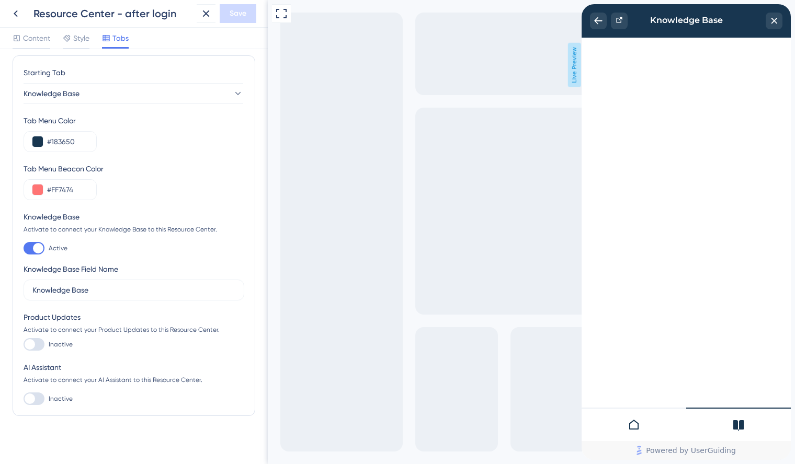
scroll to position [13, 0]
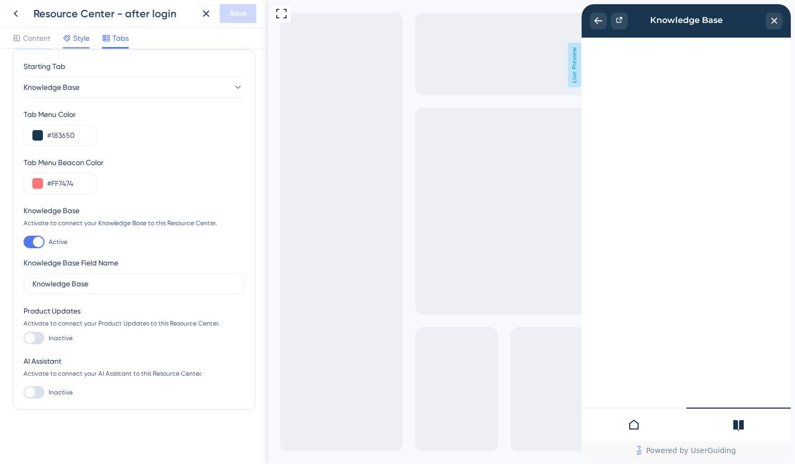
click at [84, 38] on span "Style" at bounding box center [81, 38] width 16 height 13
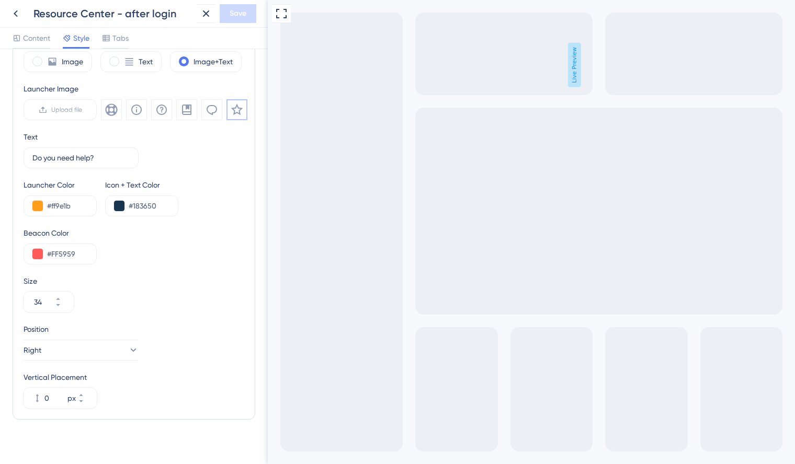
scroll to position [326, 0]
click at [39, 208] on button at bounding box center [37, 205] width 10 height 10
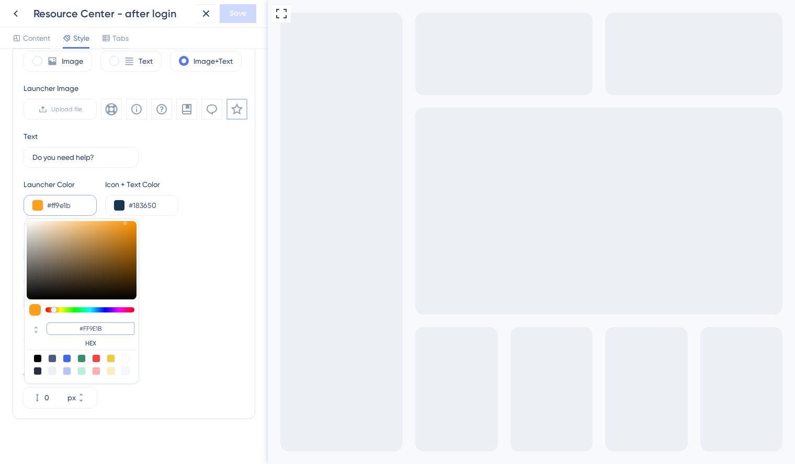
click at [94, 330] on input "#FF9E1B" at bounding box center [91, 329] width 88 height 13
paste input "2FBF71"
type input "#2fbf71"
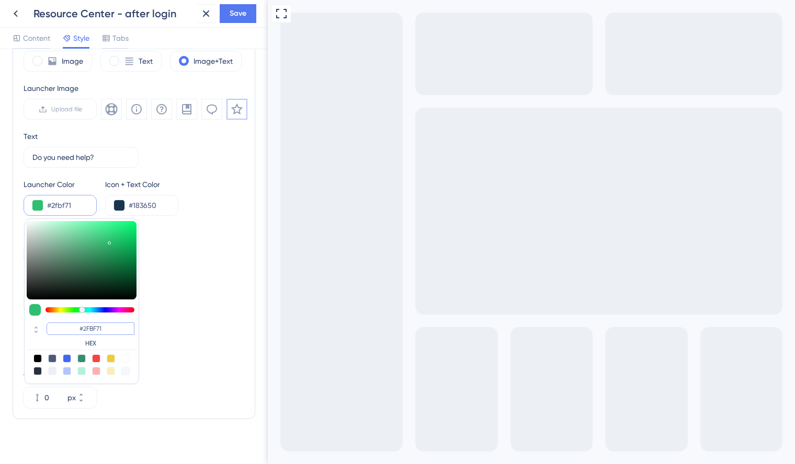
type input "#2FBF71"
click at [169, 316] on div "Type Image Text Image+Text Launcher Image Upload file Text Do you need help? 3 …" at bounding box center [134, 221] width 221 height 374
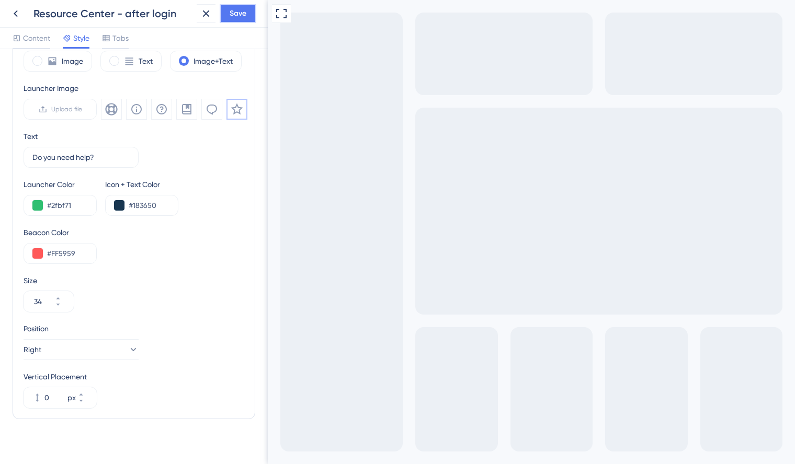
click at [238, 16] on span "Save" at bounding box center [237, 13] width 17 height 13
click at [17, 15] on icon at bounding box center [15, 13] width 13 height 13
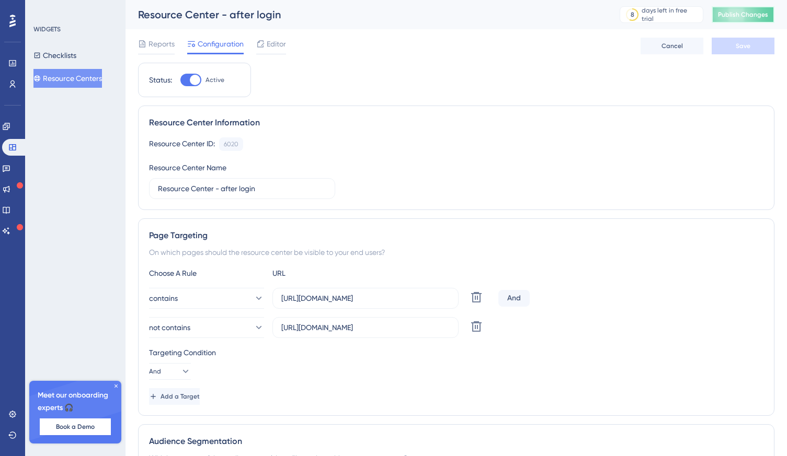
click at [744, 9] on button "Publish Changes" at bounding box center [742, 14] width 63 height 17
click at [10, 192] on icon at bounding box center [6, 189] width 8 height 8
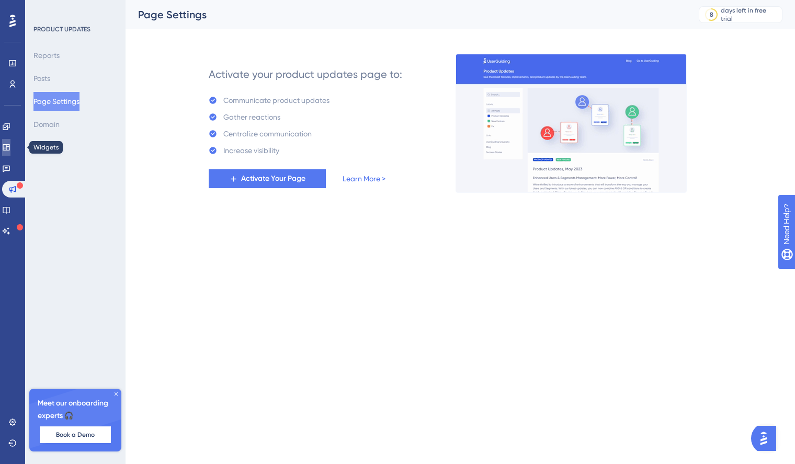
click at [10, 148] on icon at bounding box center [6, 147] width 8 height 8
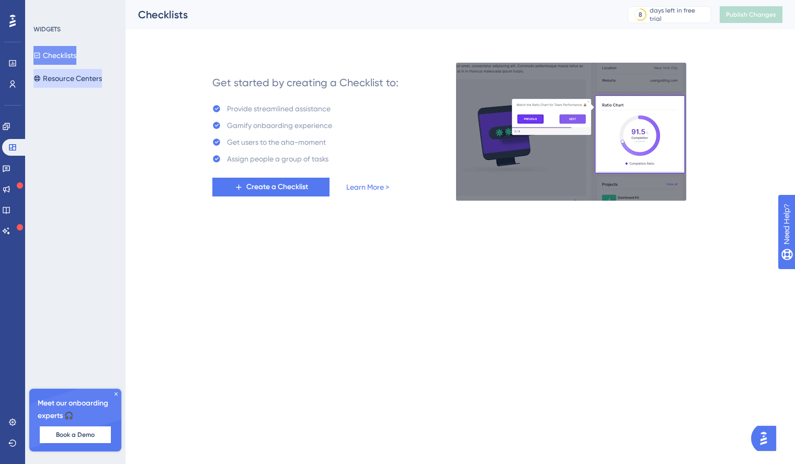
click at [58, 80] on button "Resource Centers" at bounding box center [67, 78] width 68 height 19
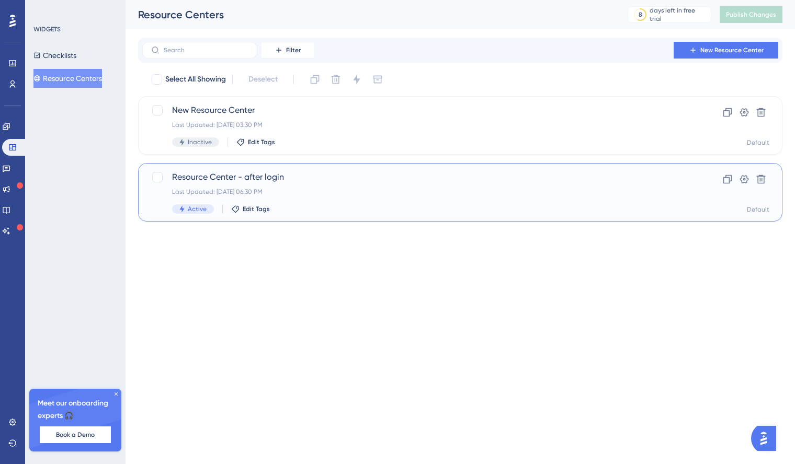
click at [219, 178] on span "Resource Center - after login" at bounding box center [418, 177] width 492 height 13
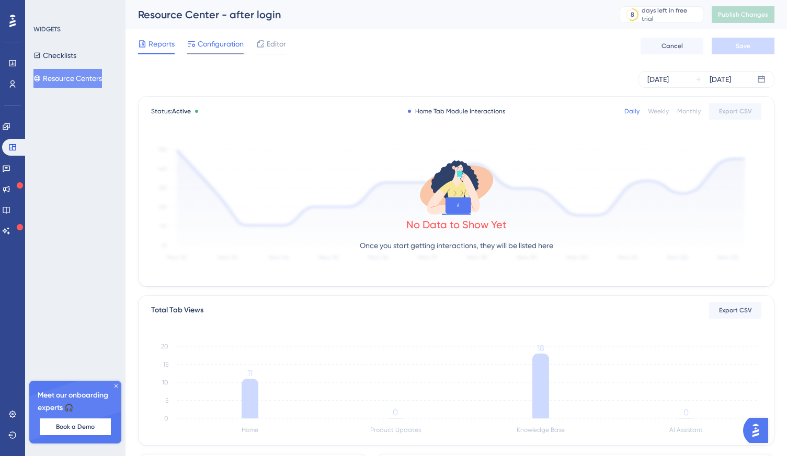
click at [207, 47] on span "Configuration" at bounding box center [221, 44] width 46 height 13
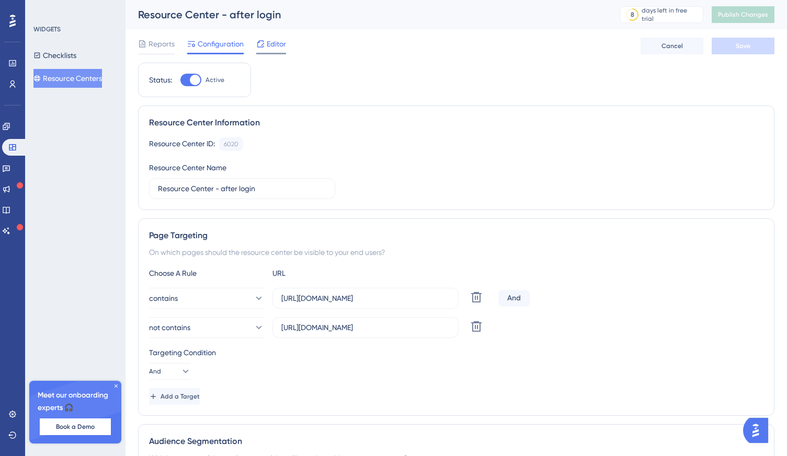
click at [269, 44] on span "Editor" at bounding box center [276, 44] width 19 height 13
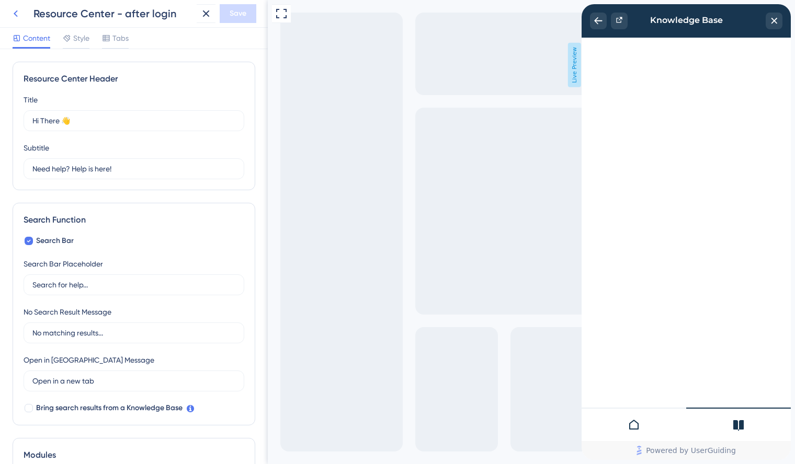
click at [19, 16] on icon at bounding box center [15, 13] width 13 height 13
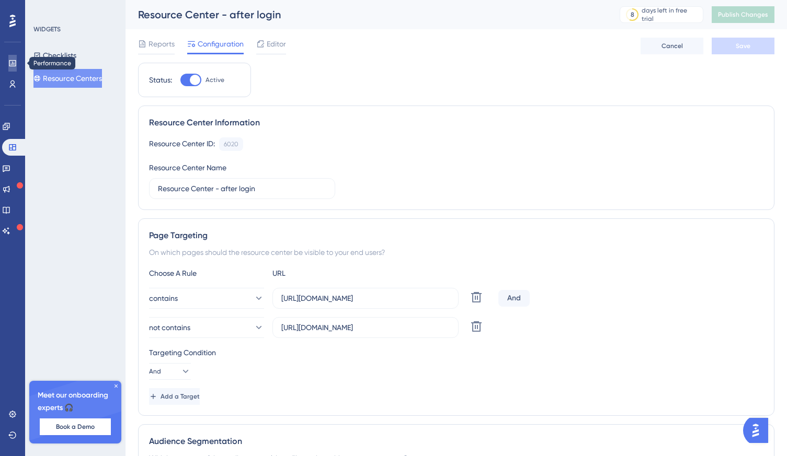
click at [16, 65] on icon at bounding box center [12, 63] width 7 height 6
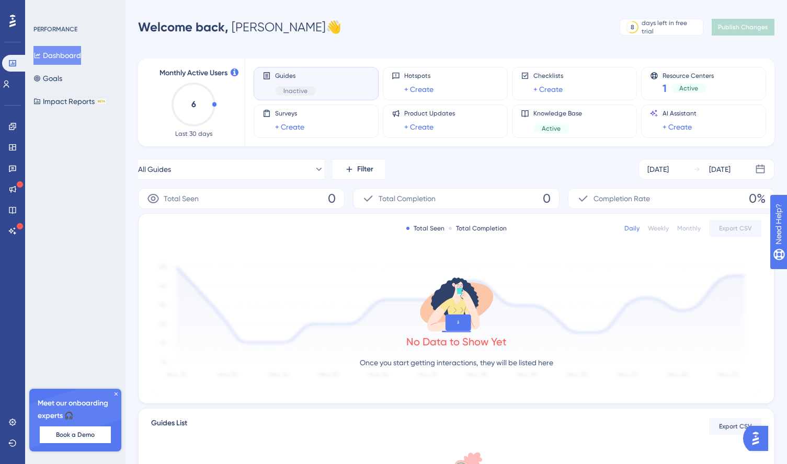
click at [295, 93] on span "Inactive" at bounding box center [295, 91] width 24 height 8
click at [281, 74] on span "Guides" at bounding box center [295, 76] width 41 height 8
click at [13, 128] on icon at bounding box center [12, 126] width 8 height 8
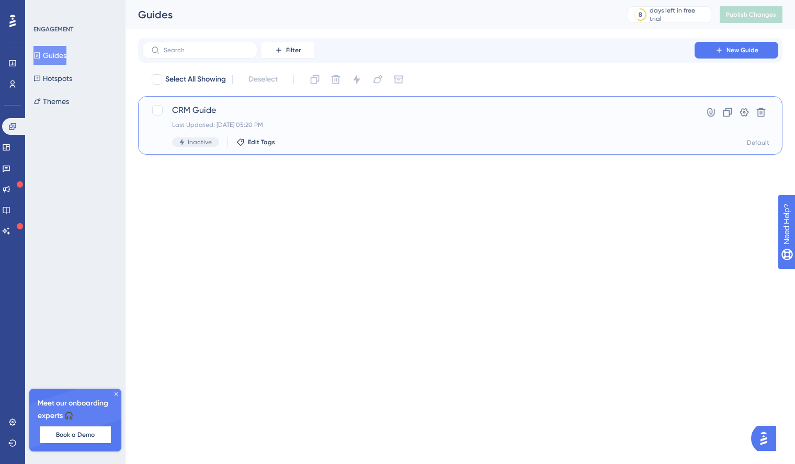
click at [246, 118] on div "CRM Guide Last Updated: Oct 01 2025, 05:20 PM Inactive Edit Tags" at bounding box center [418, 125] width 492 height 43
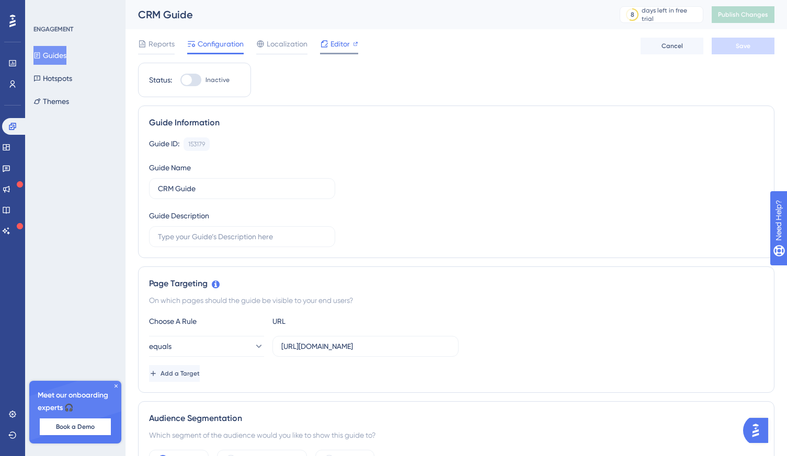
click at [338, 49] on span "Editor" at bounding box center [339, 44] width 19 height 13
click at [336, 47] on span "Editor" at bounding box center [339, 44] width 19 height 13
click at [327, 46] on icon at bounding box center [324, 44] width 8 height 8
click at [344, 39] on span "Editor" at bounding box center [339, 44] width 19 height 13
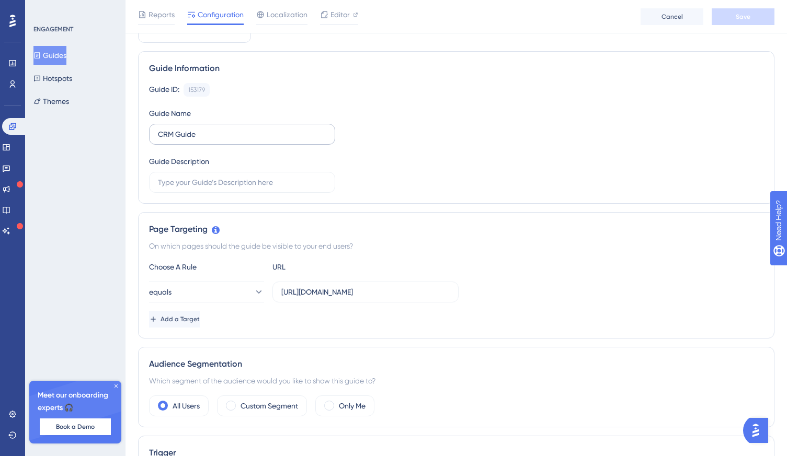
scroll to position [186, 0]
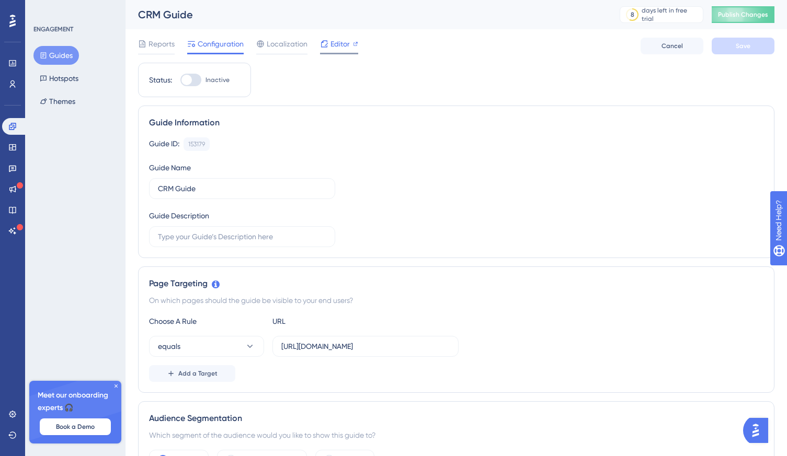
click at [328, 39] on div "Editor" at bounding box center [339, 44] width 38 height 13
click at [56, 53] on button "Guides" at bounding box center [55, 55] width 45 height 19
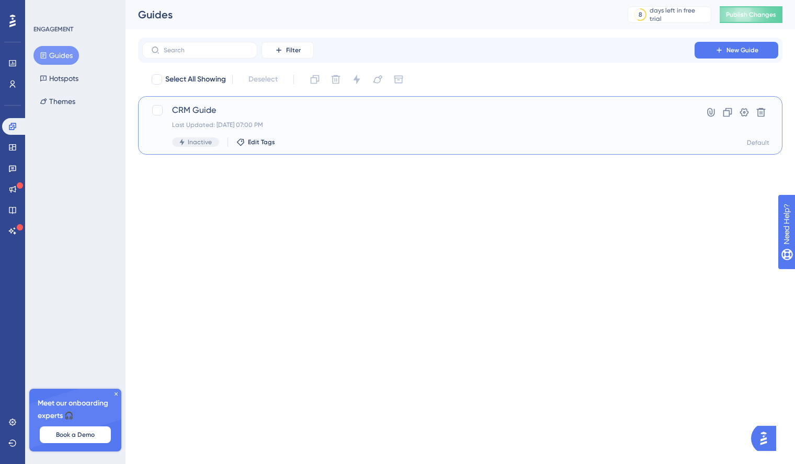
click at [212, 119] on div "CRM Guide Last Updated: Oct 01 2025, 07:00 PM Inactive Edit Tags" at bounding box center [418, 125] width 492 height 43
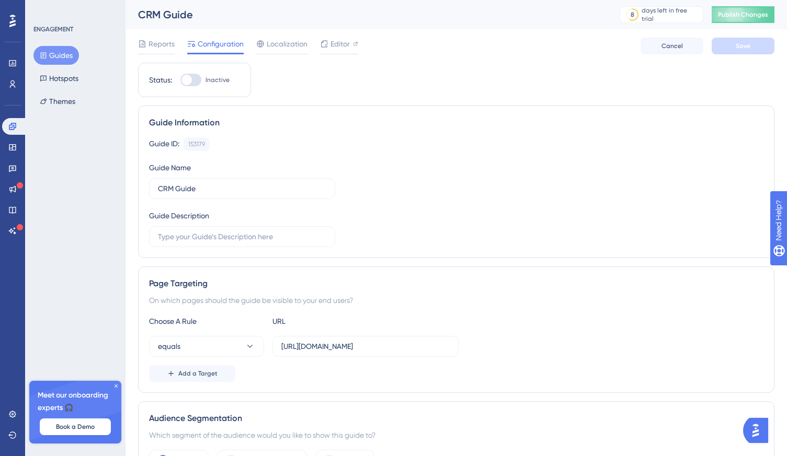
click at [194, 81] on div at bounding box center [190, 80] width 21 height 13
click at [180, 80] on input "Inactive" at bounding box center [180, 80] width 1 height 1
checkbox input "true"
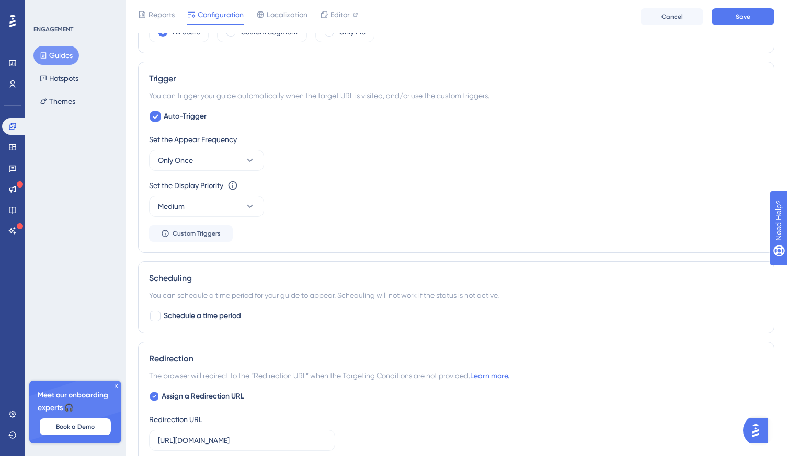
scroll to position [465, 0]
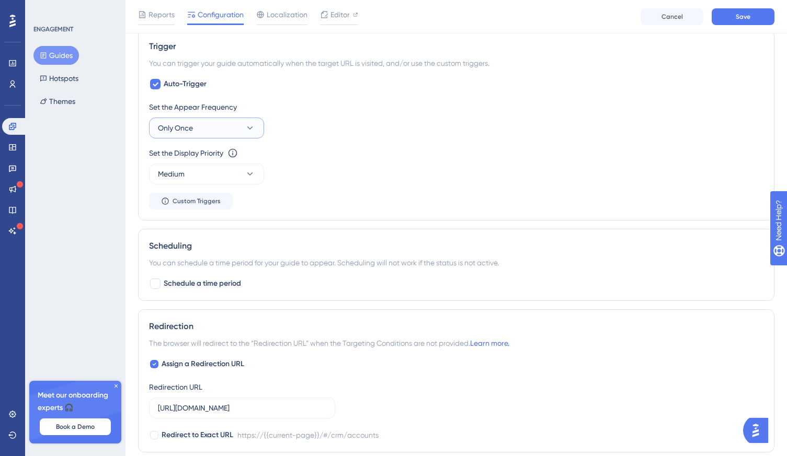
click at [246, 129] on icon at bounding box center [250, 128] width 10 height 10
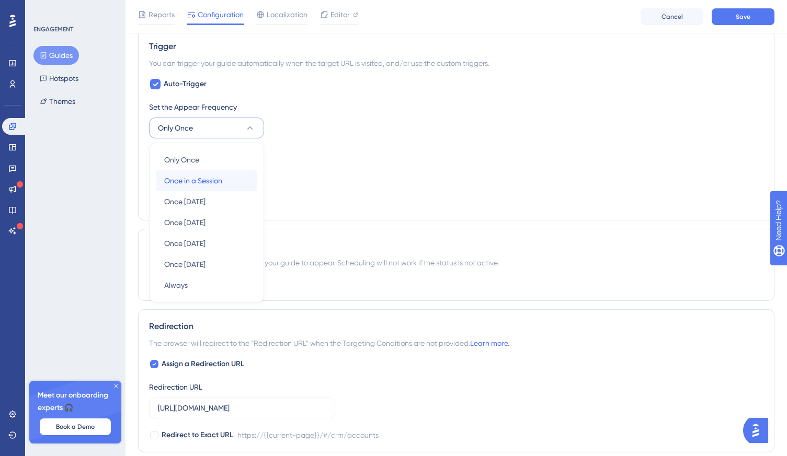
click at [221, 180] on span "Once in a Session" at bounding box center [193, 181] width 58 height 13
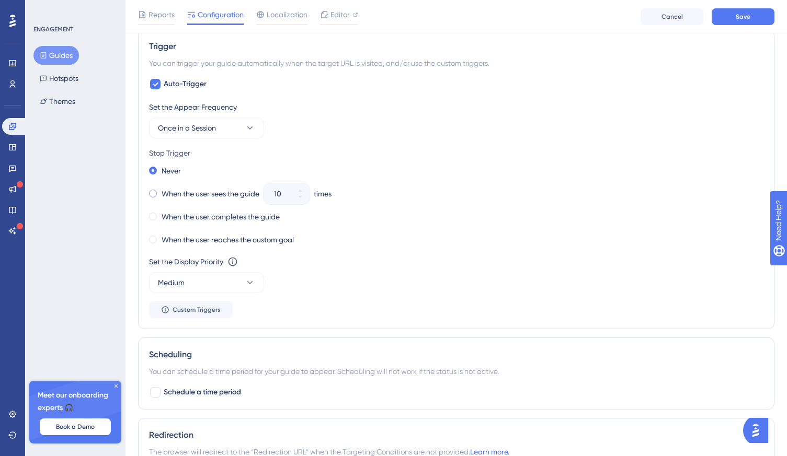
click at [154, 194] on span at bounding box center [153, 194] width 8 height 8
click at [160, 191] on input "radio" at bounding box center [160, 191] width 0 height 0
click at [152, 172] on span at bounding box center [153, 171] width 8 height 8
click at [160, 168] on input "radio" at bounding box center [160, 168] width 0 height 0
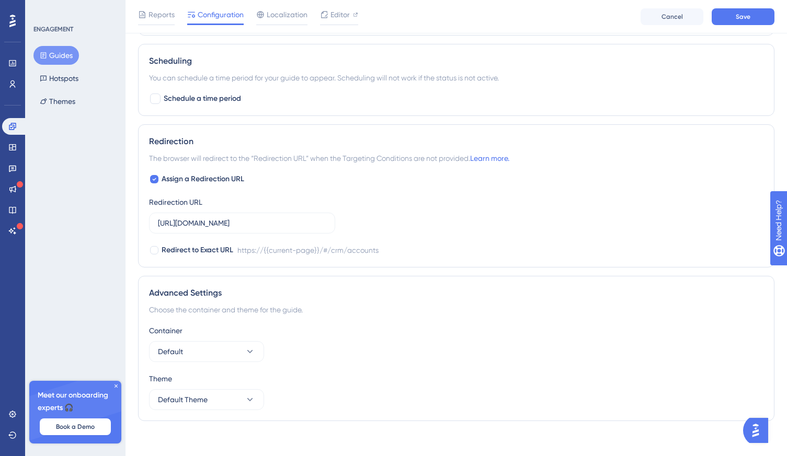
scroll to position [766, 0]
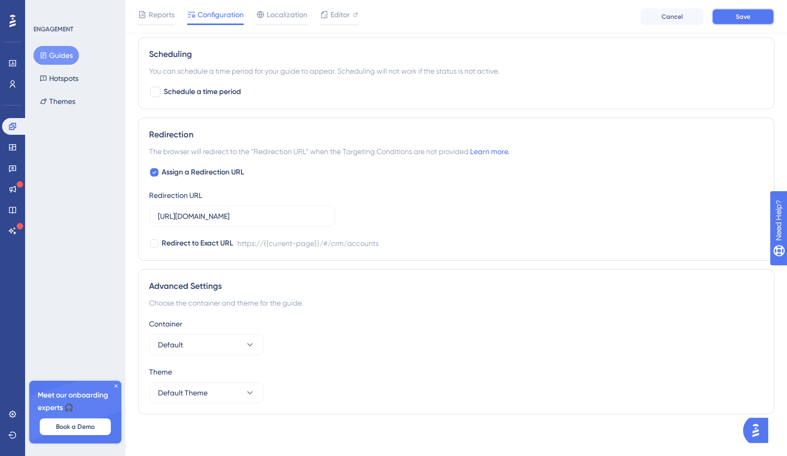
click at [754, 21] on button "Save" at bounding box center [742, 16] width 63 height 17
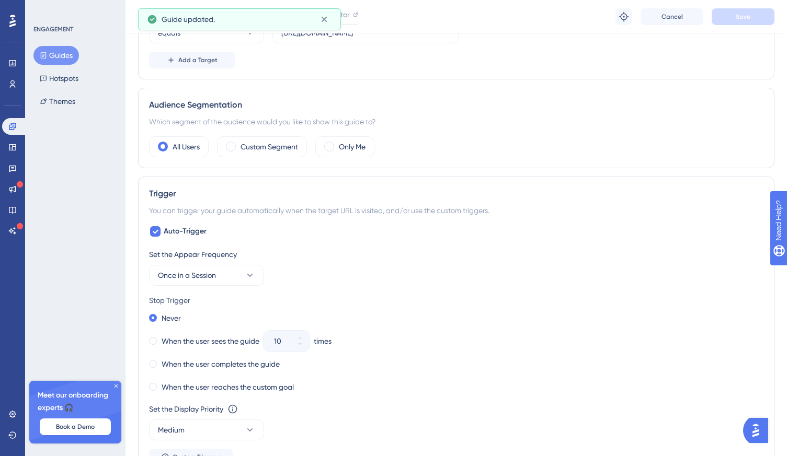
scroll to position [0, 0]
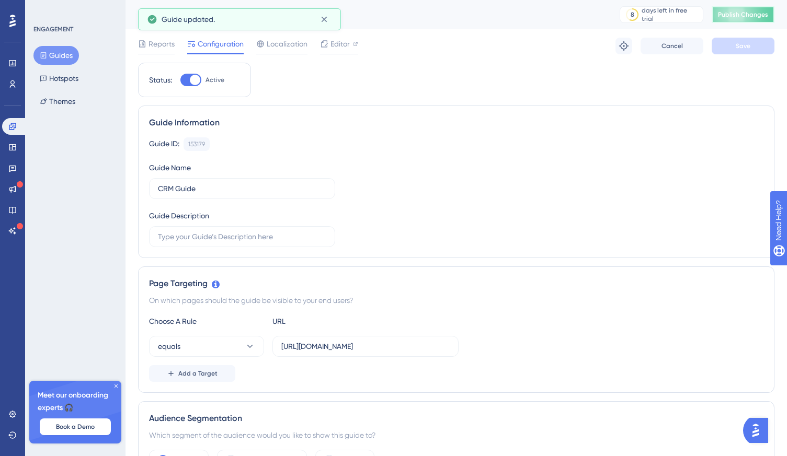
click at [749, 20] on button "Publish Changes" at bounding box center [742, 14] width 63 height 17
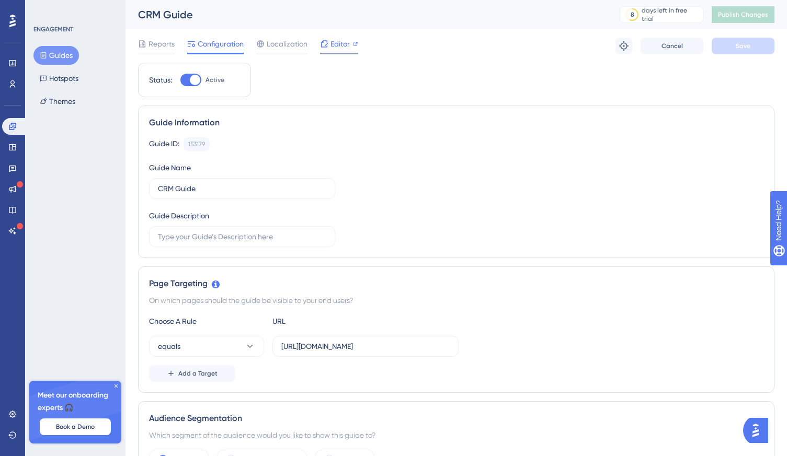
click at [342, 44] on span "Editor" at bounding box center [339, 44] width 19 height 13
click at [756, 13] on span "Publish Changes" at bounding box center [743, 14] width 50 height 8
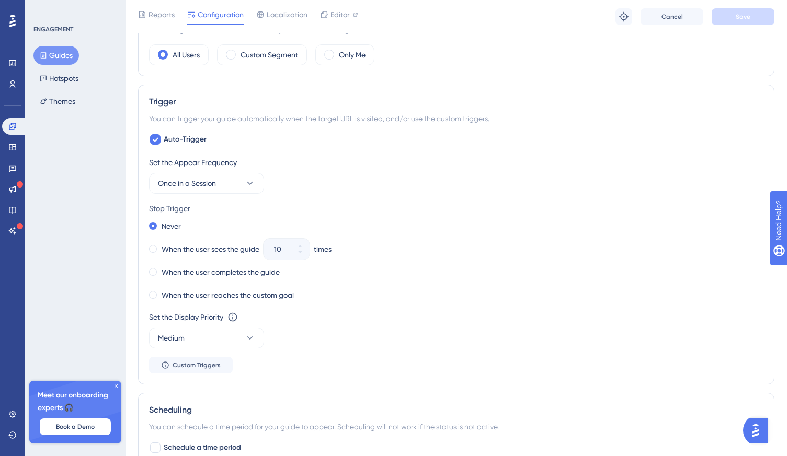
scroll to position [473, 0]
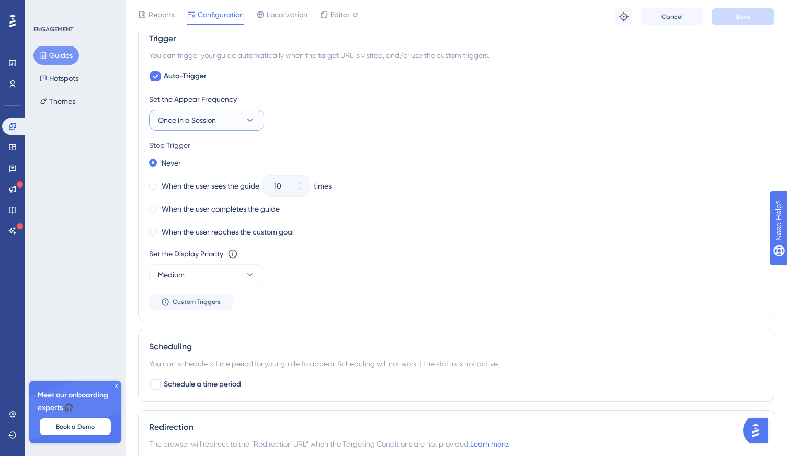
click at [251, 119] on icon at bounding box center [250, 120] width 6 height 3
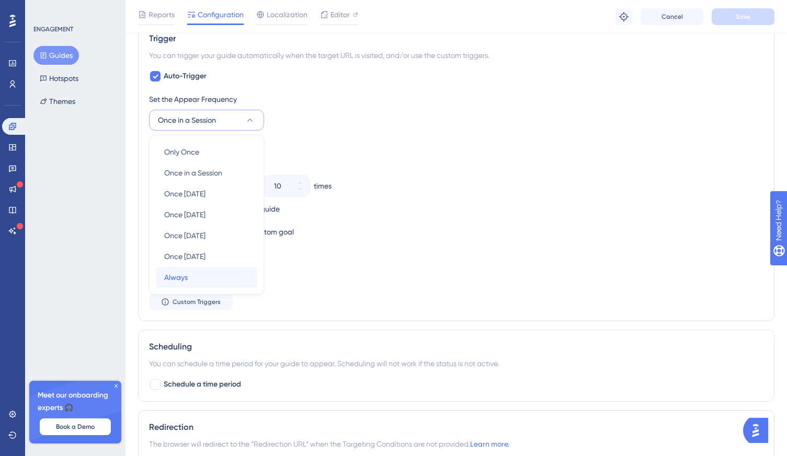
click at [177, 280] on span "Always" at bounding box center [176, 277] width 24 height 13
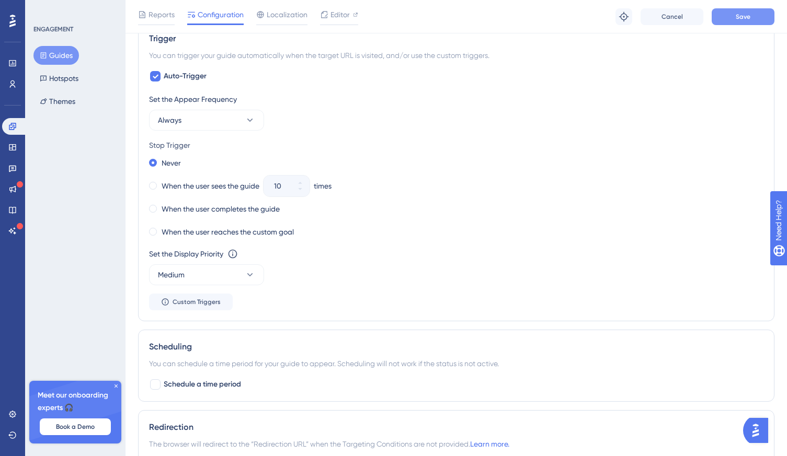
click at [735, 19] on span "Save" at bounding box center [742, 17] width 15 height 8
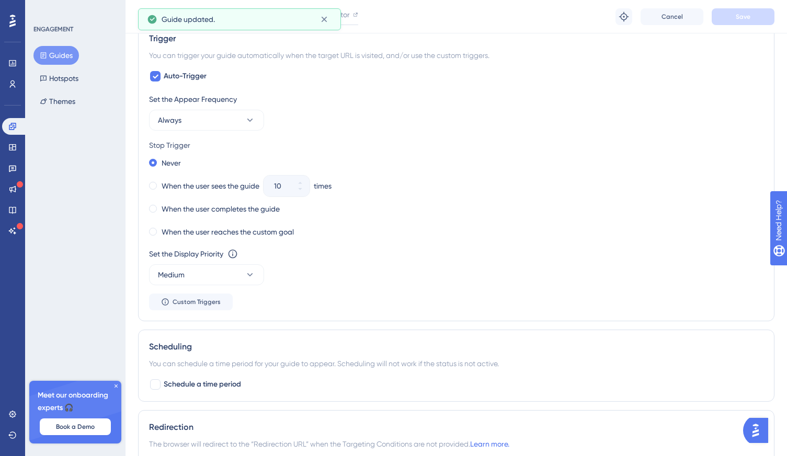
scroll to position [0, 0]
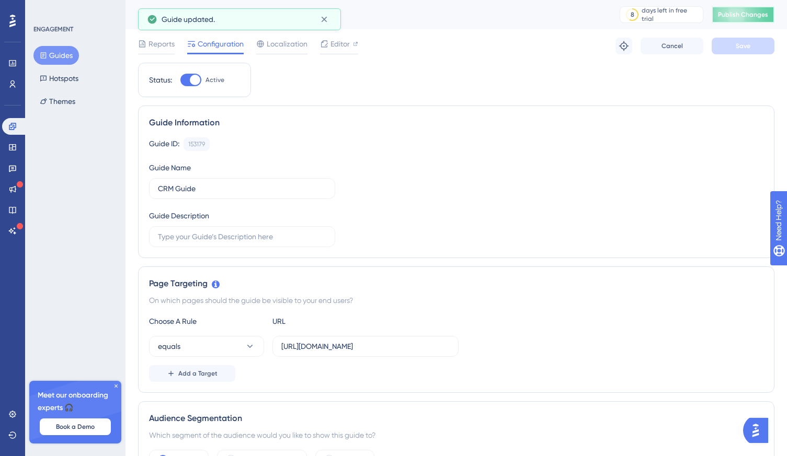
click at [741, 17] on span "Publish Changes" at bounding box center [743, 14] width 50 height 8
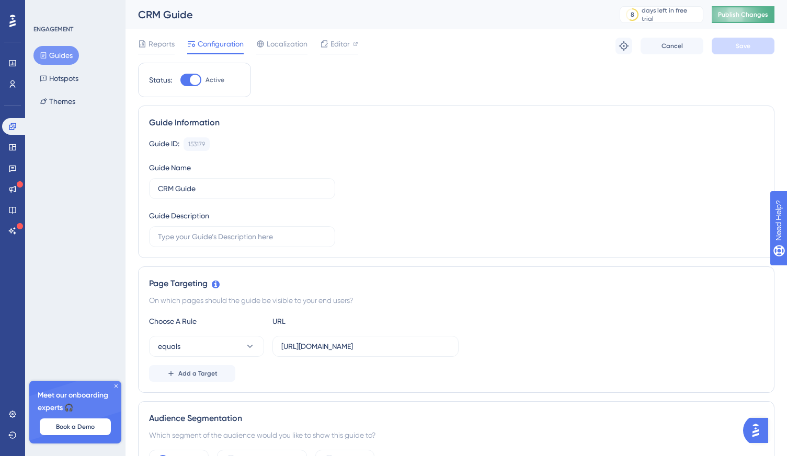
click at [745, 19] on button "Publish Changes" at bounding box center [742, 14] width 63 height 17
